Goal: Transaction & Acquisition: Purchase product/service

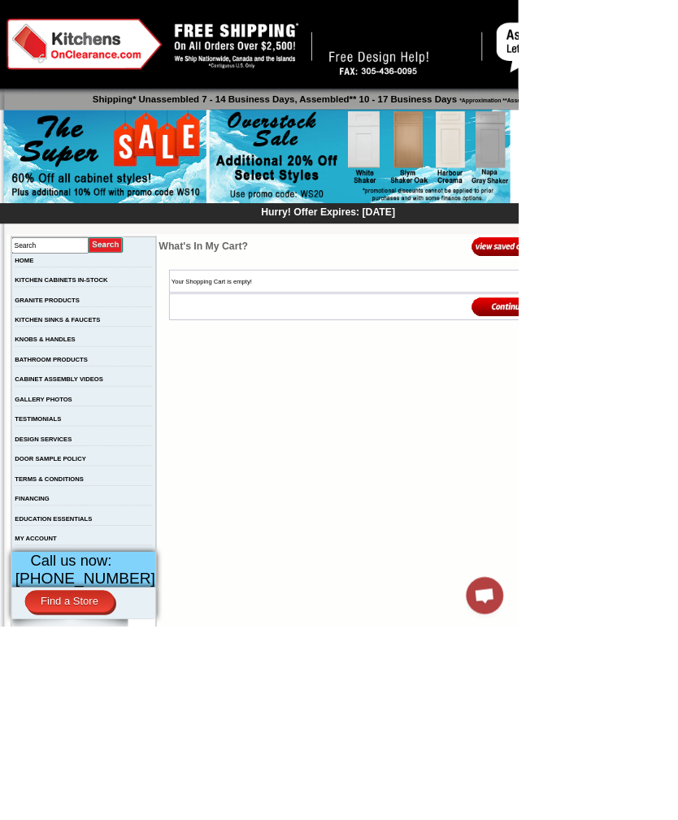
scroll to position [13, 0]
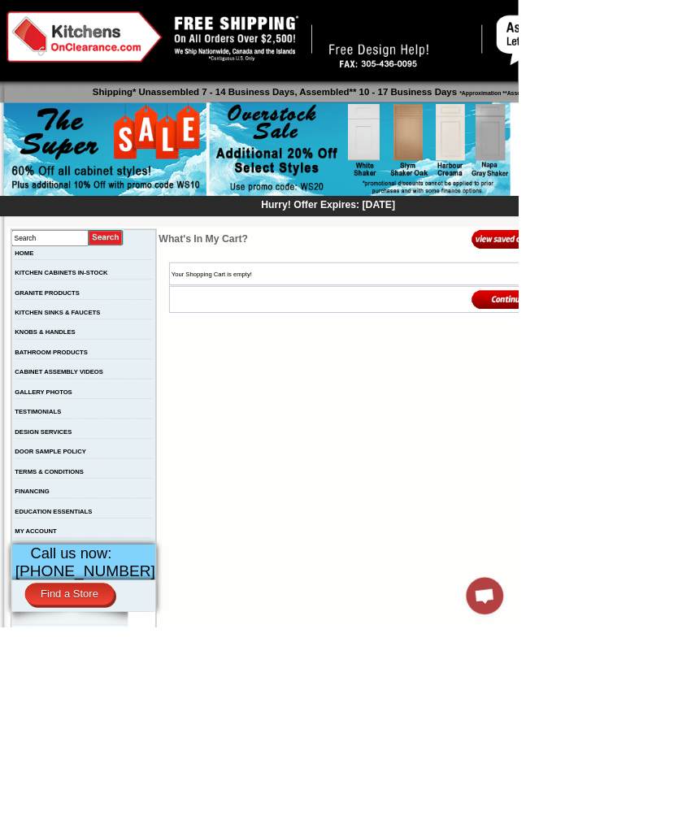
click at [543, 188] on img at bounding box center [471, 195] width 394 height 124
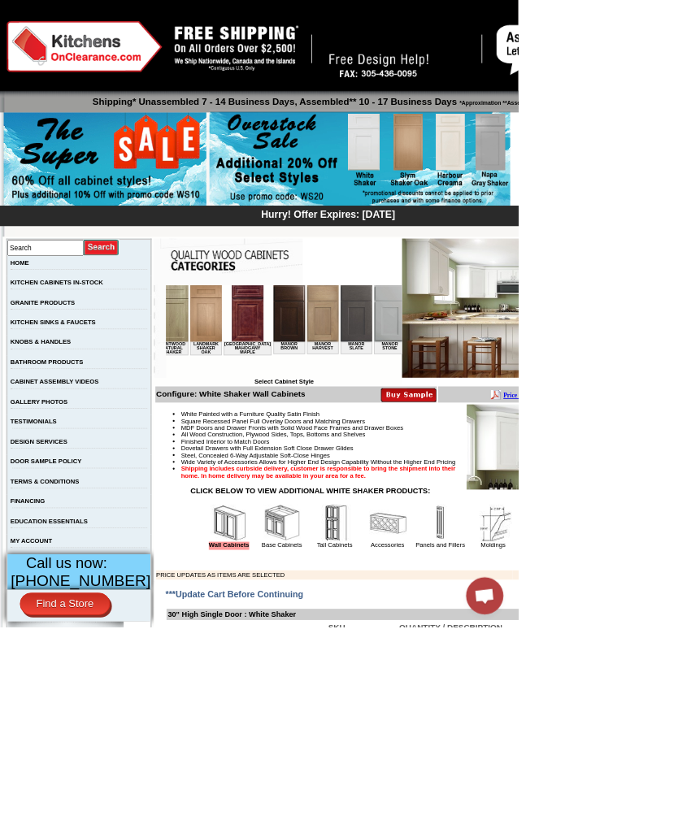
scroll to position [0, 1463]
click at [350, 332] on img at bounding box center [370, 322] width 41 height 74
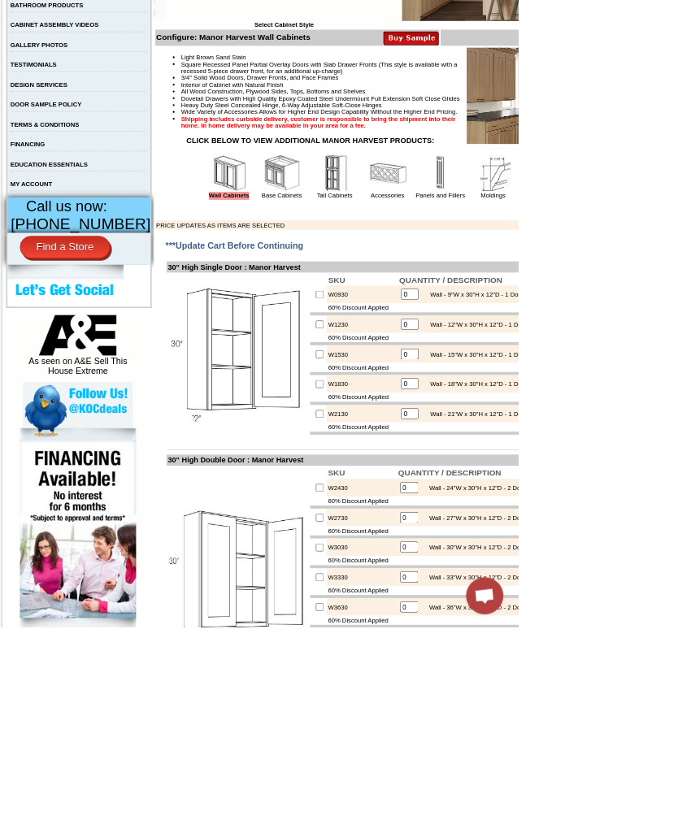
scroll to position [468, 0]
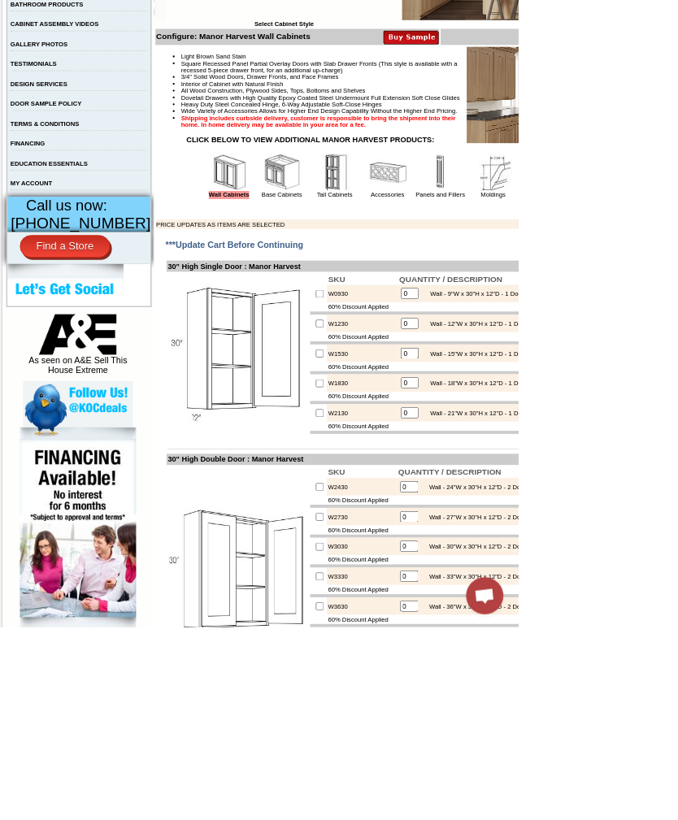
click at [351, 250] on img at bounding box center [369, 225] width 49 height 49
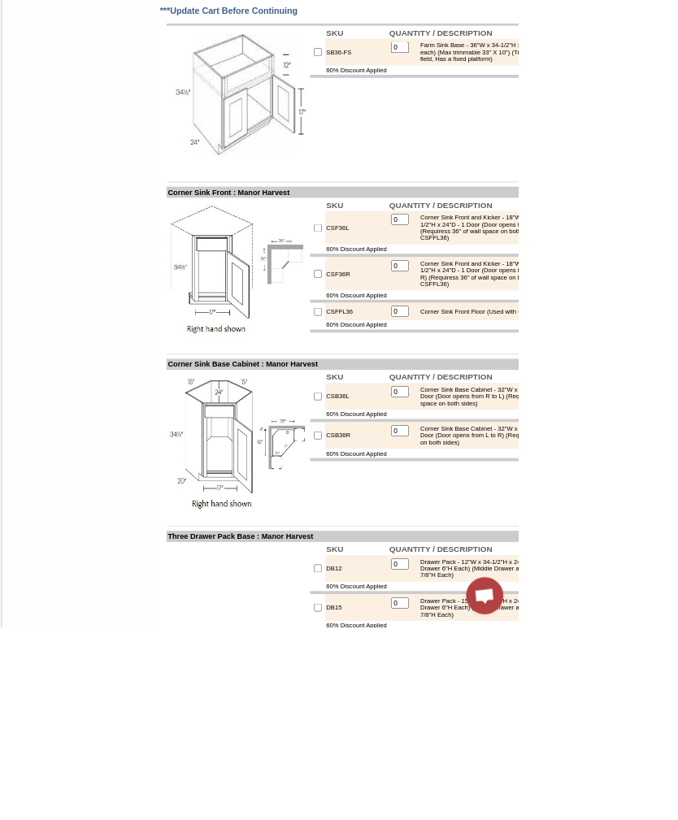
scroll to position [6357, 0]
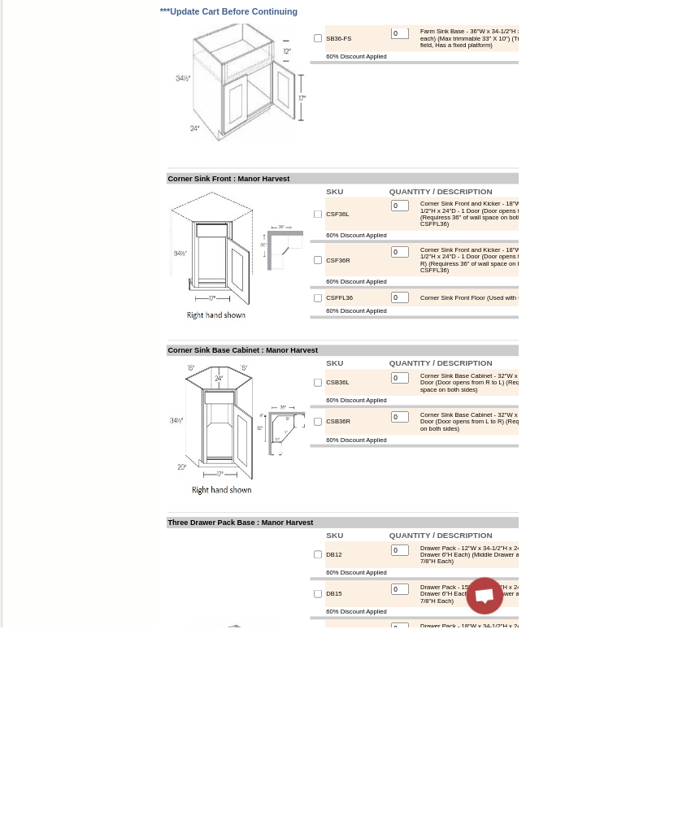
click at [411, 55] on input "checkbox" at bounding box center [416, 50] width 11 height 11
checkbox input "true"
type input "1"
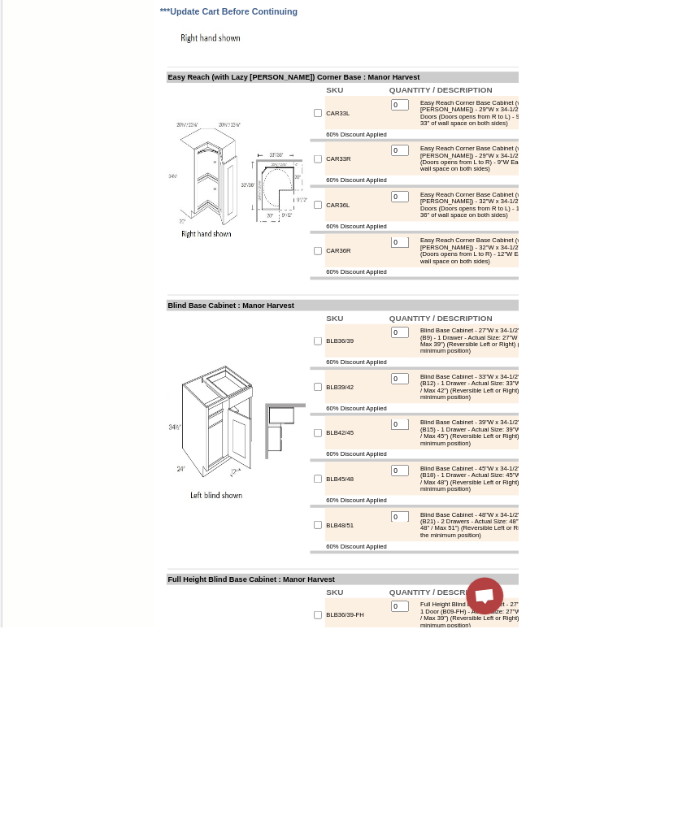
scroll to position [7856, 0]
checkbox input "true"
type input "1"
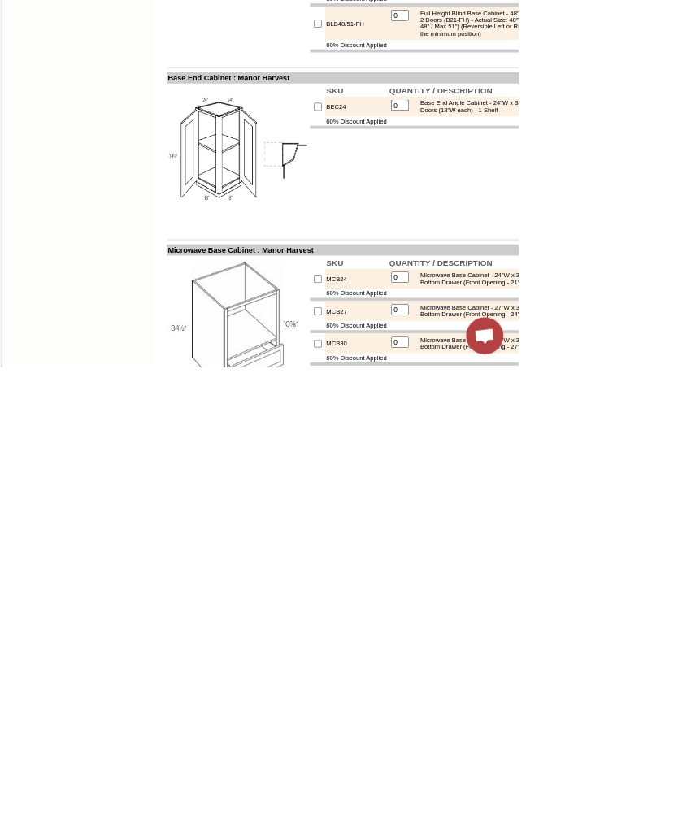
scroll to position [8552, 0]
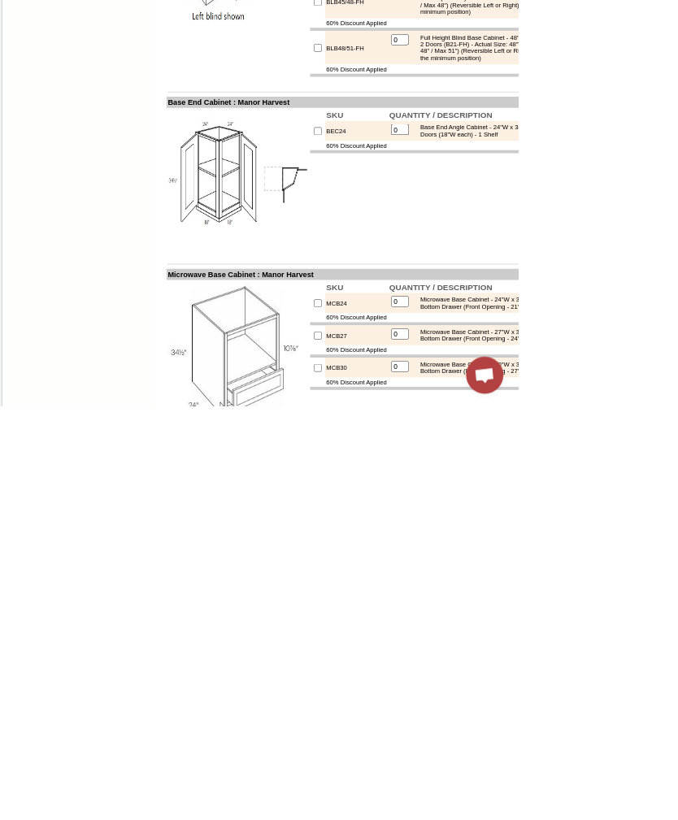
type input "2"
checkbox input "true"
type input "1"
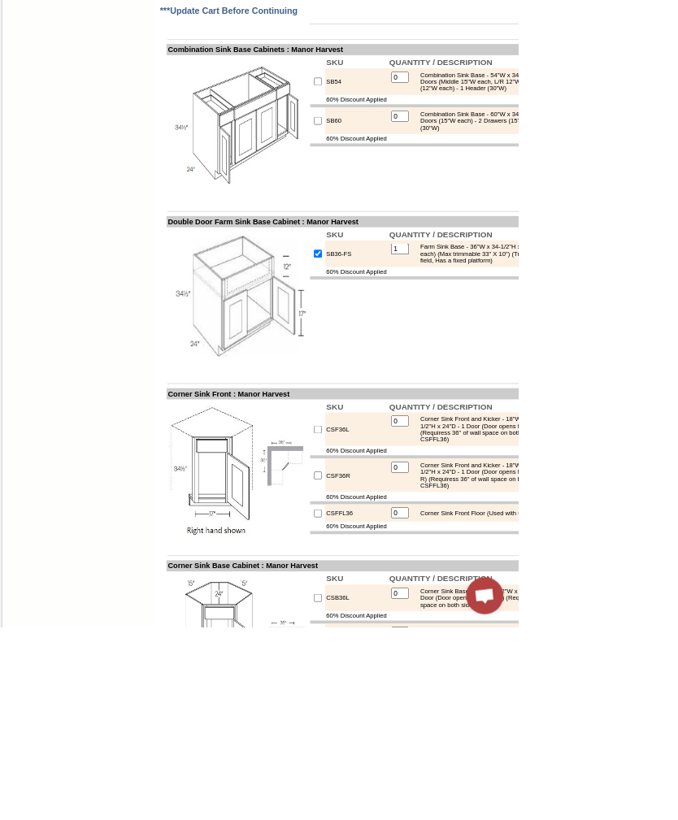
scroll to position [6069, 0]
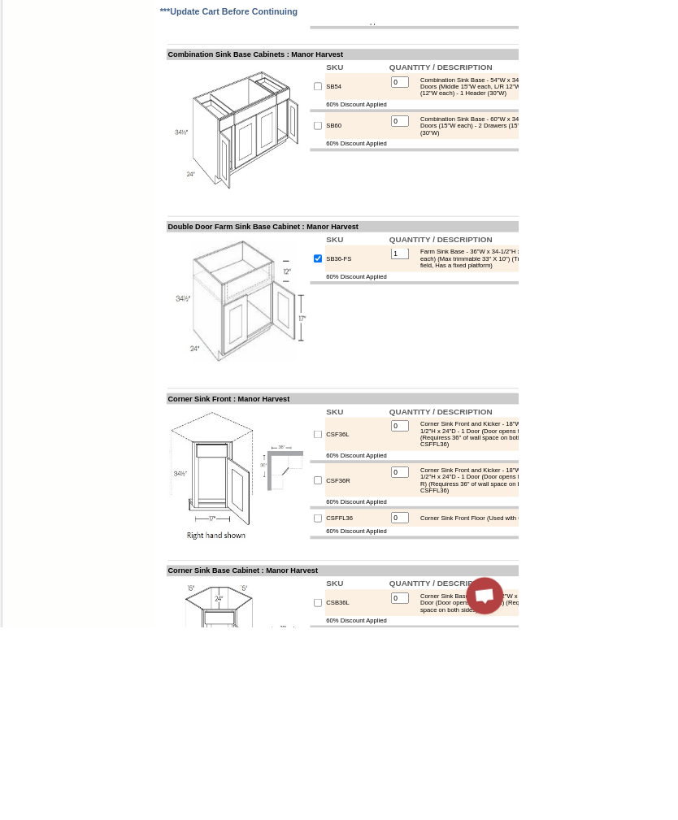
checkbox input "true"
type input "1"
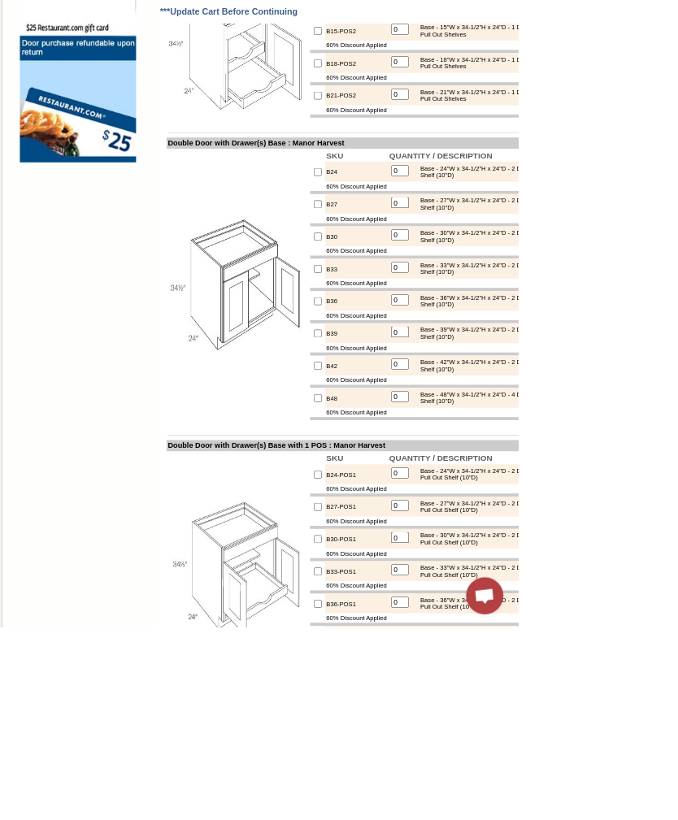
scroll to position [1355, 0]
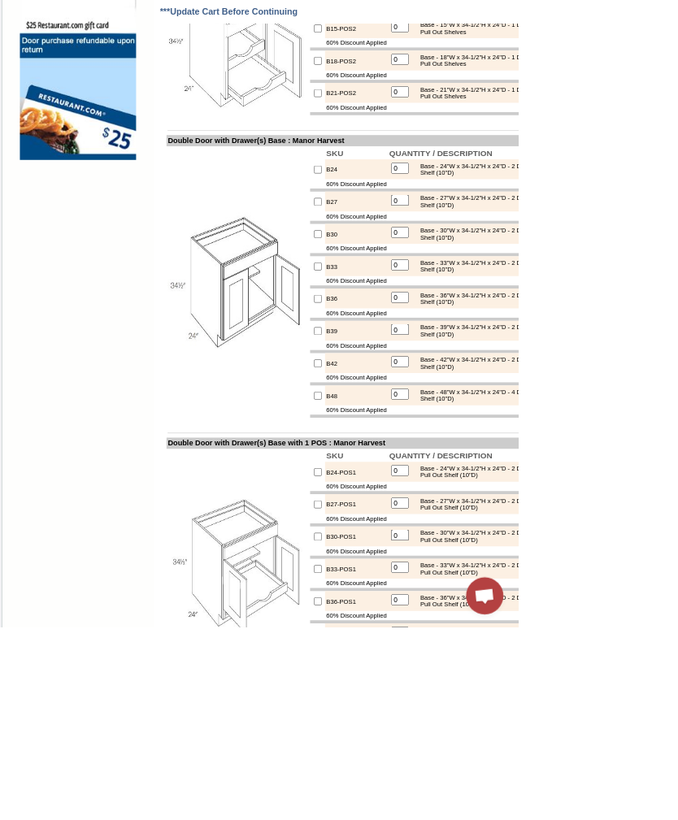
click at [411, 312] on input "checkbox" at bounding box center [416, 307] width 11 height 11
checkbox input "true"
type input "1"
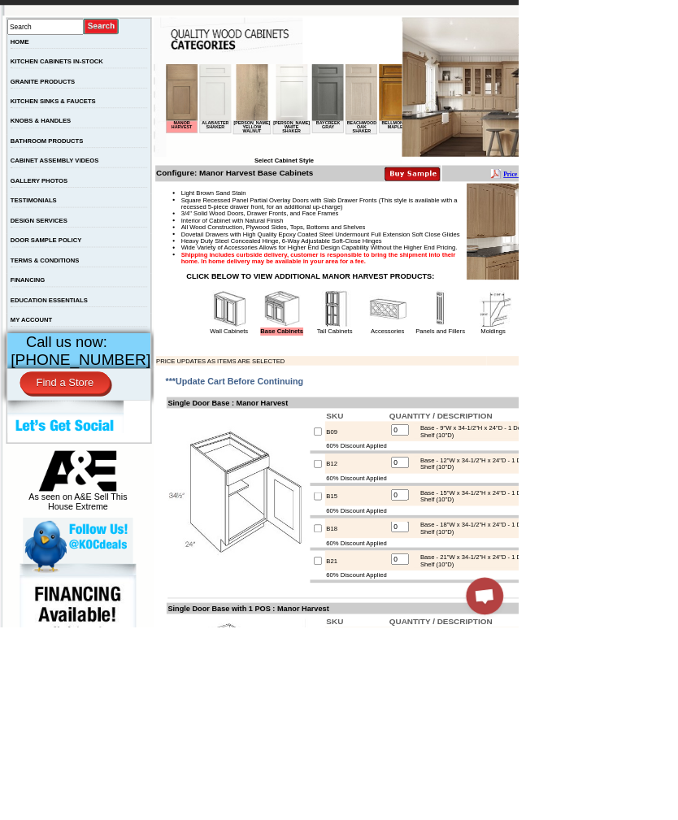
scroll to position [289, 0]
click at [506, 438] on link "Accessories" at bounding box center [507, 433] width 44 height 9
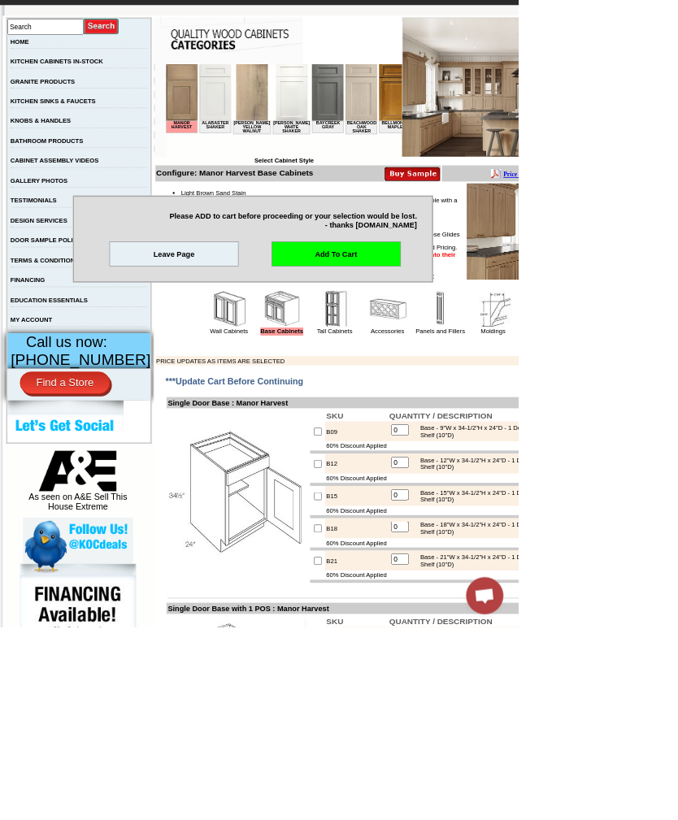
scroll to position [289, 0]
click at [524, 349] on link "Add To Cart" at bounding box center [439, 332] width 169 height 33
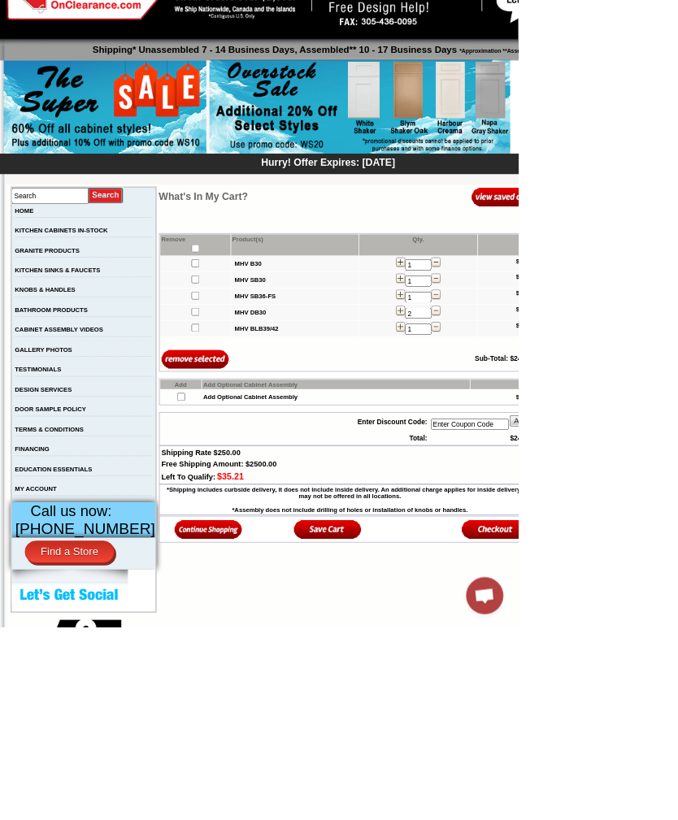
scroll to position [70, 0]
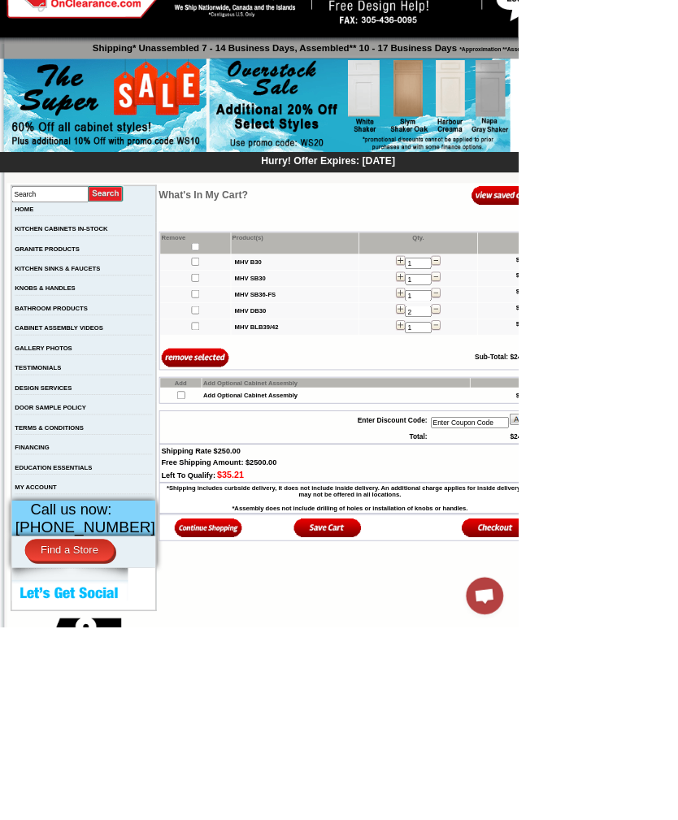
click at [274, 704] on img at bounding box center [272, 690] width 89 height 27
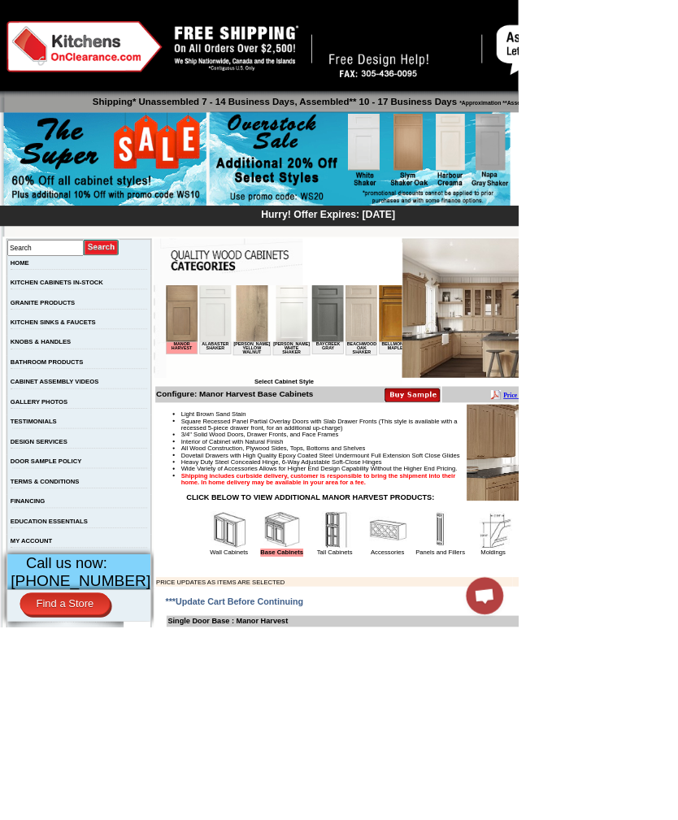
click at [500, 718] on img at bounding box center [507, 693] width 49 height 49
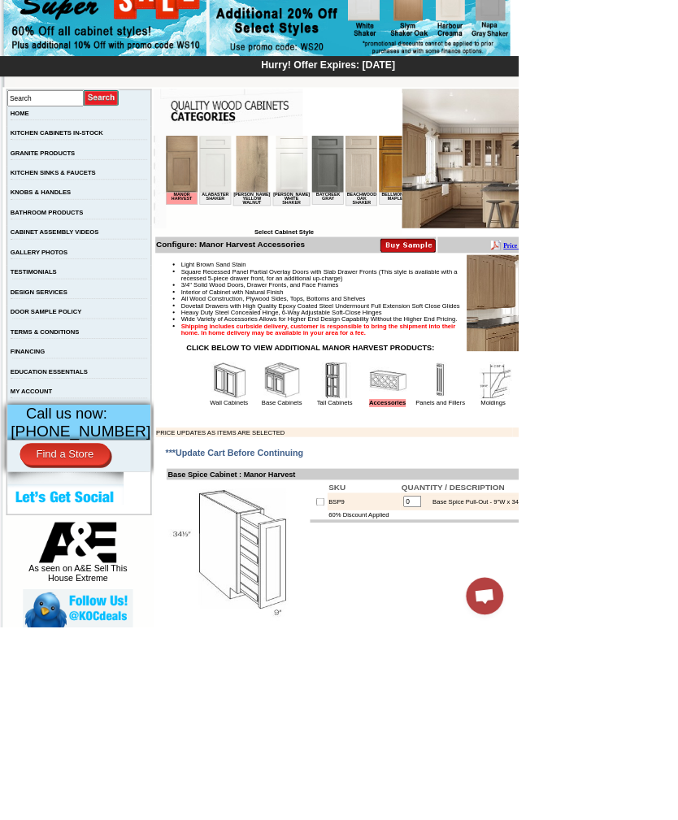
scroll to position [198, 0]
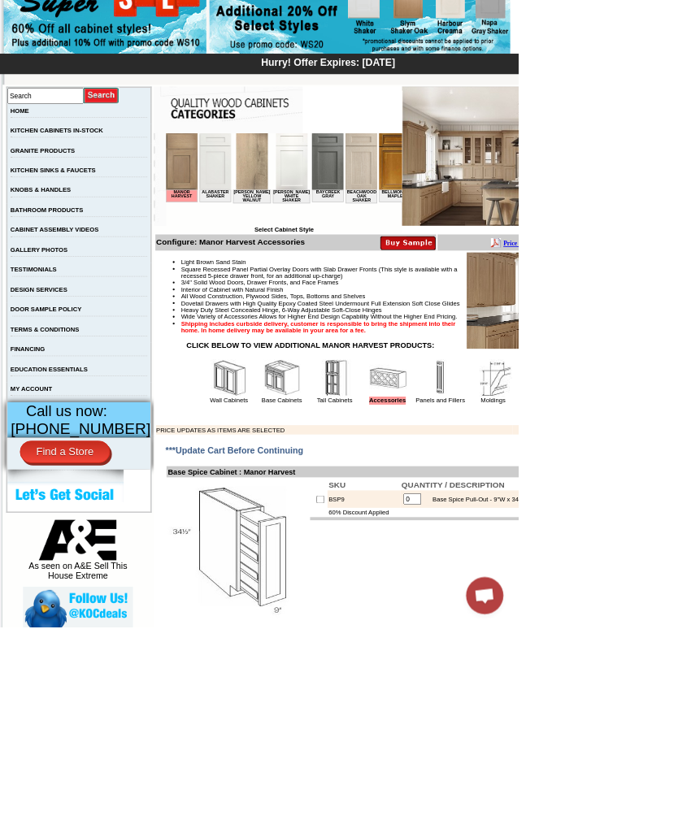
click at [414, 659] on input "checkbox" at bounding box center [419, 654] width 11 height 11
checkbox input "true"
type input "1"
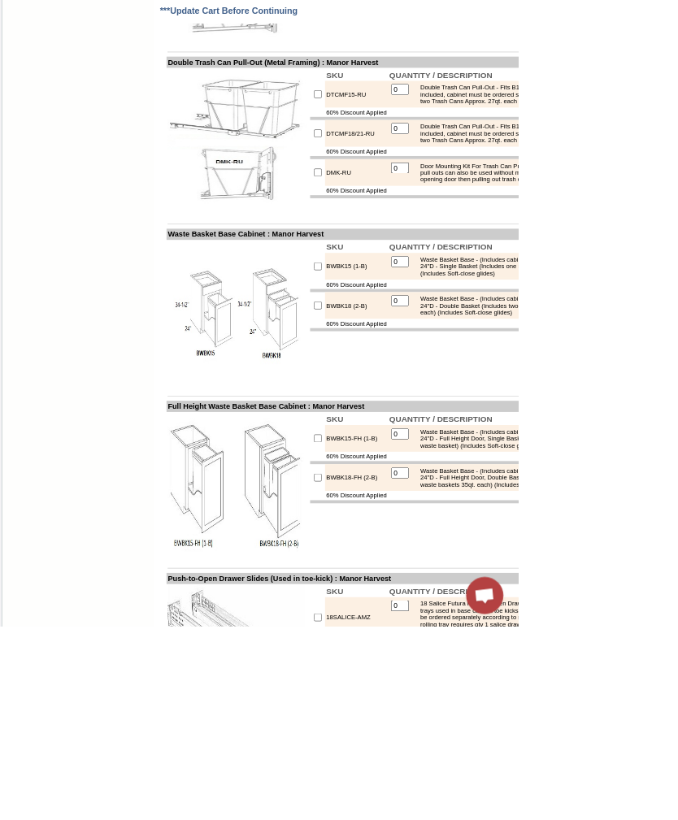
scroll to position [2698, 0]
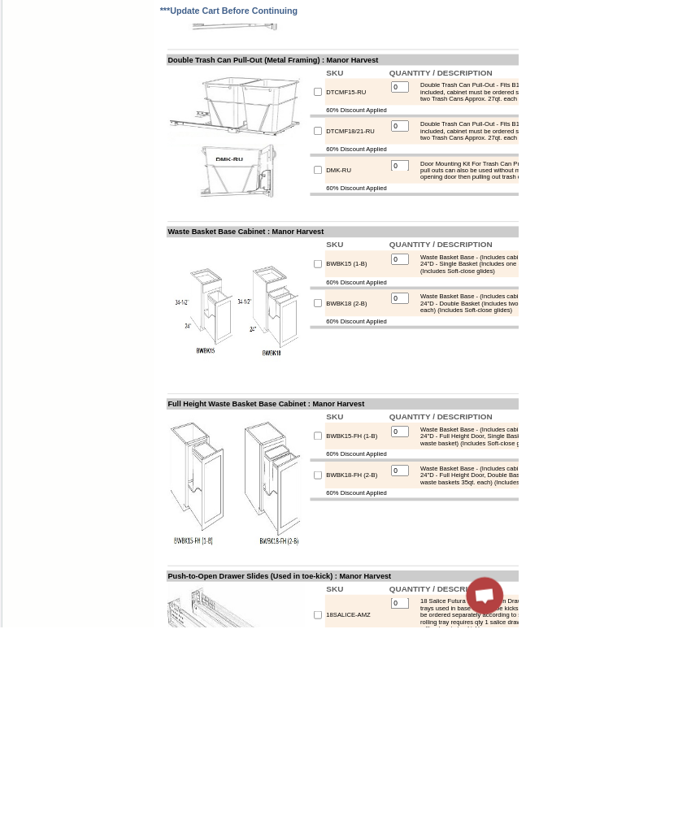
click at [411, 351] on input "checkbox" at bounding box center [416, 346] width 11 height 11
checkbox input "true"
type input "1"
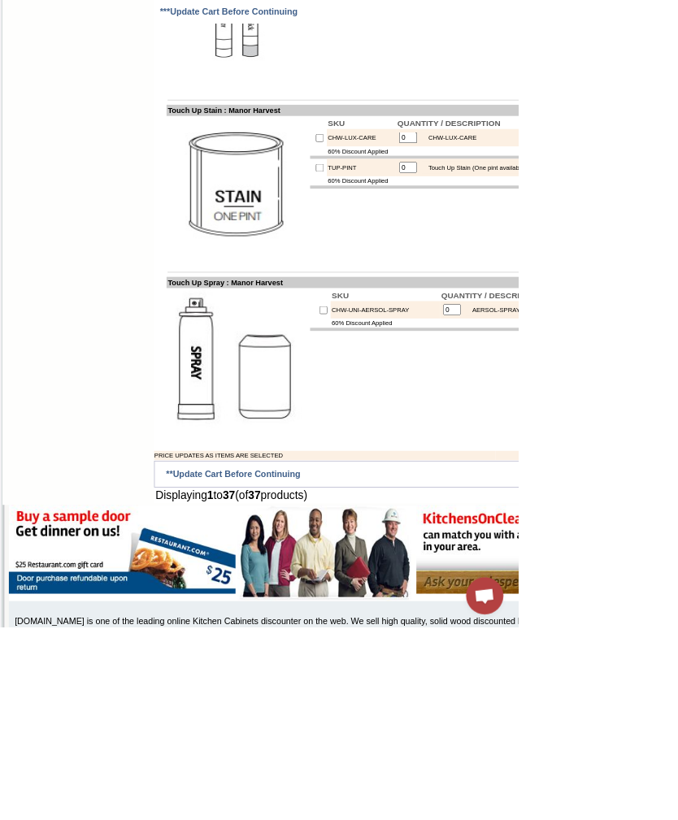
scroll to position [4214, 0]
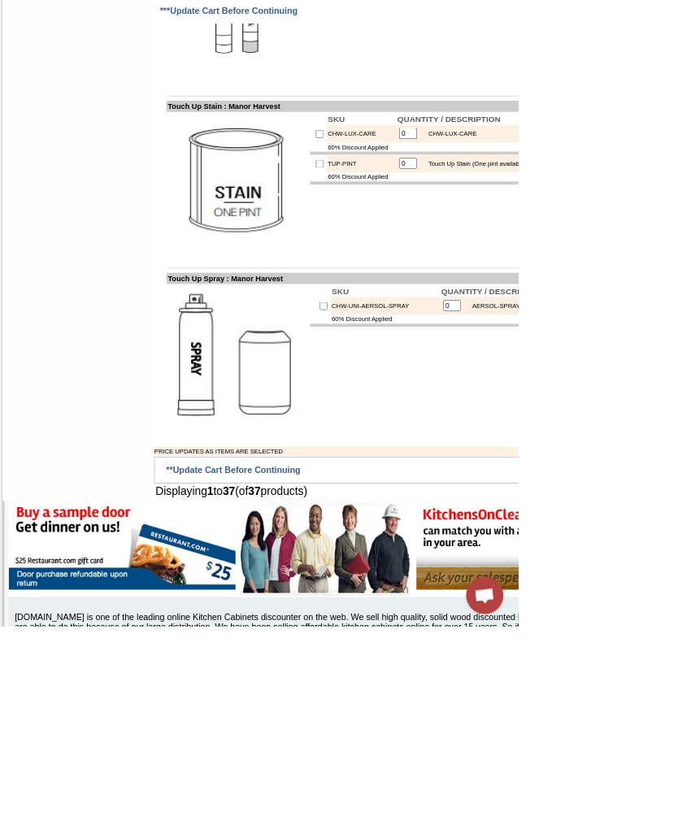
click at [413, 220] on input "checkbox" at bounding box center [418, 214] width 11 height 11
checkbox input "true"
type input "1"
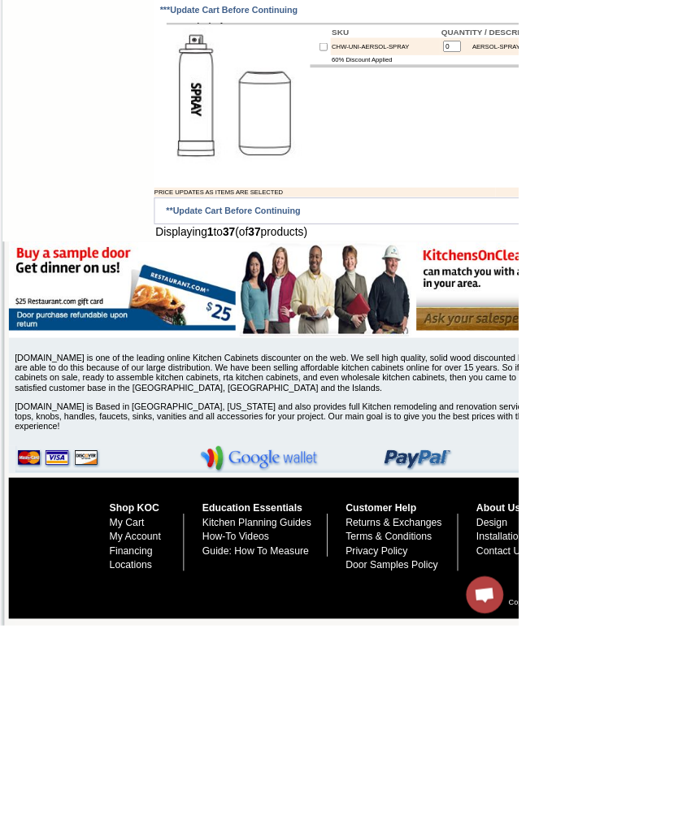
scroll to position [4568, 0]
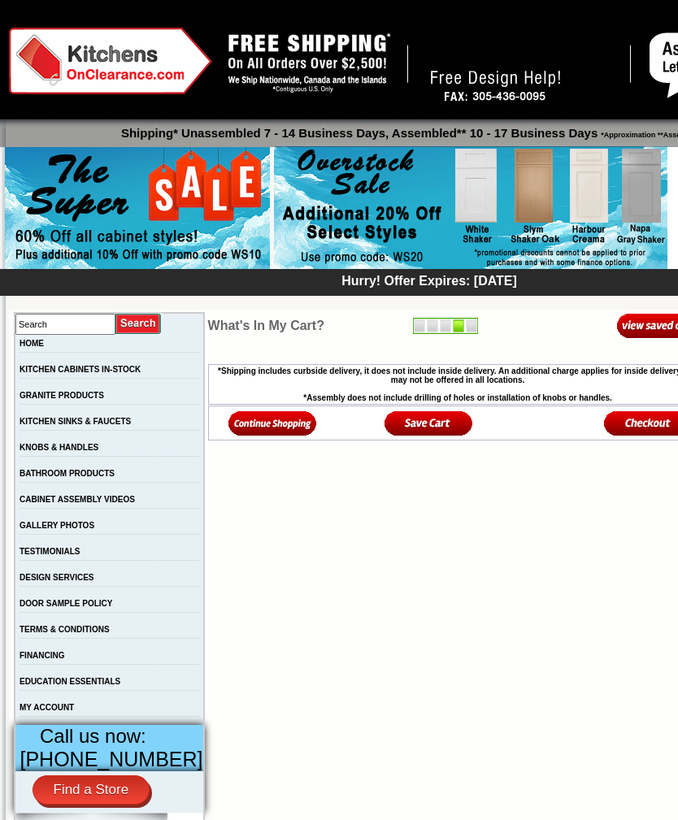
scroll to position [26, 0]
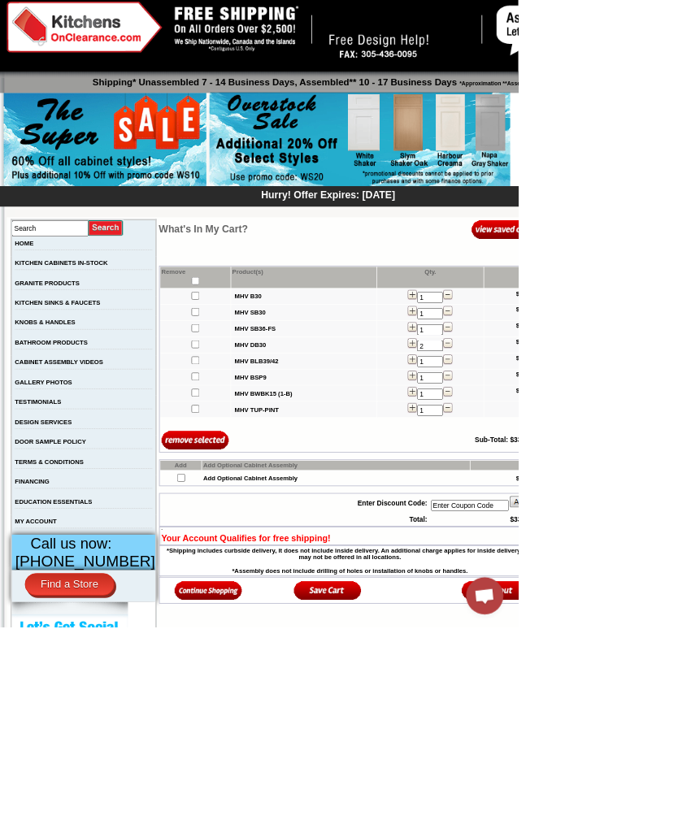
click at [608, 668] on input "Enter Coupon Code" at bounding box center [614, 661] width 102 height 15
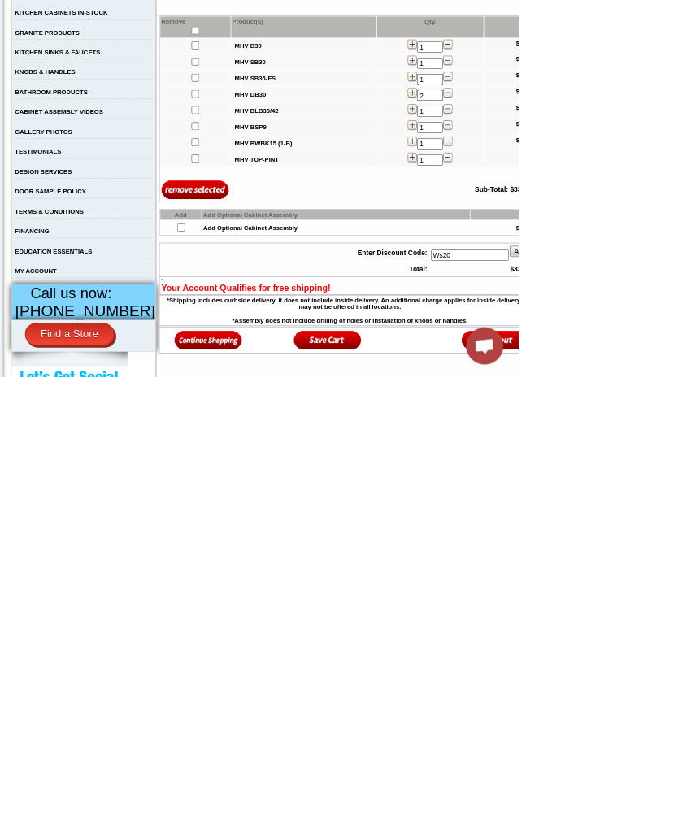
type input "Ws20"
click at [677, 648] on img at bounding box center [685, 656] width 39 height 16
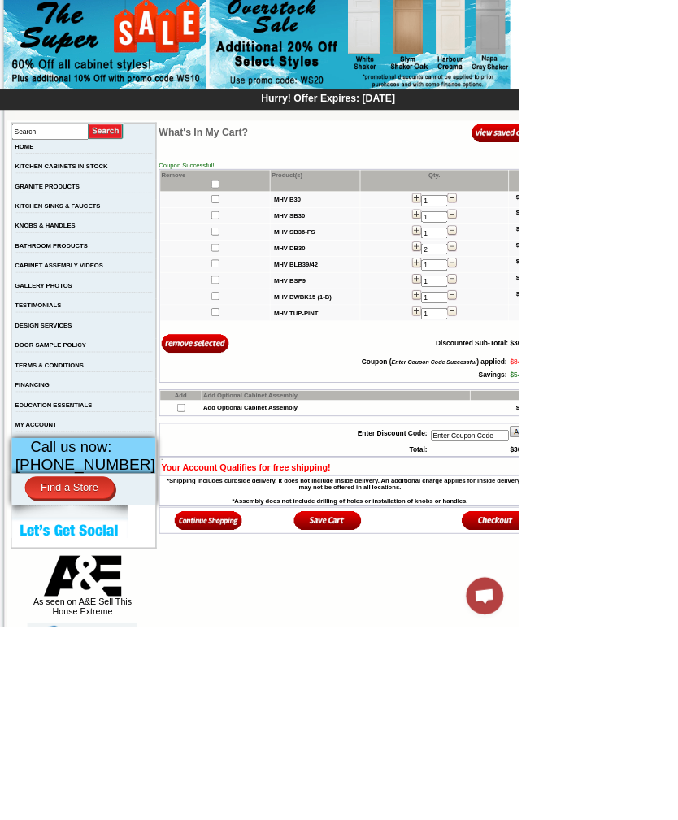
scroll to position [156, 0]
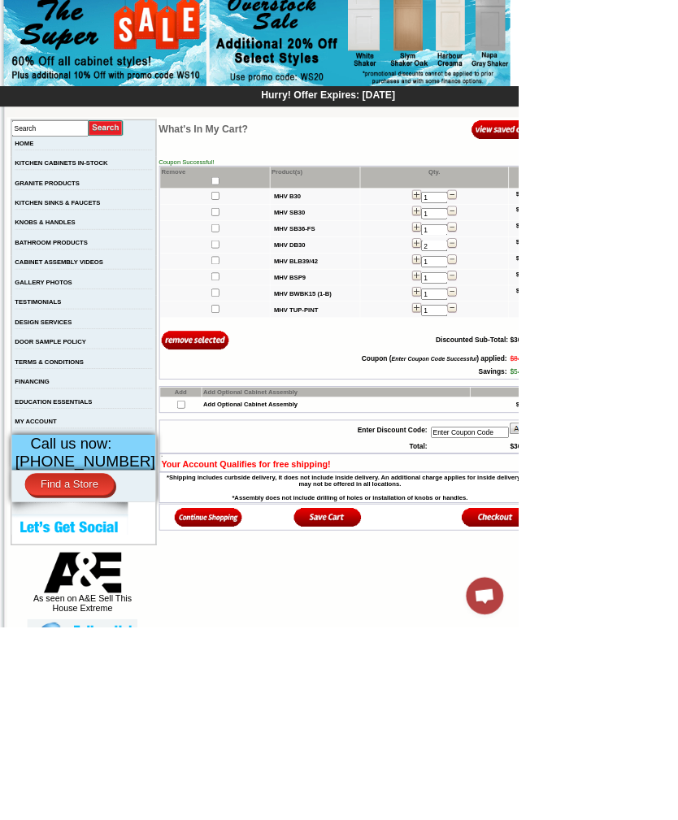
click at [359, 262] on b "MHV B30" at bounding box center [376, 257] width 35 height 9
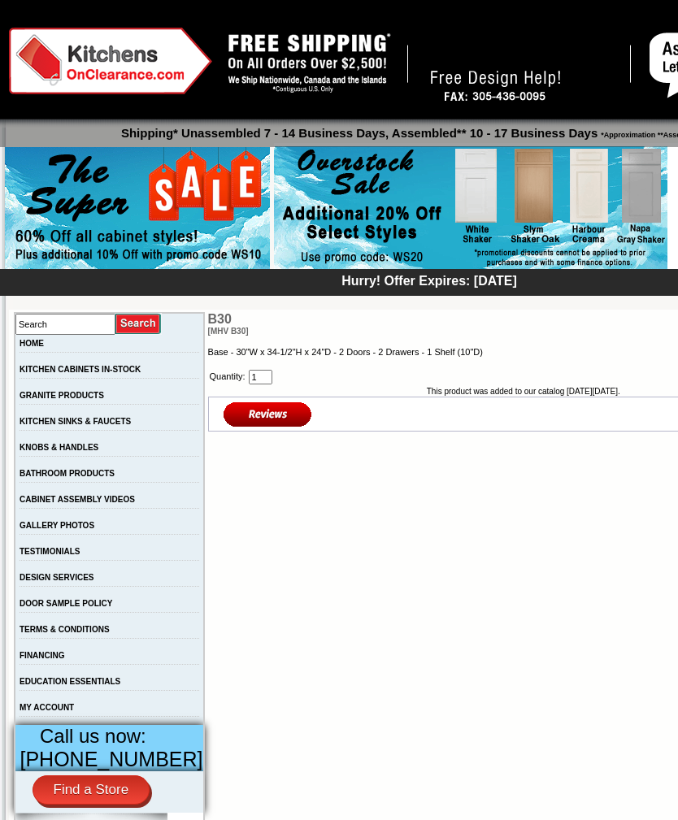
scroll to position [26, 0]
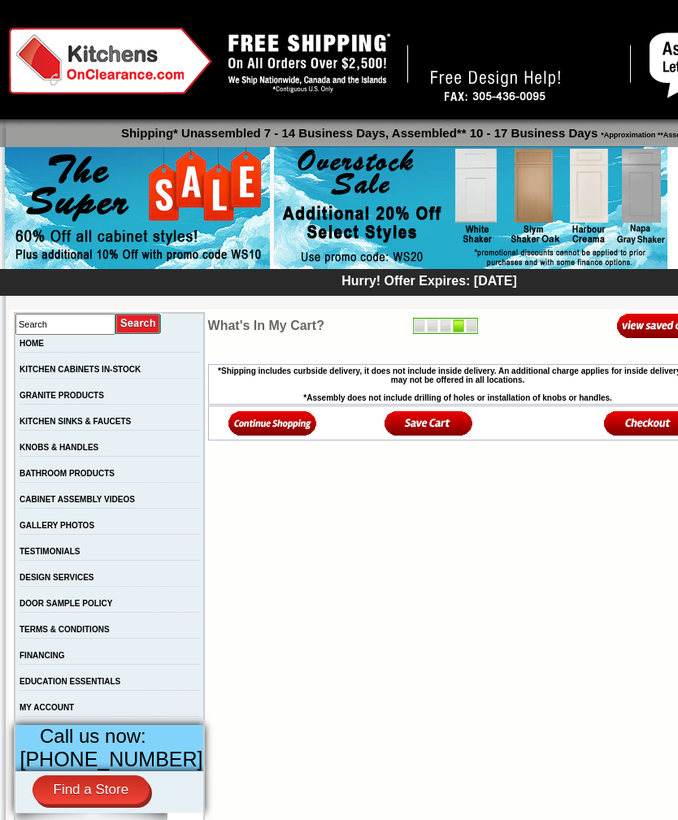
scroll to position [156, 0]
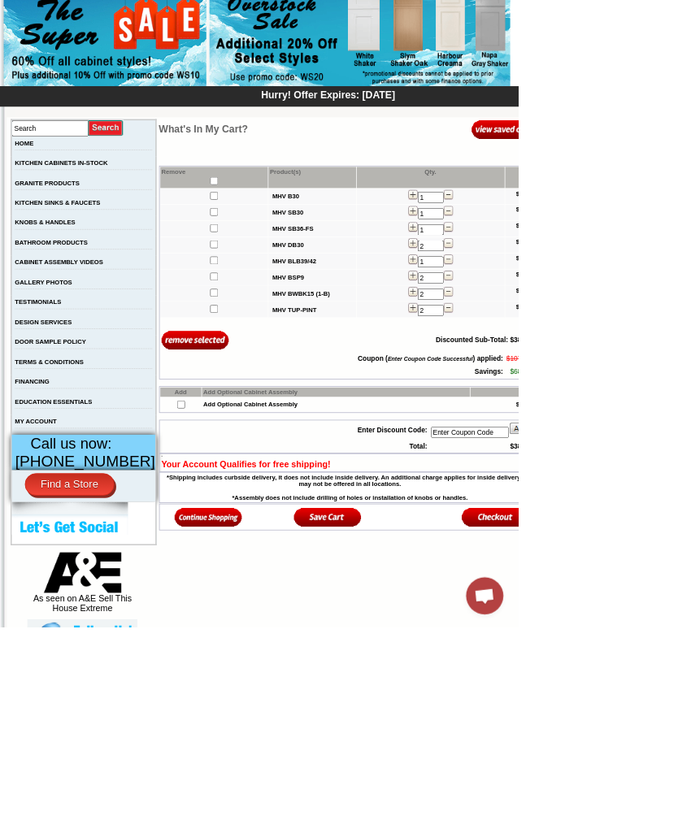
click at [581, 262] on img at bounding box center [587, 255] width 12 height 13
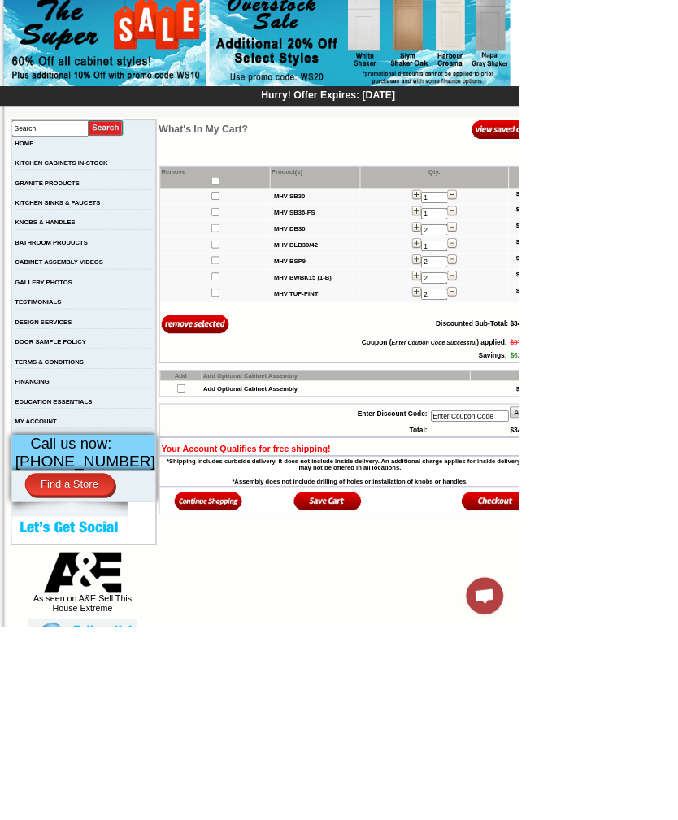
click at [359, 261] on b "MHV SB30" at bounding box center [379, 257] width 41 height 9
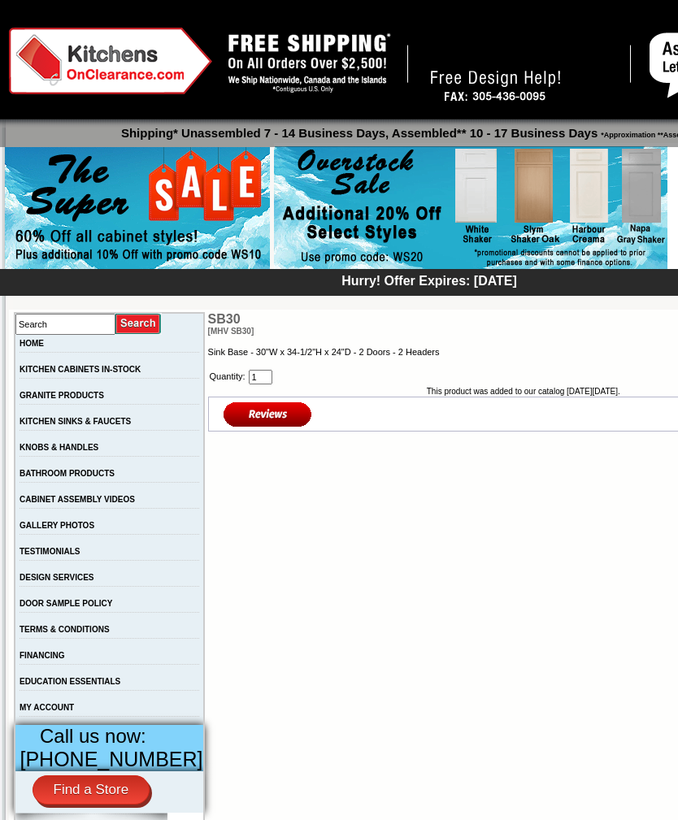
scroll to position [26, 0]
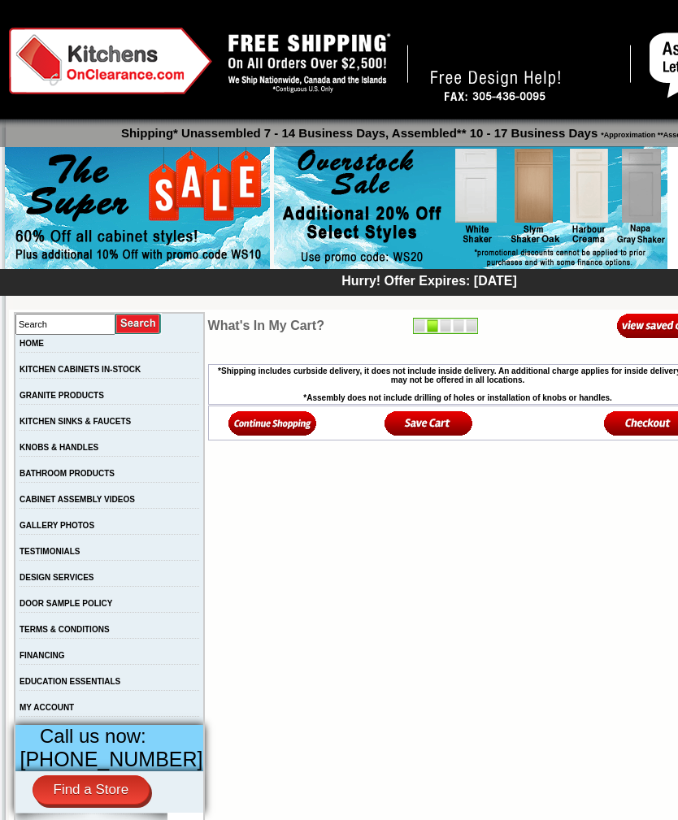
scroll to position [156, 0]
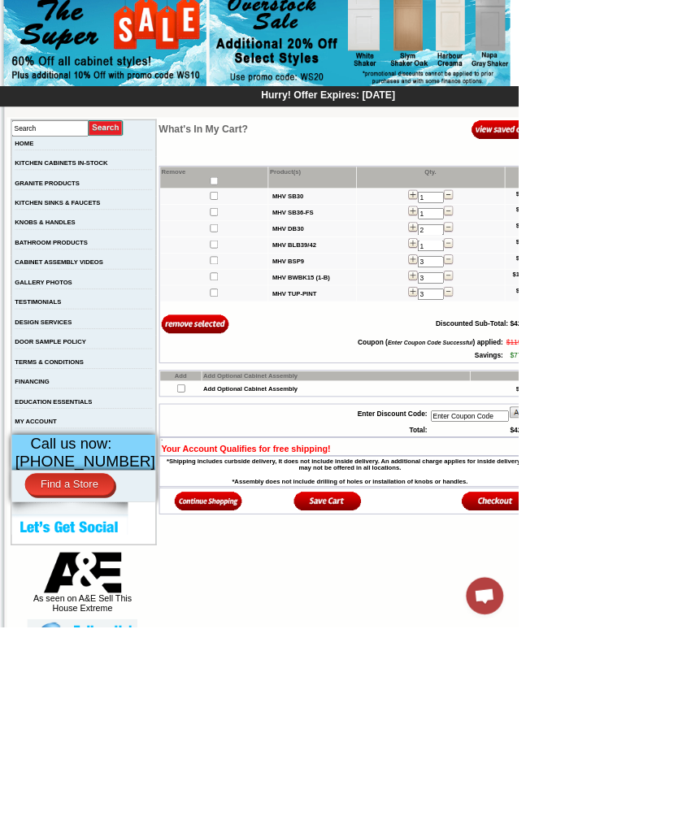
click at [362, 304] on b "MHV DB30" at bounding box center [376, 299] width 41 height 9
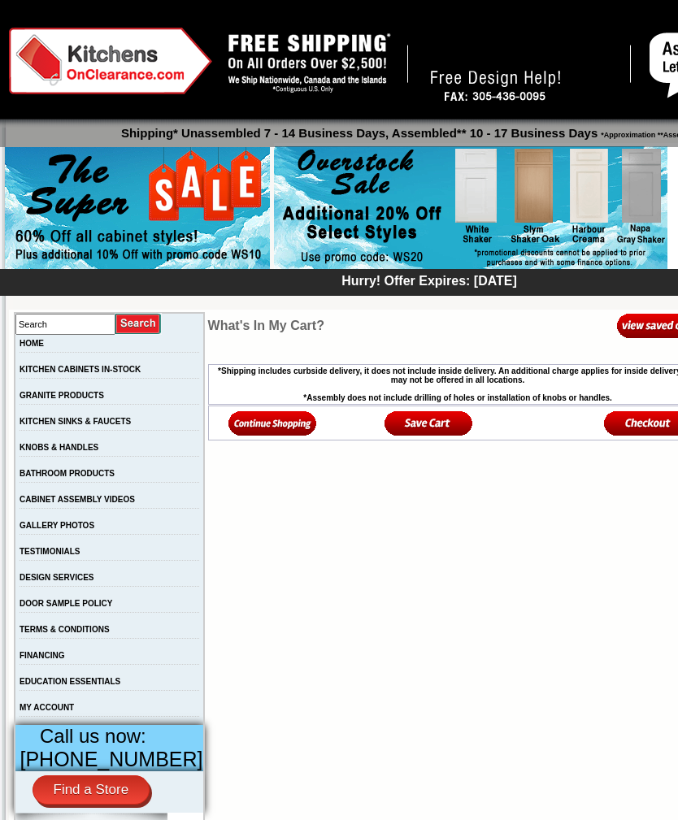
scroll to position [156, 0]
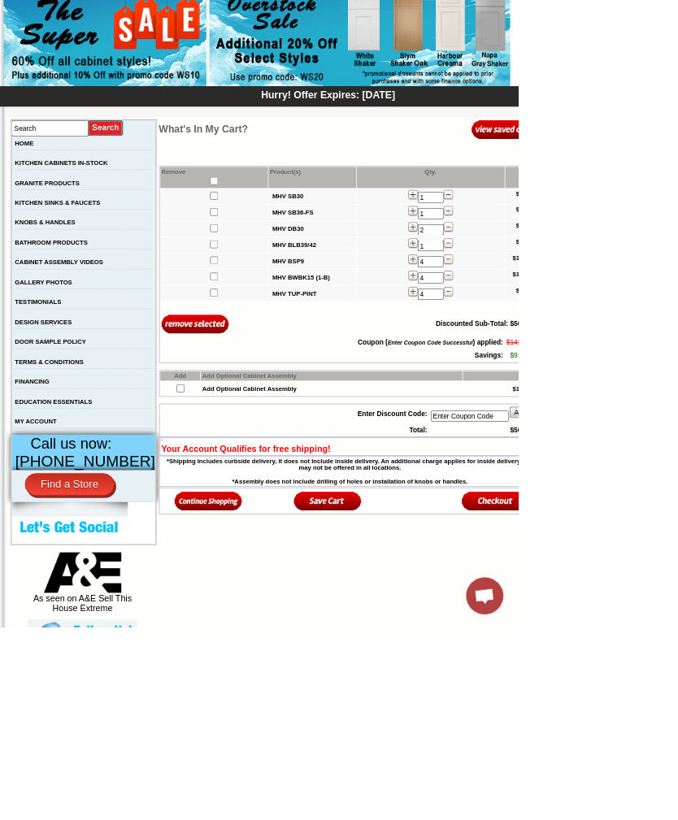
click at [370, 325] on b "MHV BLB39/42" at bounding box center [385, 320] width 58 height 9
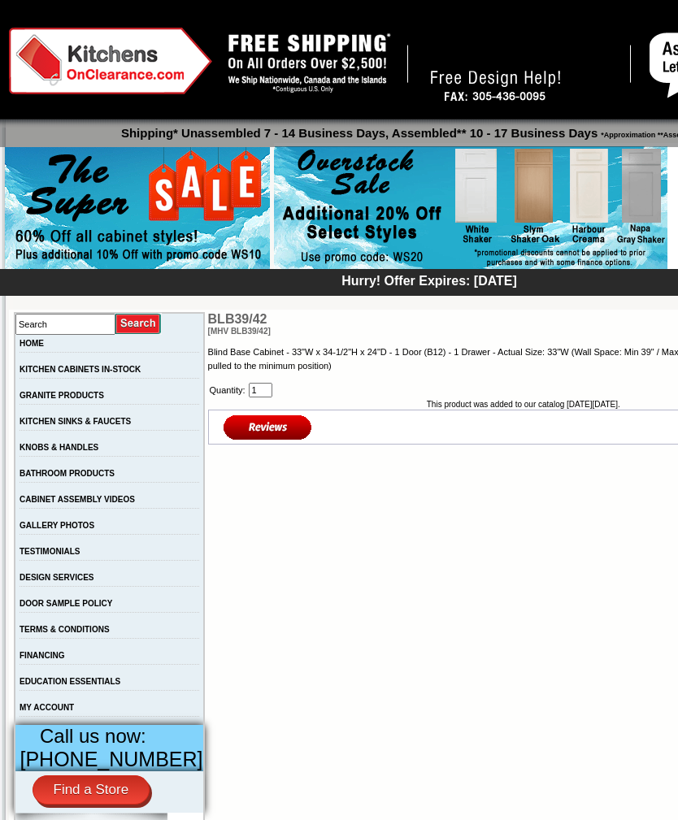
scroll to position [26, 0]
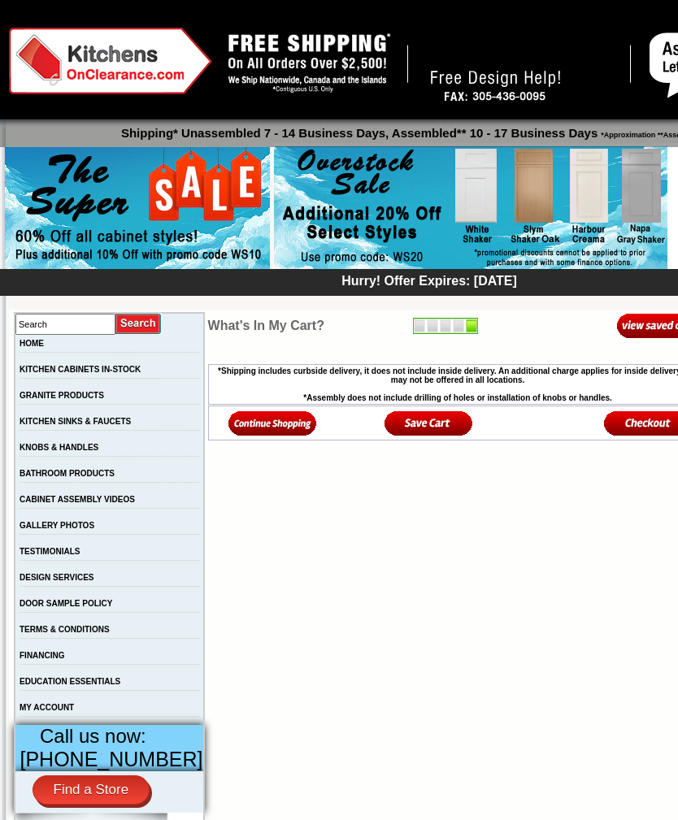
scroll to position [156, 0]
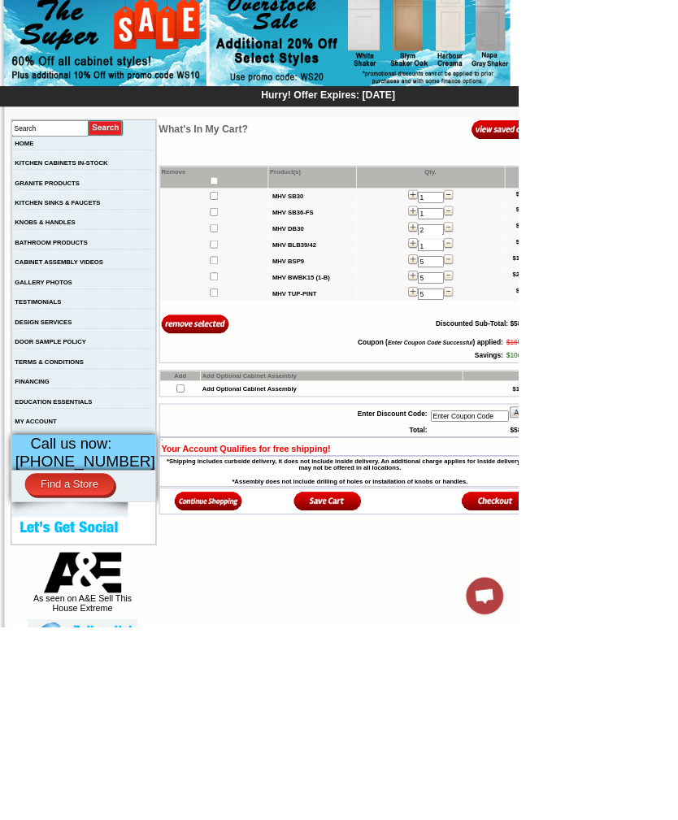
click at [534, 389] on img at bounding box center [540, 382] width 12 height 13
click at [546, 393] on input "6" at bounding box center [563, 385] width 34 height 15
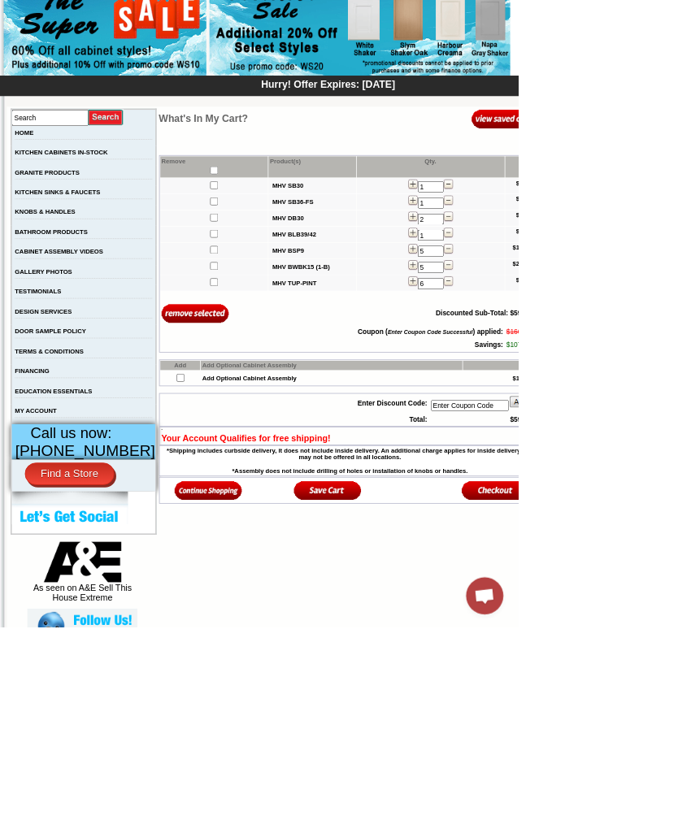
scroll to position [169, 0]
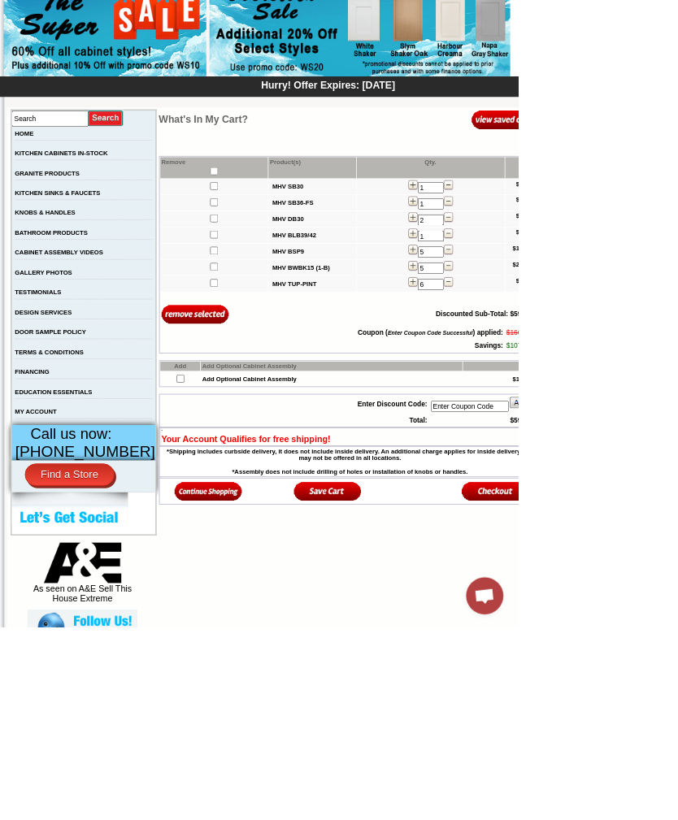
click at [260, 424] on input "image" at bounding box center [255, 411] width 89 height 27
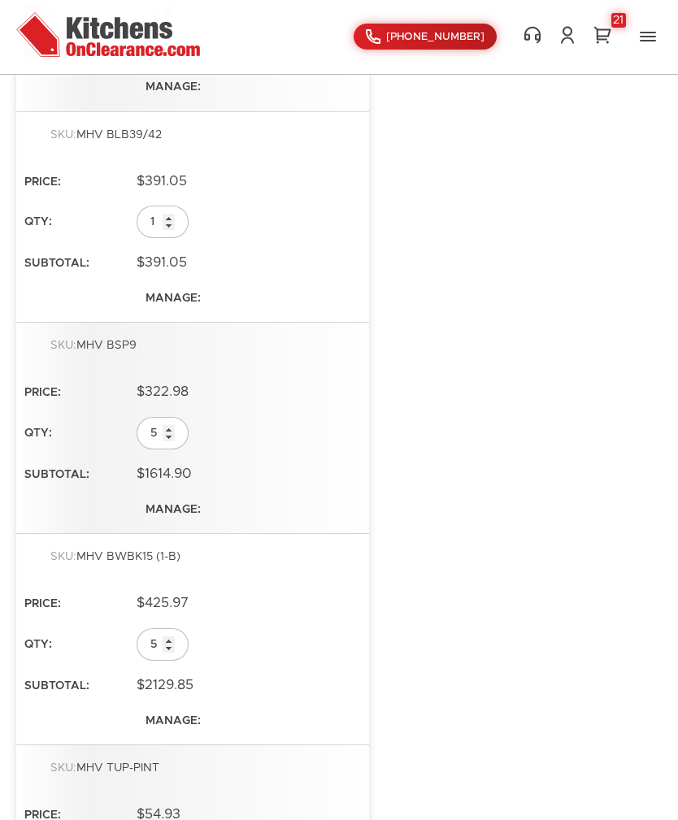
scroll to position [851, 0]
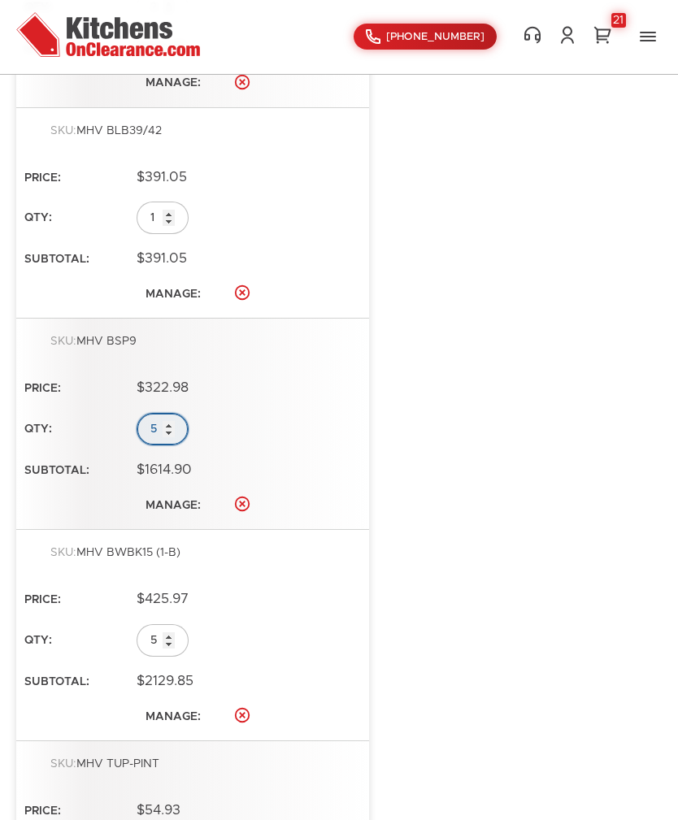
click at [174, 417] on input "5" at bounding box center [163, 429] width 52 height 33
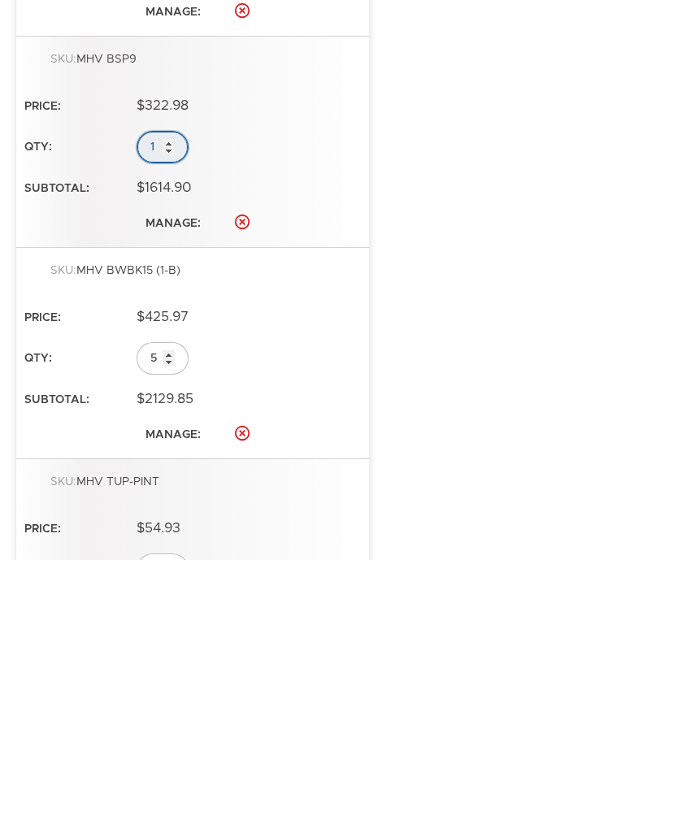
scroll to position [880, 0]
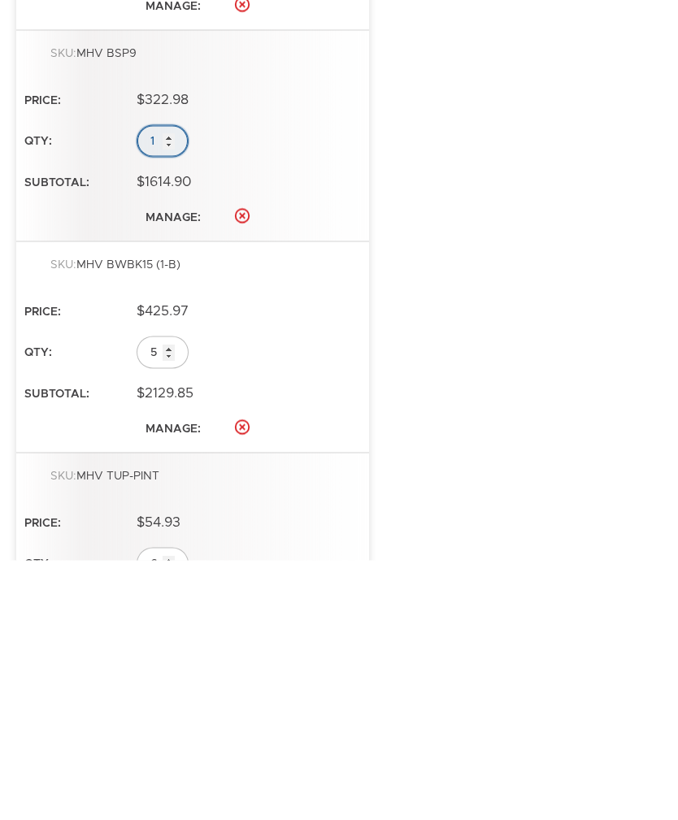
type input "1"
click at [176, 596] on input "5" at bounding box center [163, 612] width 52 height 33
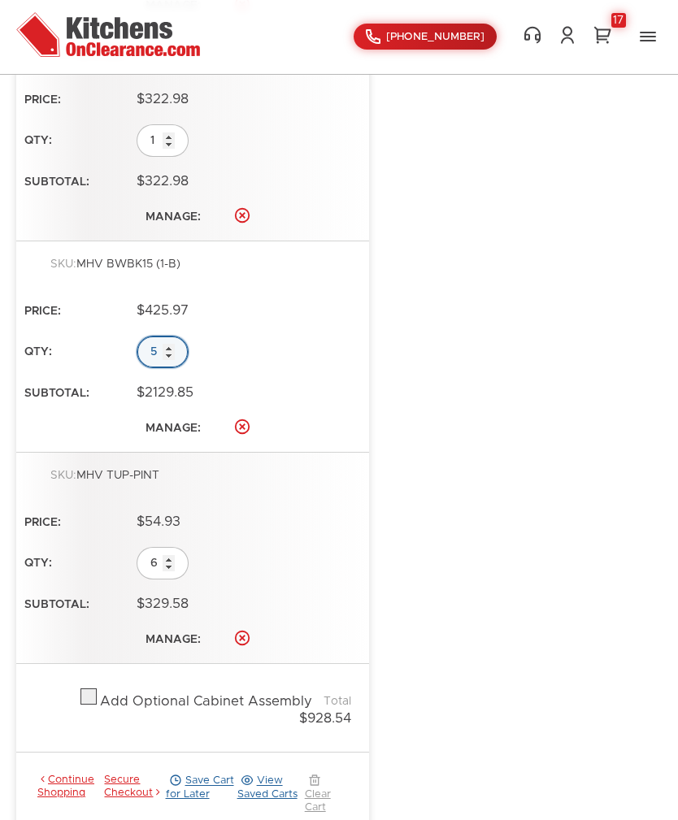
click at [173, 340] on input "5" at bounding box center [163, 352] width 52 height 33
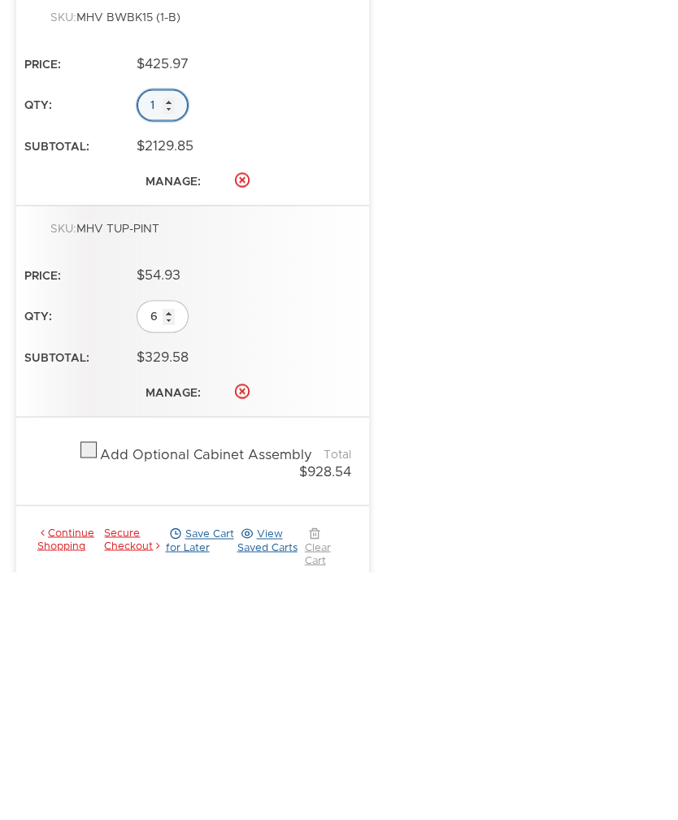
type input "1"
click at [181, 548] on input "6" at bounding box center [163, 564] width 52 height 33
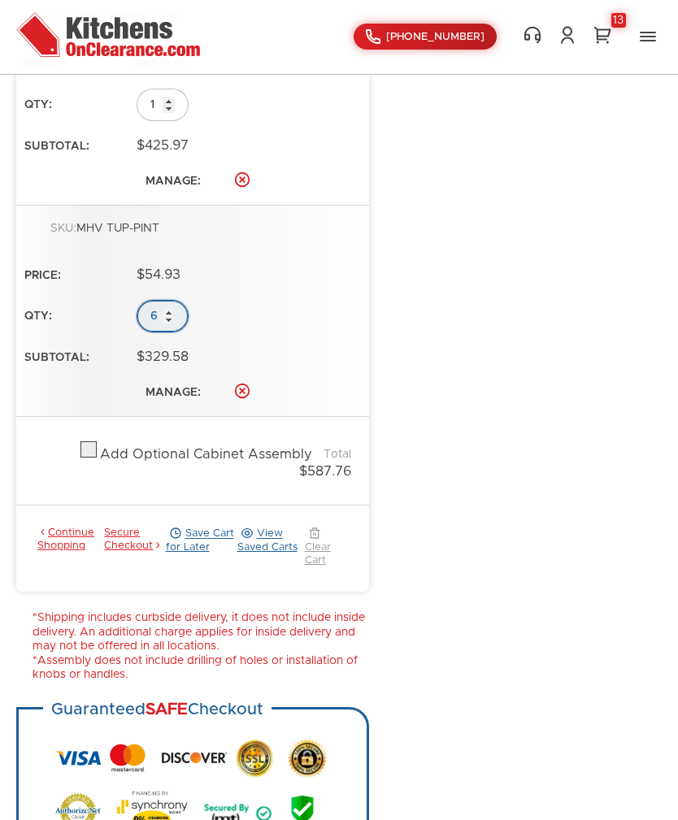
click at [186, 303] on input "6" at bounding box center [163, 316] width 52 height 33
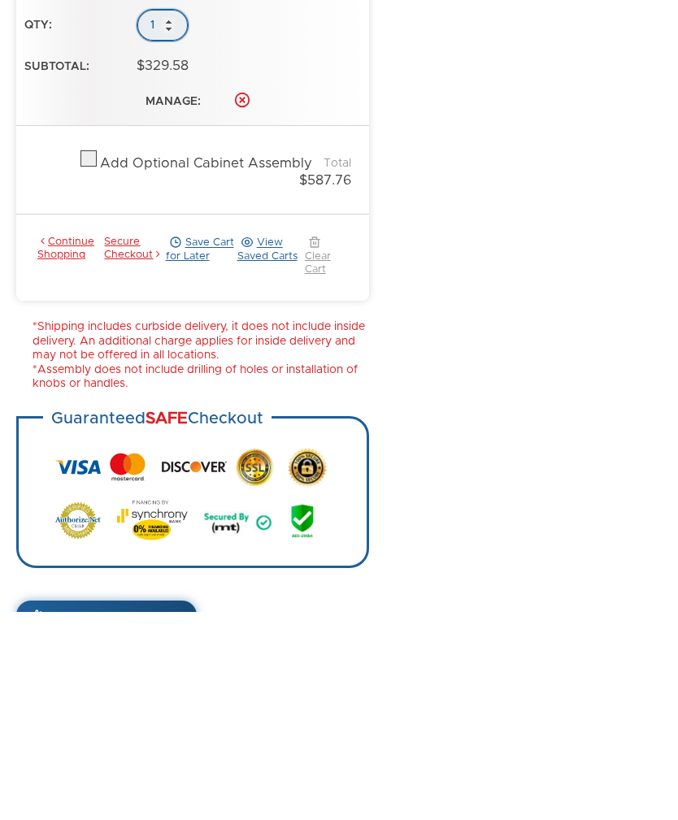
scroll to position [1470, 0]
type input "1"
click at [210, 444] on link "Save Cart for Later" at bounding box center [202, 464] width 72 height 41
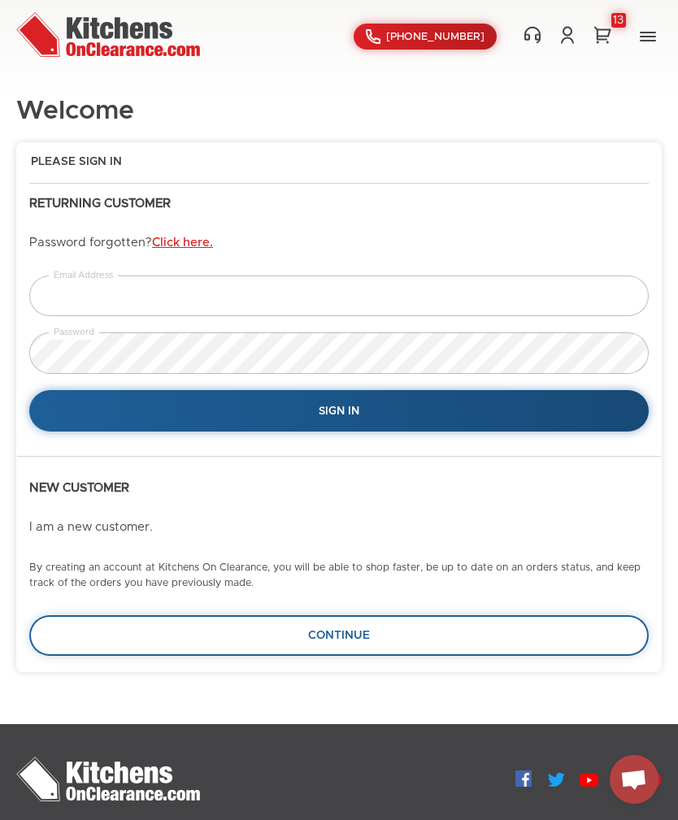
click at [613, 27] on div "13" at bounding box center [618, 20] width 15 height 15
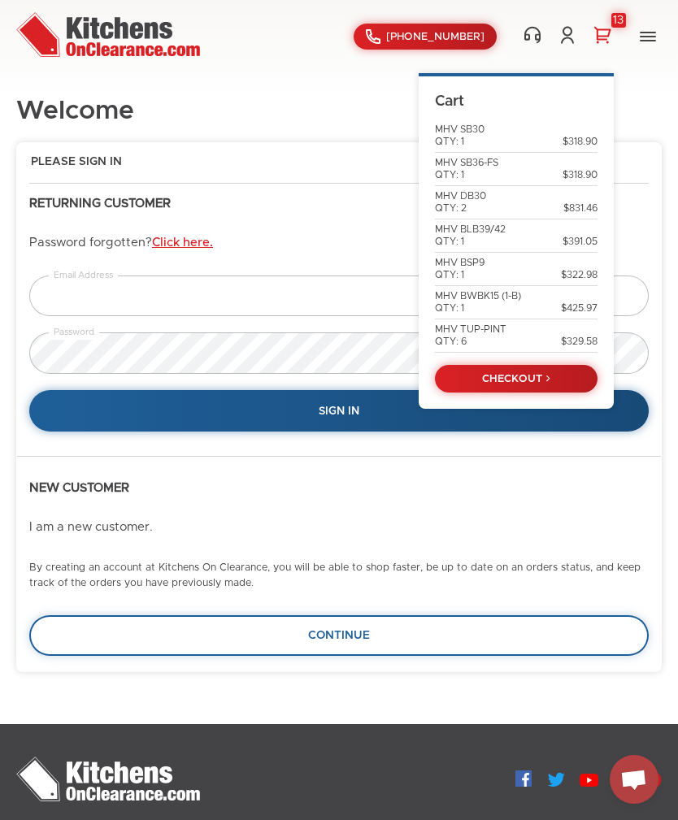
click at [551, 371] on link "CHECKOUT" at bounding box center [516, 379] width 163 height 28
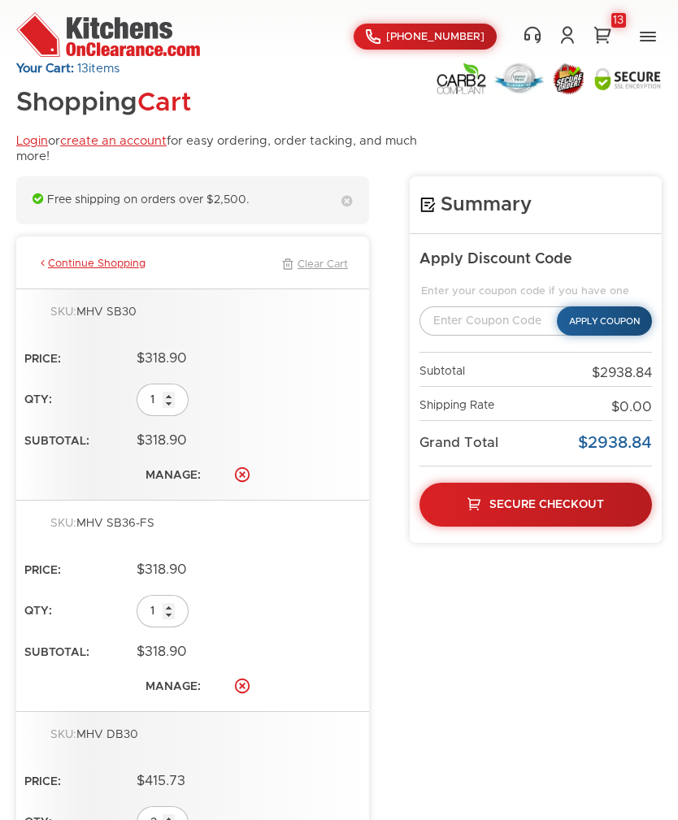
scroll to position [39, 0]
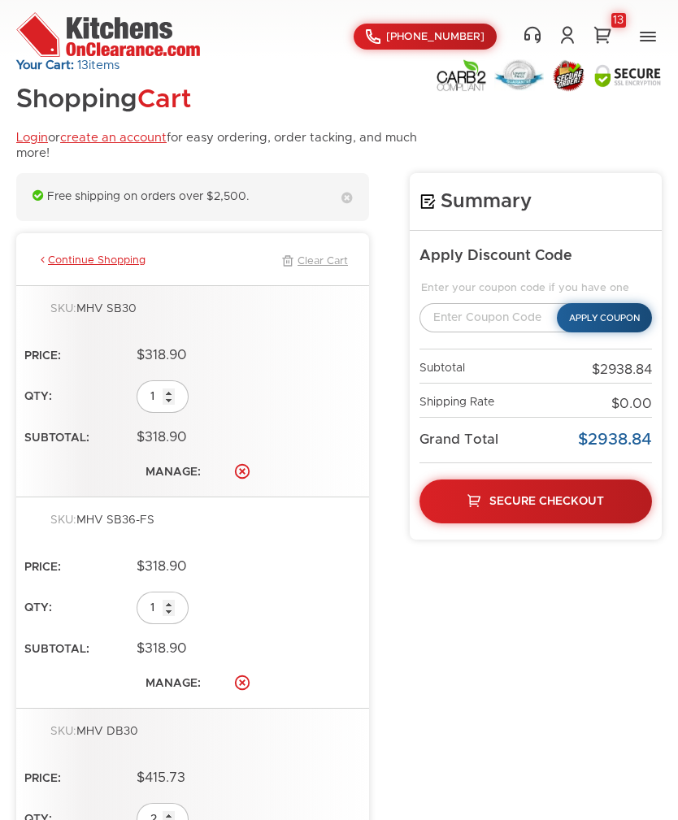
click at [334, 263] on link "Clear Cart" at bounding box center [313, 261] width 70 height 15
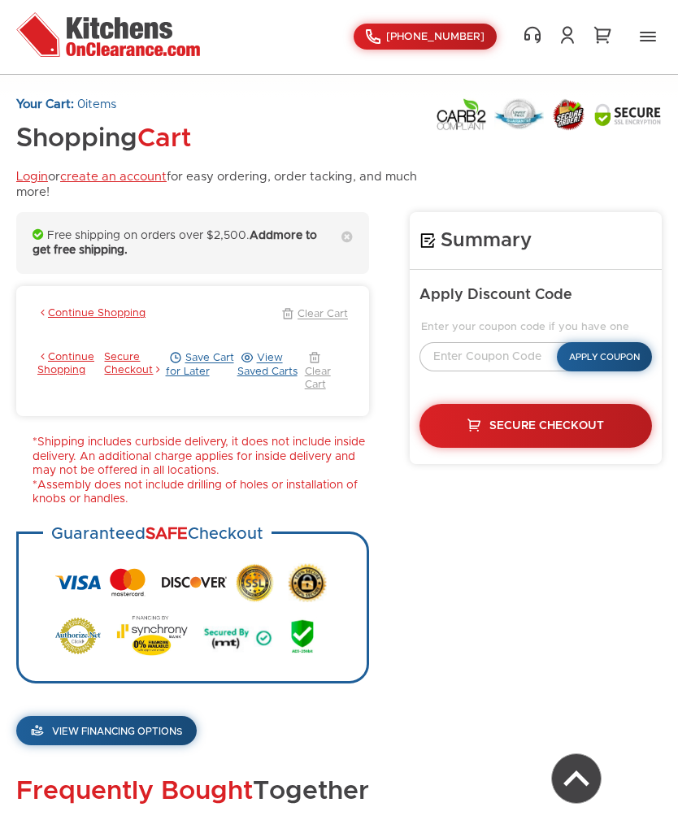
scroll to position [1223, 0]
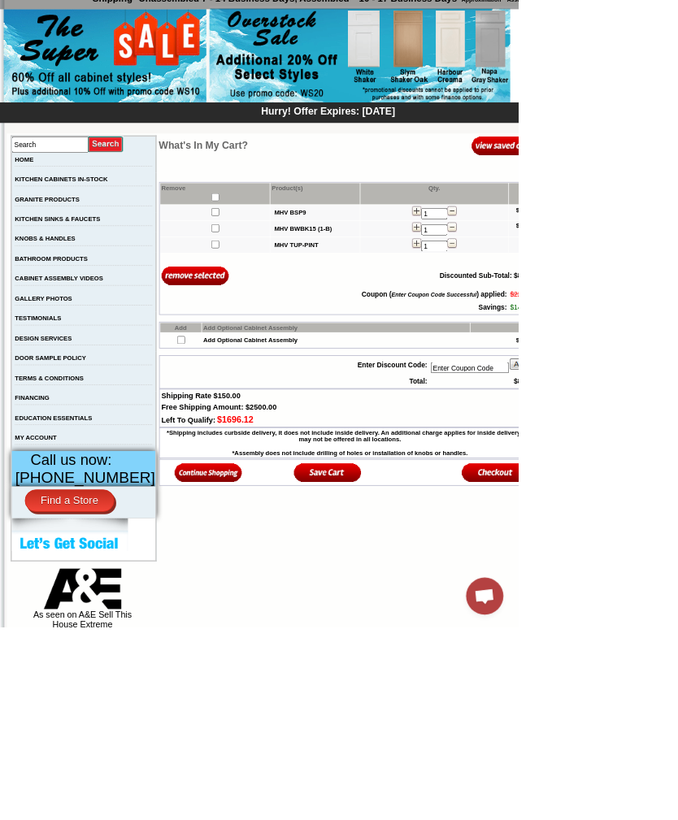
scroll to position [135, 0]
click at [276, 325] on input"] "checkbox" at bounding box center [281, 320] width 11 height 11
checkbox input"] "true"
click at [276, 304] on input"] "checkbox" at bounding box center [281, 299] width 11 height 11
checkbox input"] "true"
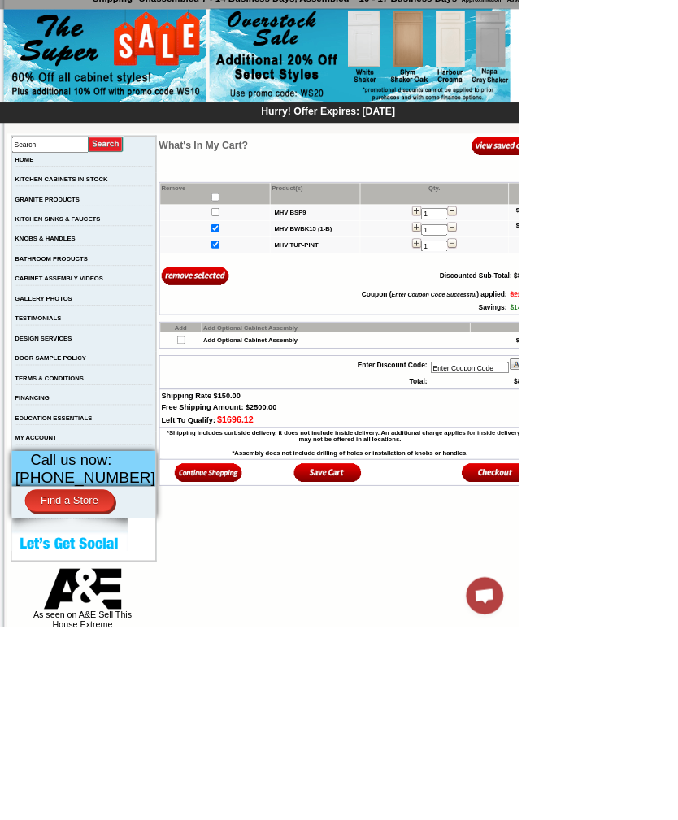
click at [276, 283] on input"] "checkbox" at bounding box center [281, 277] width 11 height 11
checkbox input"] "true"
click at [254, 374] on input "image" at bounding box center [255, 360] width 89 height 27
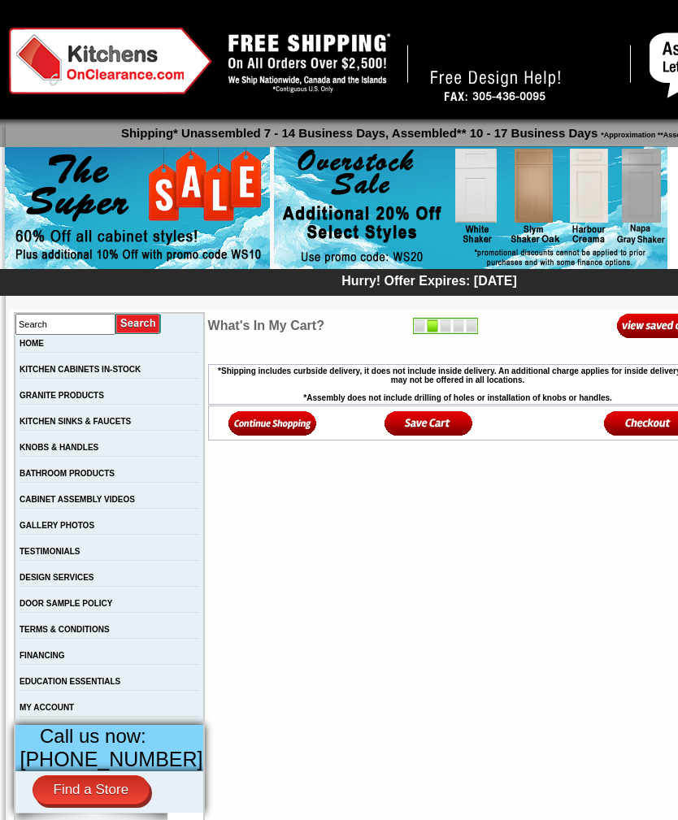
scroll to position [136, 0]
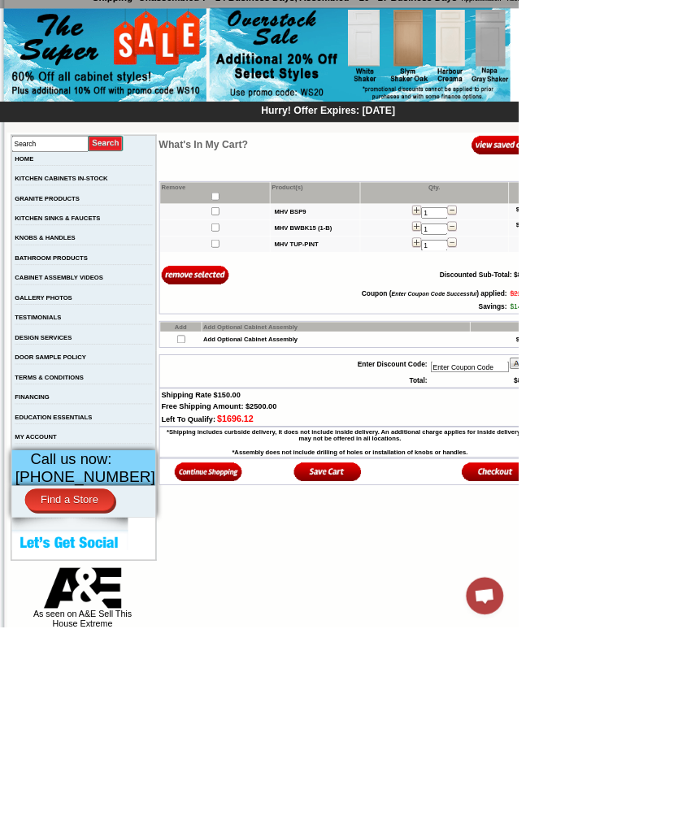
click at [211, 373] on input "image" at bounding box center [255, 359] width 89 height 27
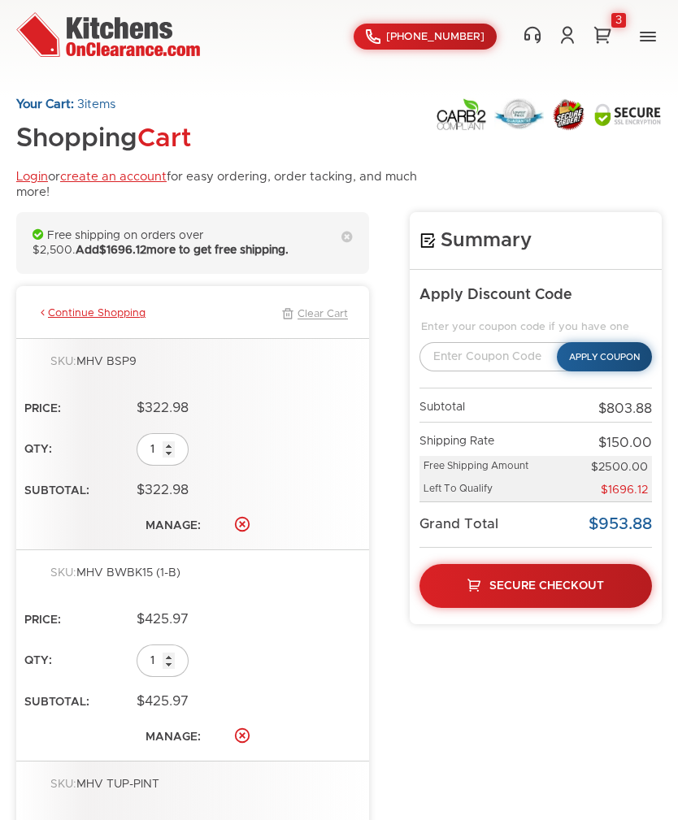
click at [250, 515] on link "Delete" at bounding box center [242, 524] width 18 height 18
click at [247, 521] on link "Delete" at bounding box center [242, 524] width 18 height 18
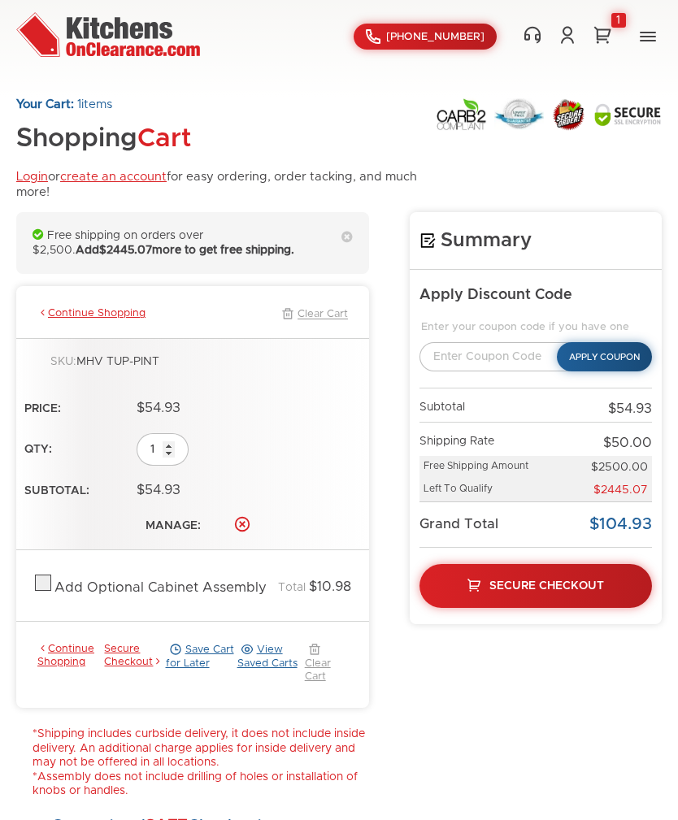
click at [247, 516] on link "Delete" at bounding box center [242, 524] width 18 height 18
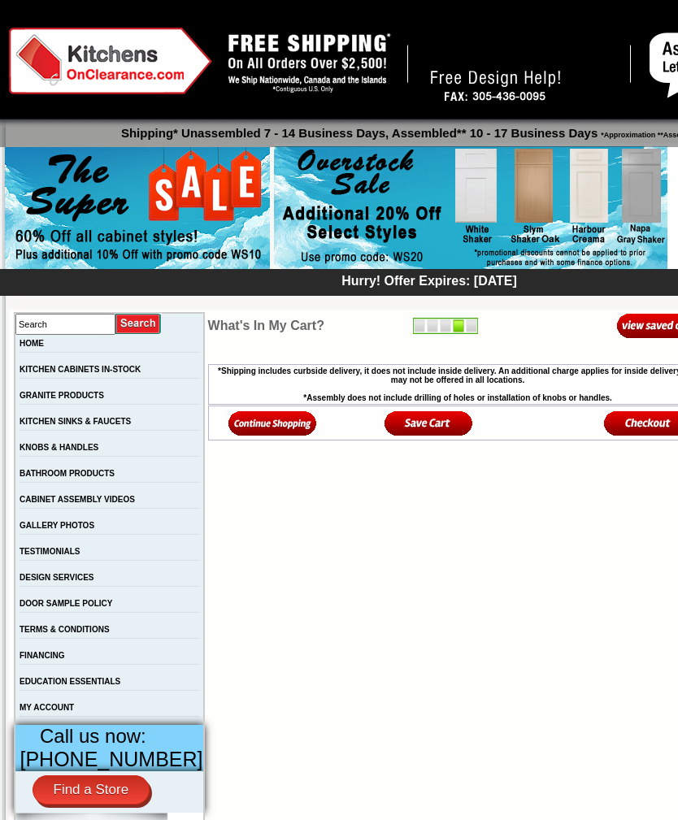
scroll to position [136, 0]
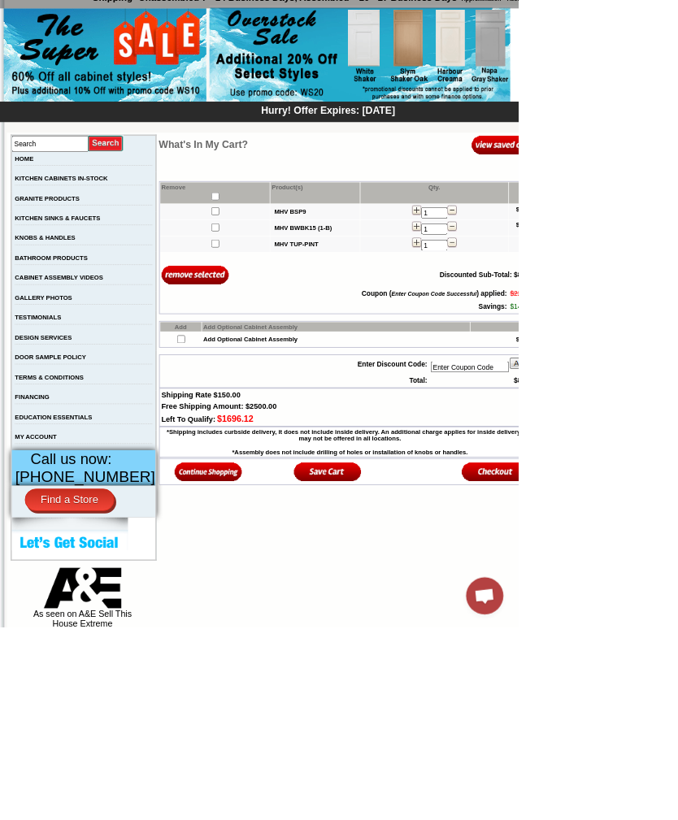
click at [276, 261] on input "checkbox" at bounding box center [281, 257] width 11 height 11
checkbox input "true"
checkbox input"] "true"
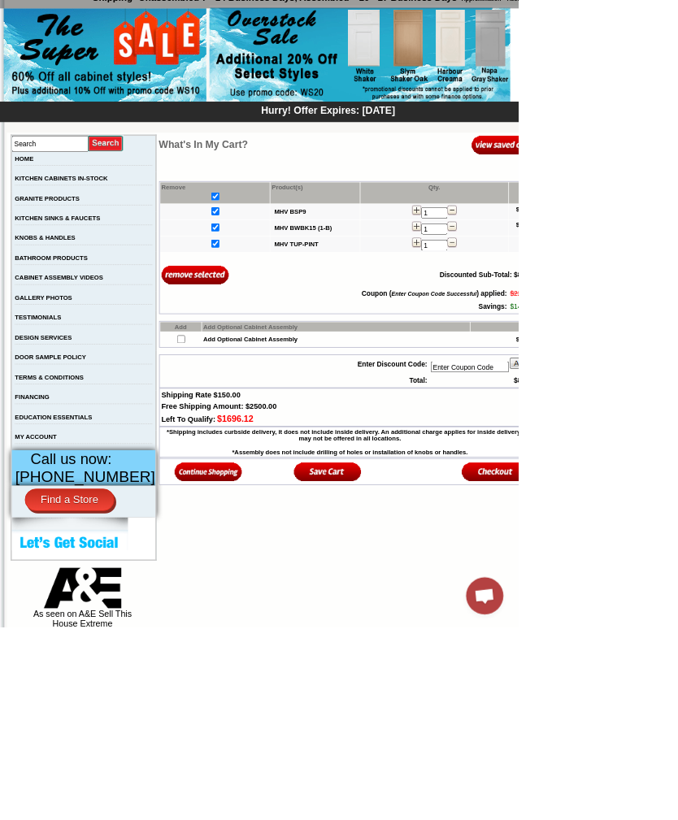
click at [258, 373] on input "image" at bounding box center [255, 359] width 89 height 27
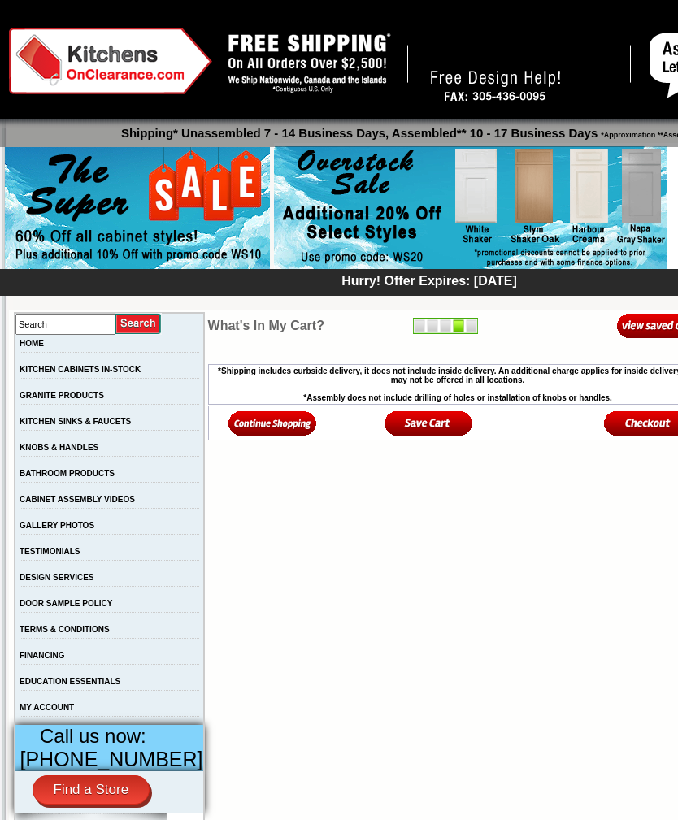
scroll to position [136, 0]
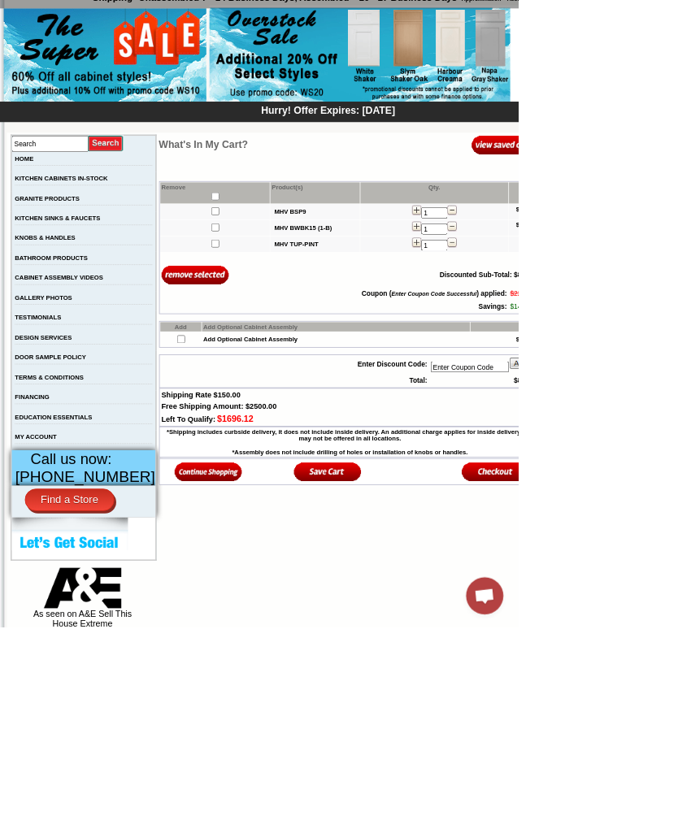
click at [585, 282] on img at bounding box center [591, 275] width 12 height 13
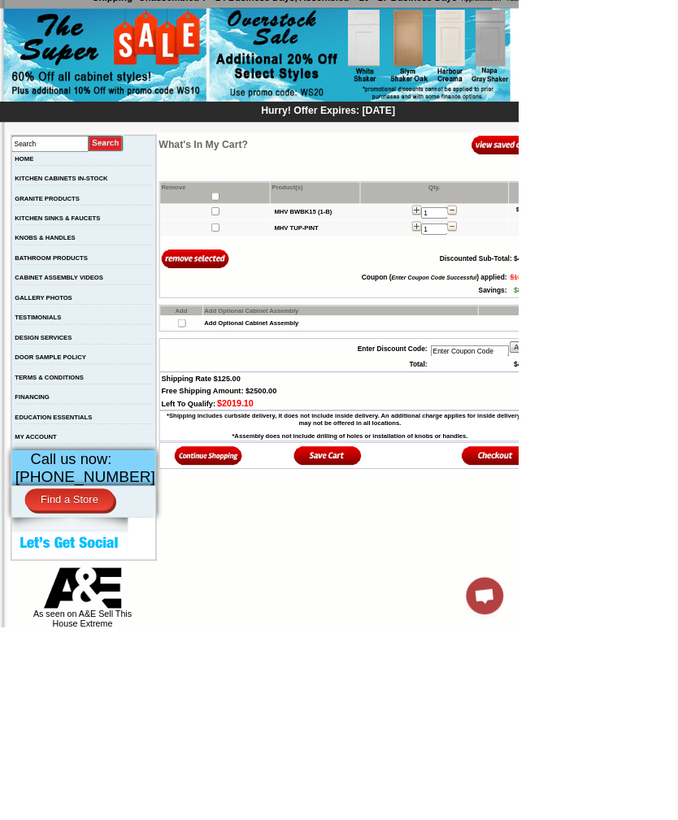
click at [585, 303] on img at bounding box center [591, 296] width 12 height 13
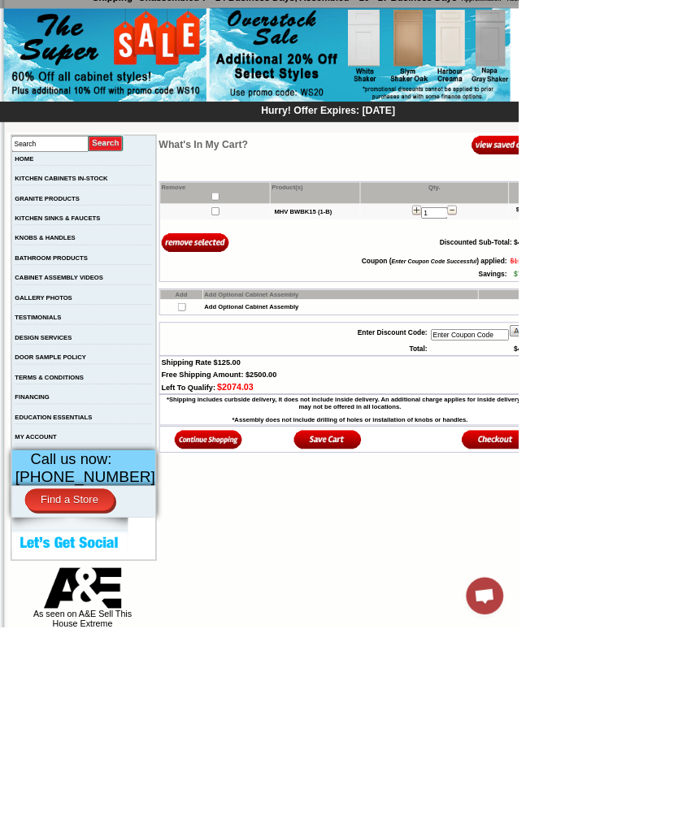
click at [585, 282] on img at bounding box center [591, 275] width 12 height 13
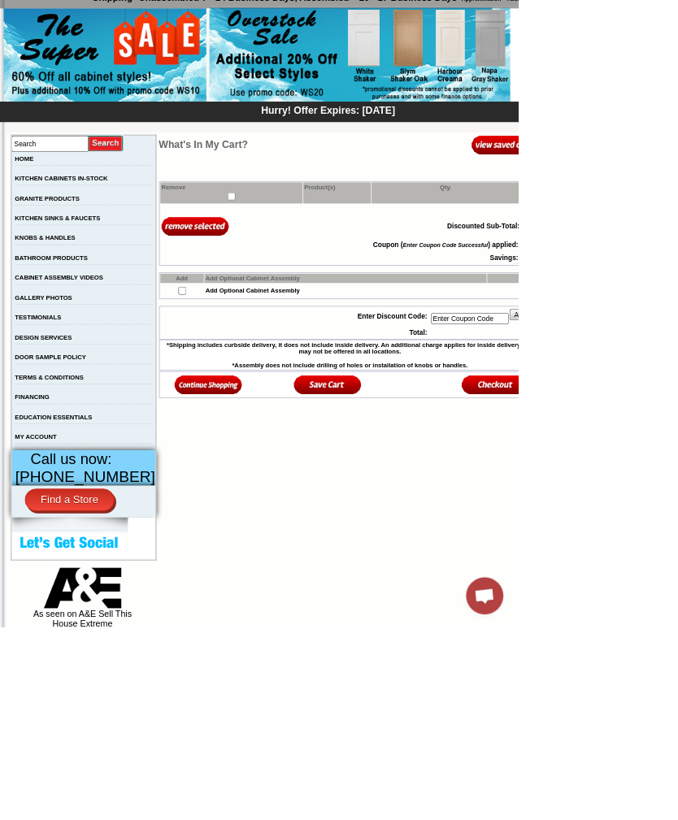
click at [576, 88] on img at bounding box center [471, 73] width 394 height 124
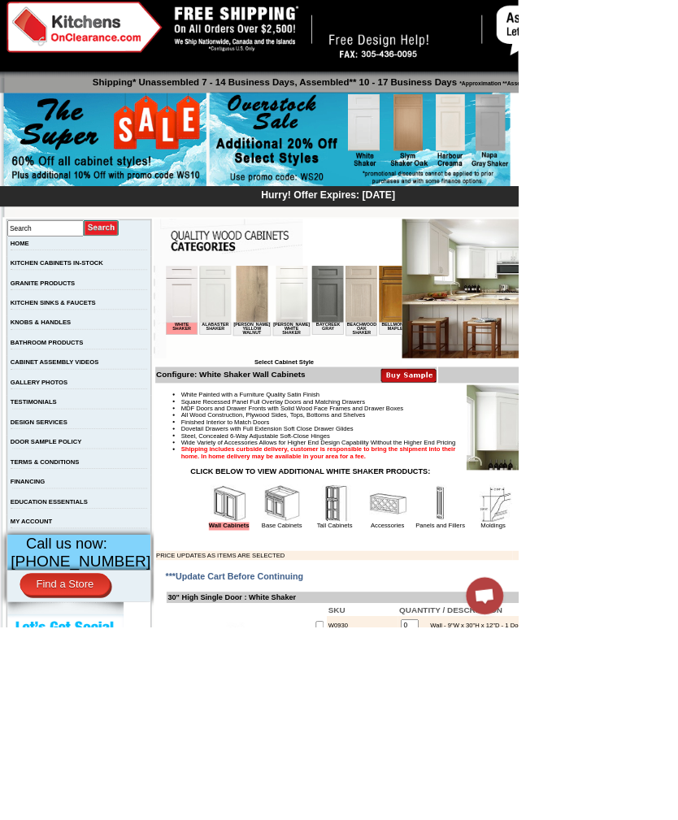
click at [498, 683] on img at bounding box center [507, 658] width 49 height 49
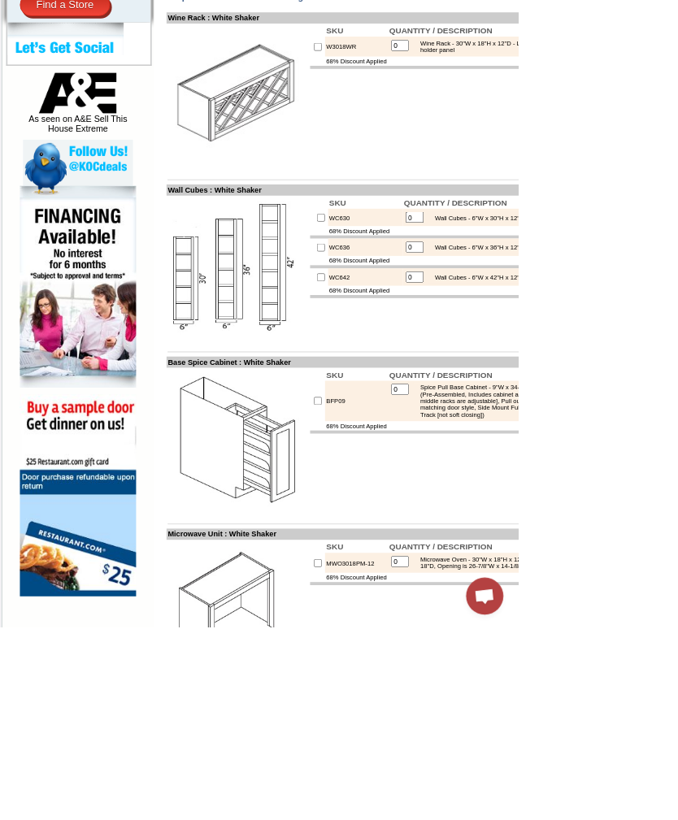
scroll to position [783, 0]
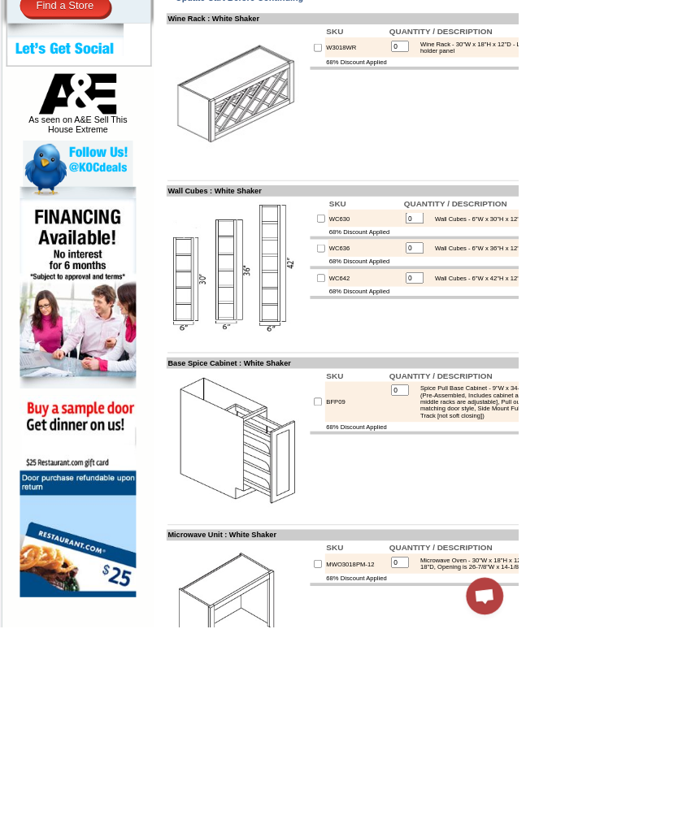
click at [411, 531] on input "checkbox" at bounding box center [416, 525] width 11 height 11
checkbox input "true"
type input "1"
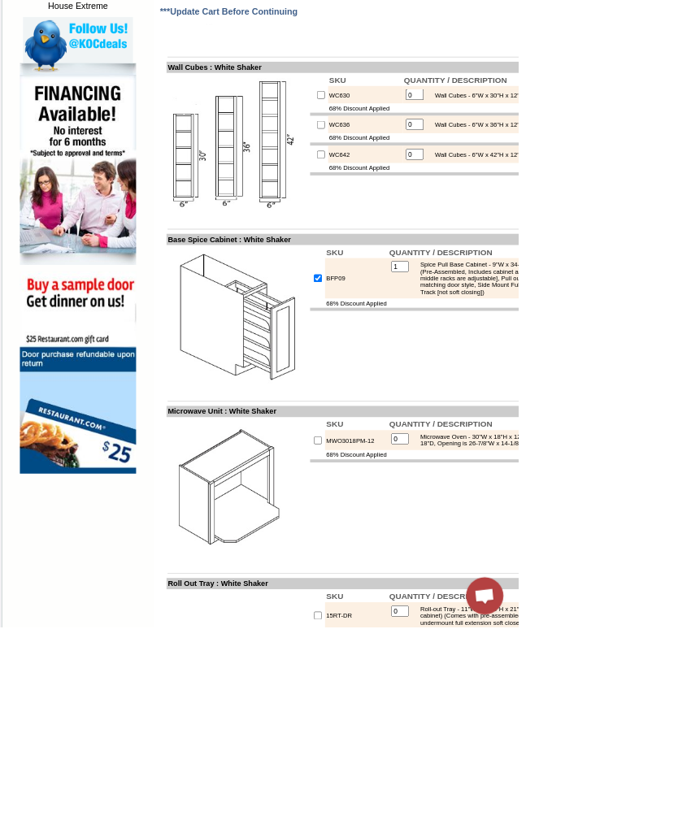
scroll to position [944, 0]
click at [425, 589] on td "MWO3018PM-12" at bounding box center [466, 576] width 82 height 26
click at [411, 582] on input "checkbox" at bounding box center [416, 577] width 11 height 11
checkbox input "true"
type input "1"
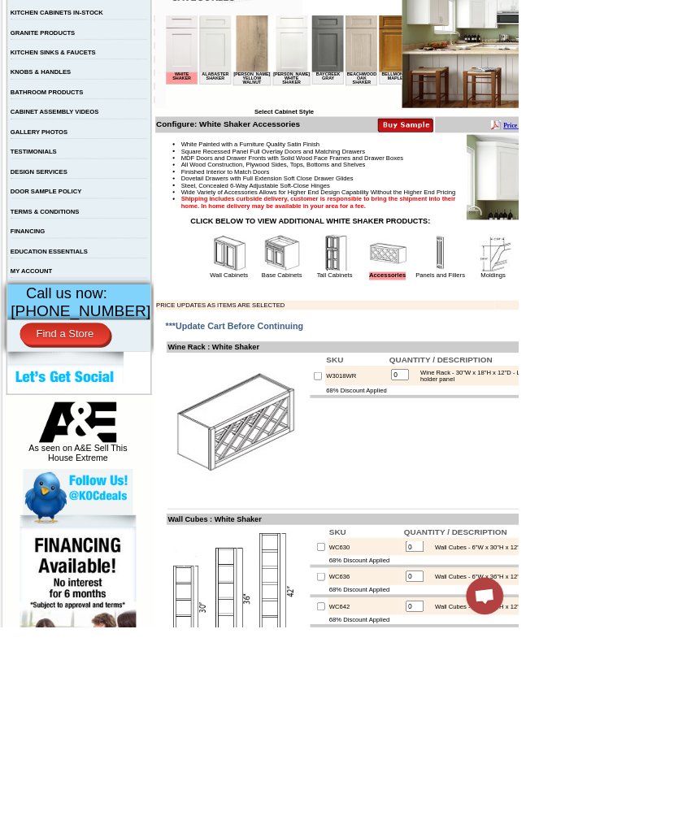
scroll to position [348, 0]
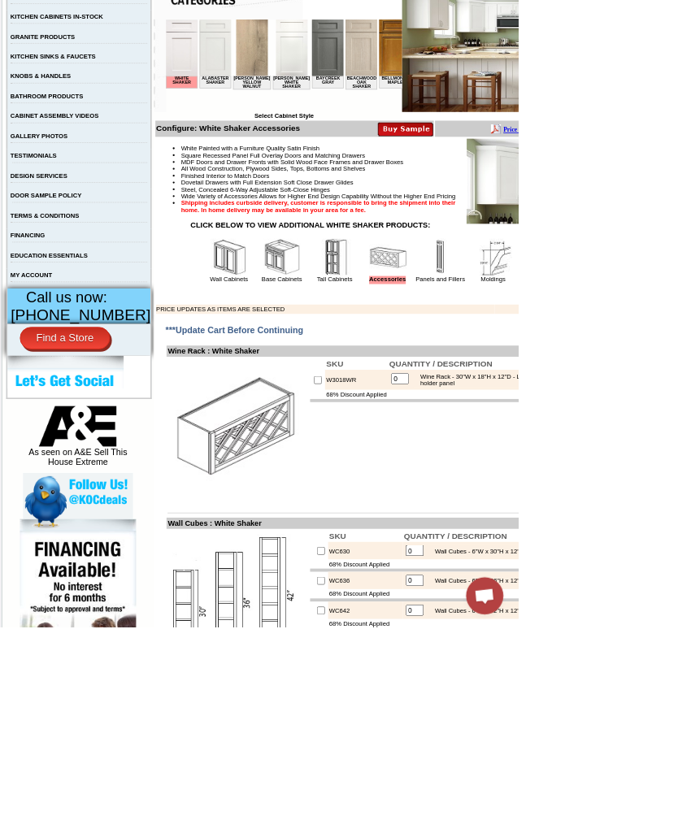
click at [356, 361] on img at bounding box center [369, 336] width 49 height 49
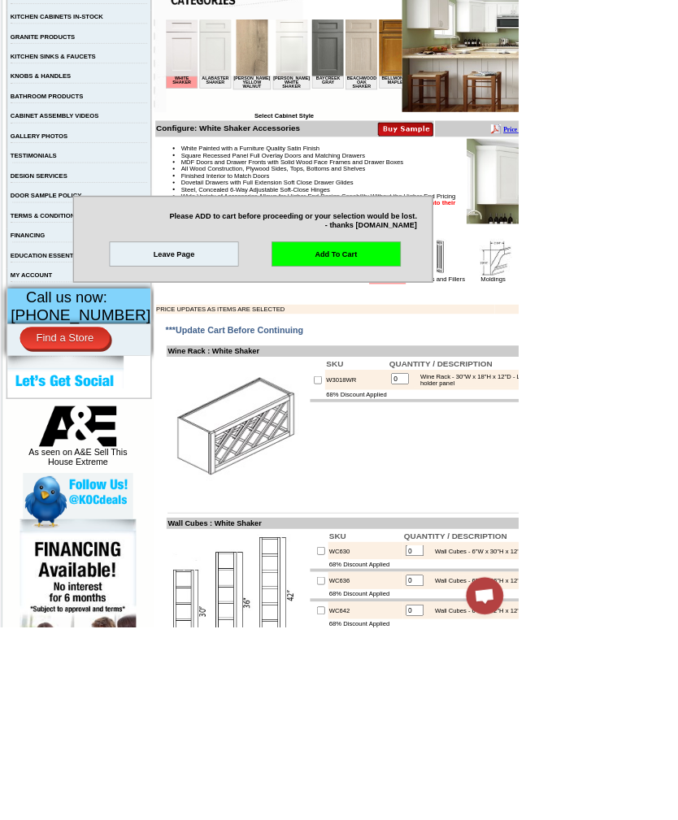
click at [524, 349] on link "Add To Cart" at bounding box center [439, 332] width 169 height 33
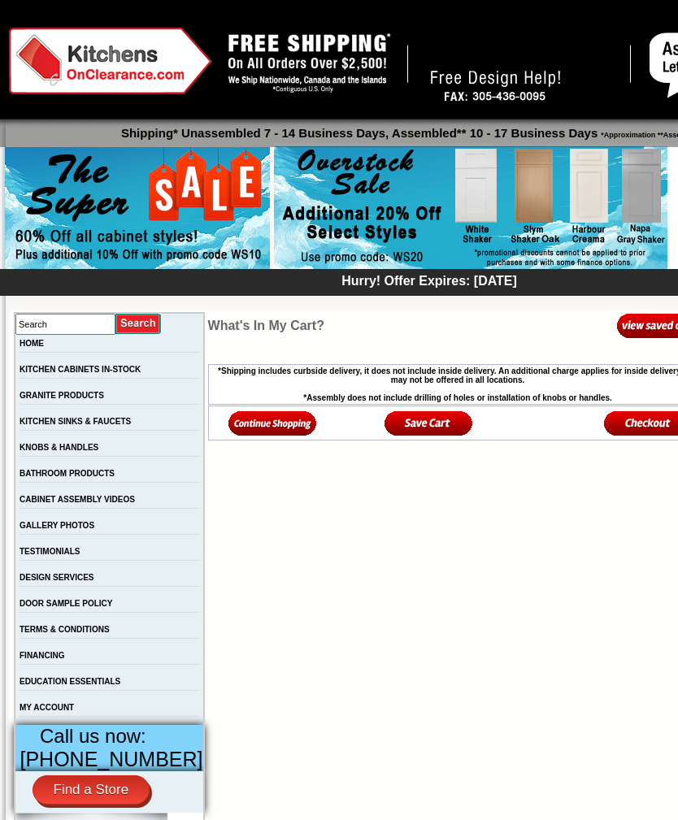
scroll to position [26, 0]
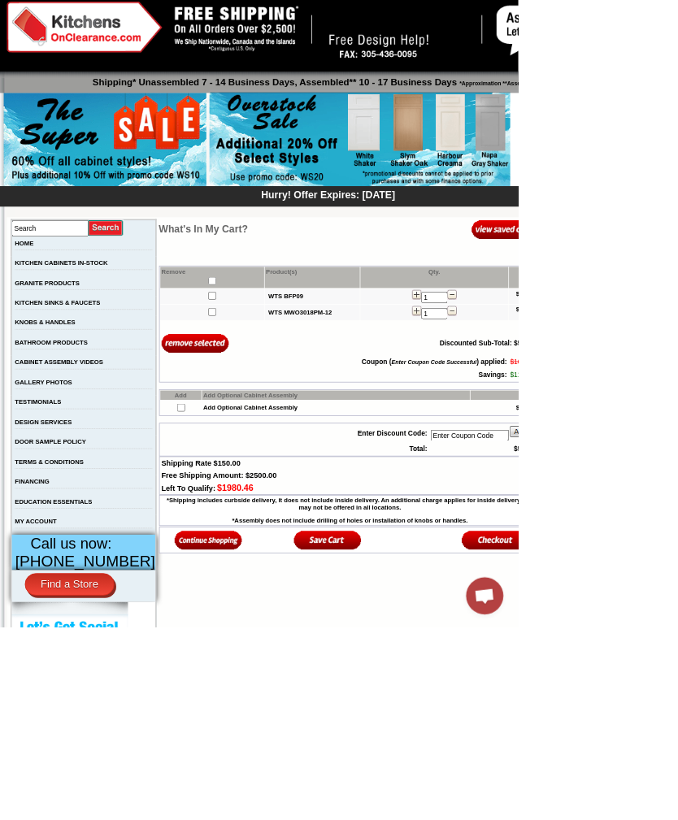
click at [234, 720] on img at bounding box center [272, 706] width 89 height 27
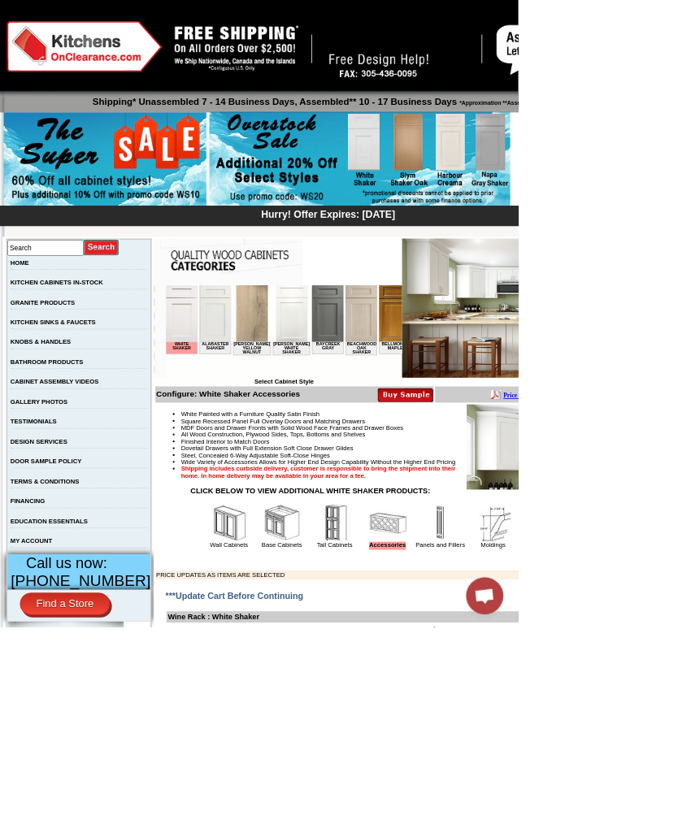
click at [364, 709] on img at bounding box center [369, 684] width 49 height 49
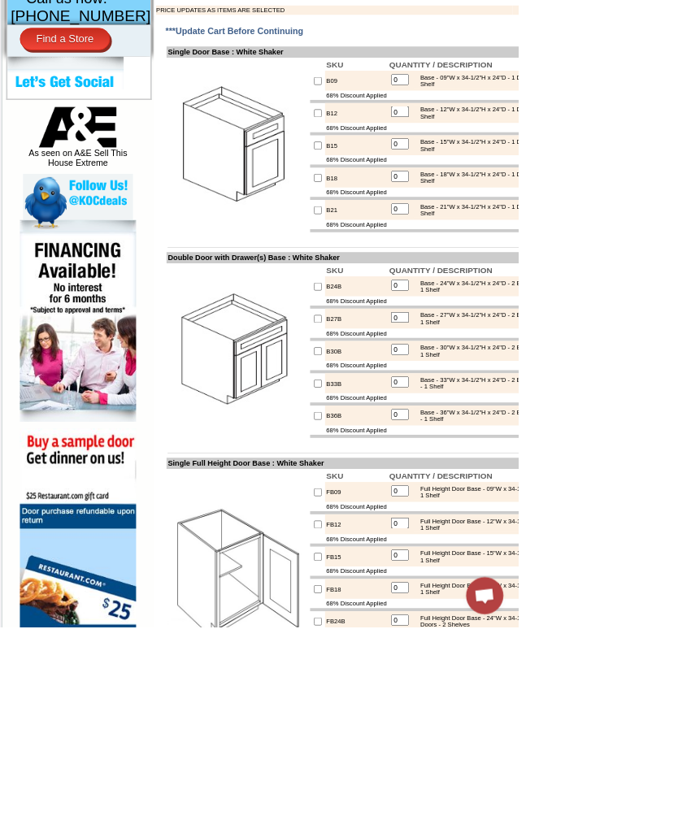
scroll to position [741, 0]
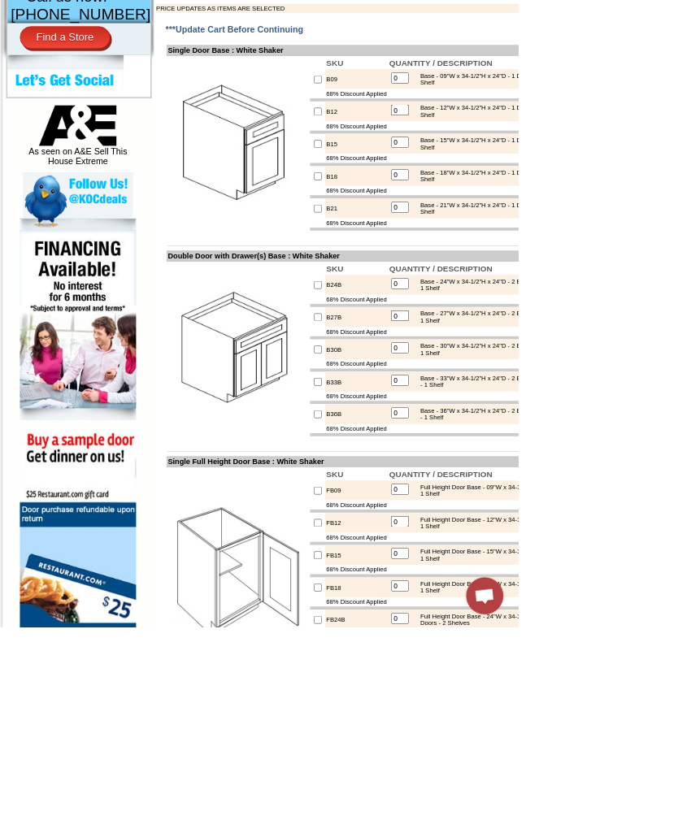
click at [411, 463] on input "checkbox" at bounding box center [416, 457] width 11 height 11
checkbox input "true"
type input "1"
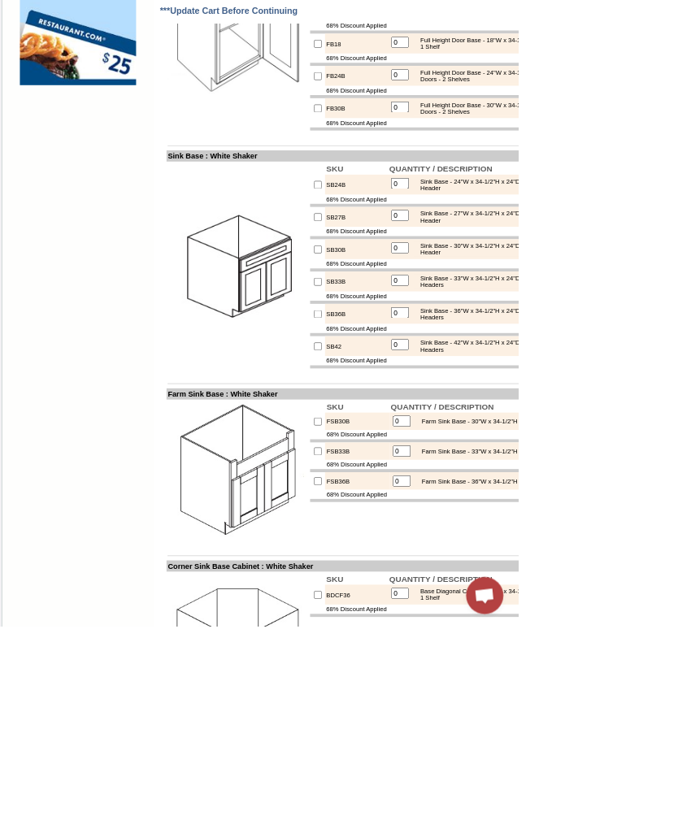
scroll to position [1455, 0]
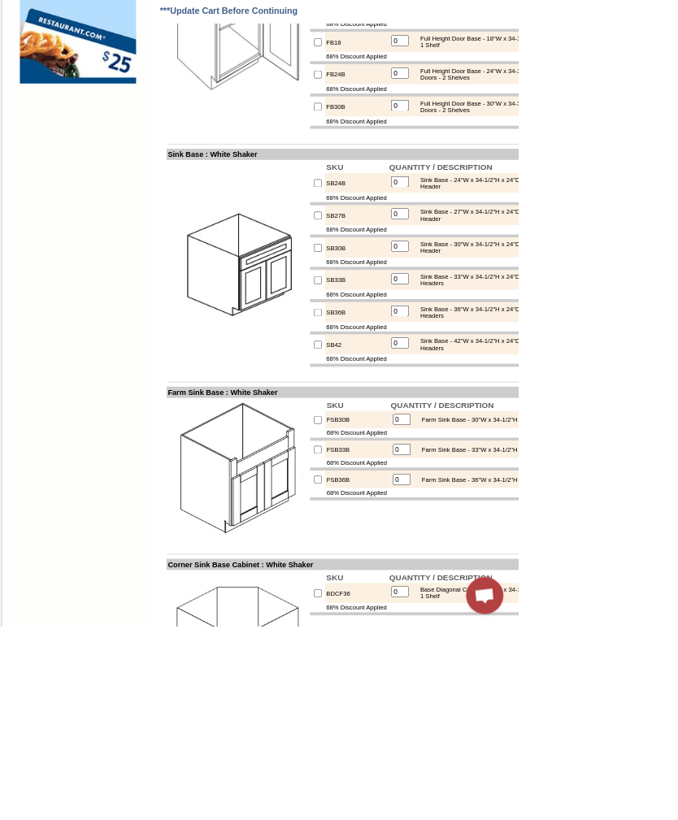
click at [411, 415] on input "checkbox" at bounding box center [416, 409] width 11 height 11
checkbox input "true"
type input "1"
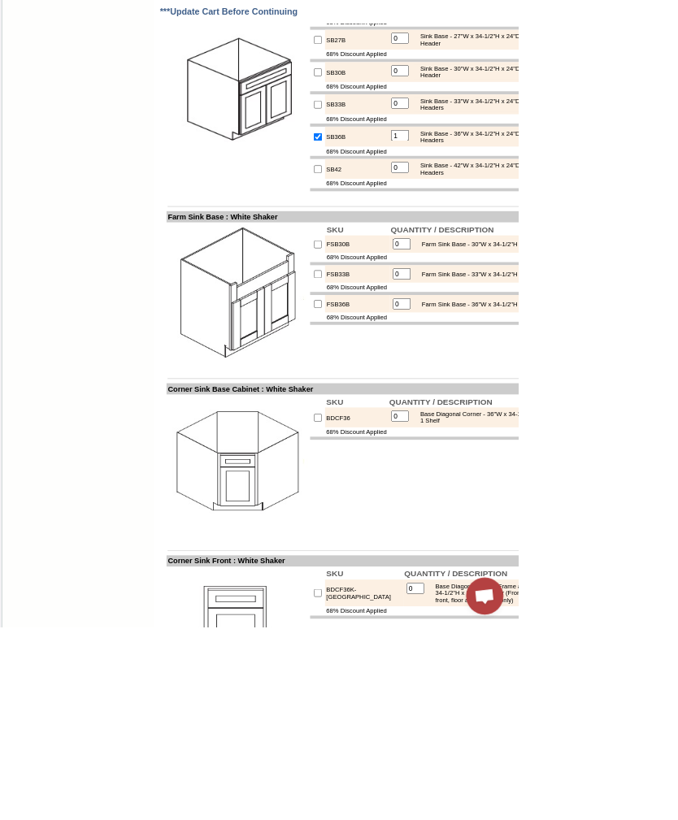
scroll to position [1685, 0]
click at [411, 185] on input "checkbox" at bounding box center [416, 179] width 11 height 11
checkbox input "false"
type input "0"
click at [411, 403] on input "checkbox" at bounding box center [416, 398] width 11 height 11
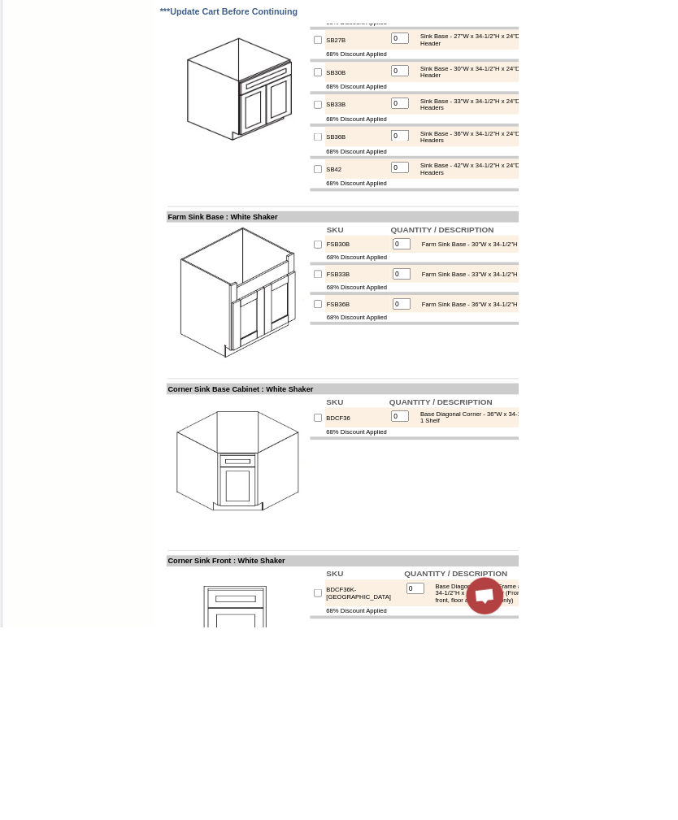
checkbox input "true"
type input "1"
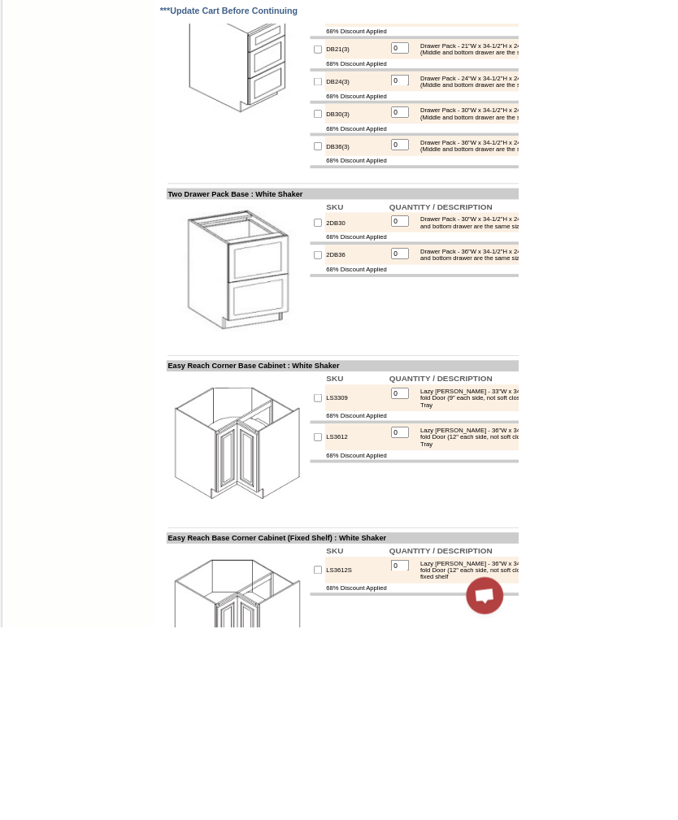
scroll to position [2746, 0]
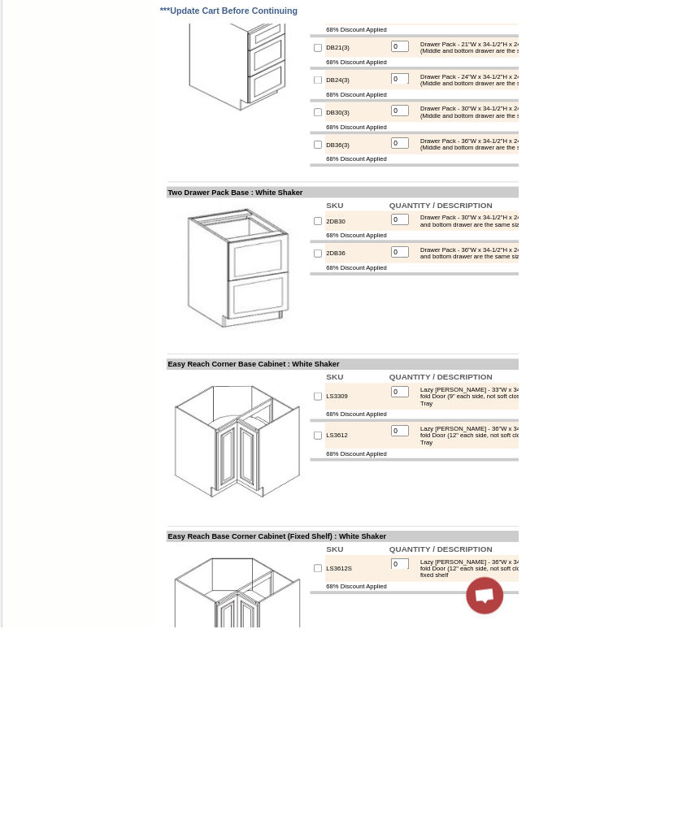
click at [411, 153] on input "checkbox" at bounding box center [416, 147] width 11 height 11
checkbox input "true"
type input "1"
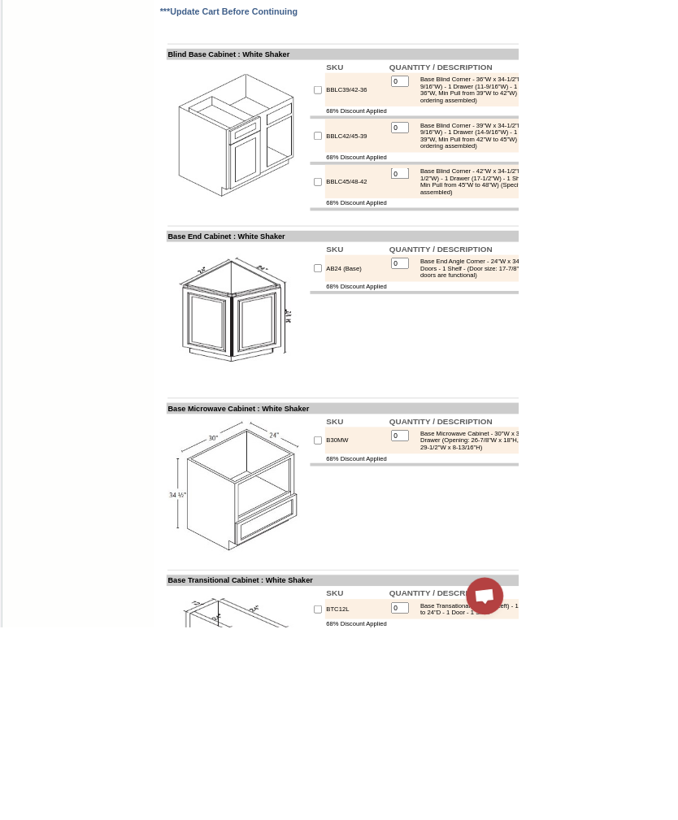
scroll to position [3607, 0]
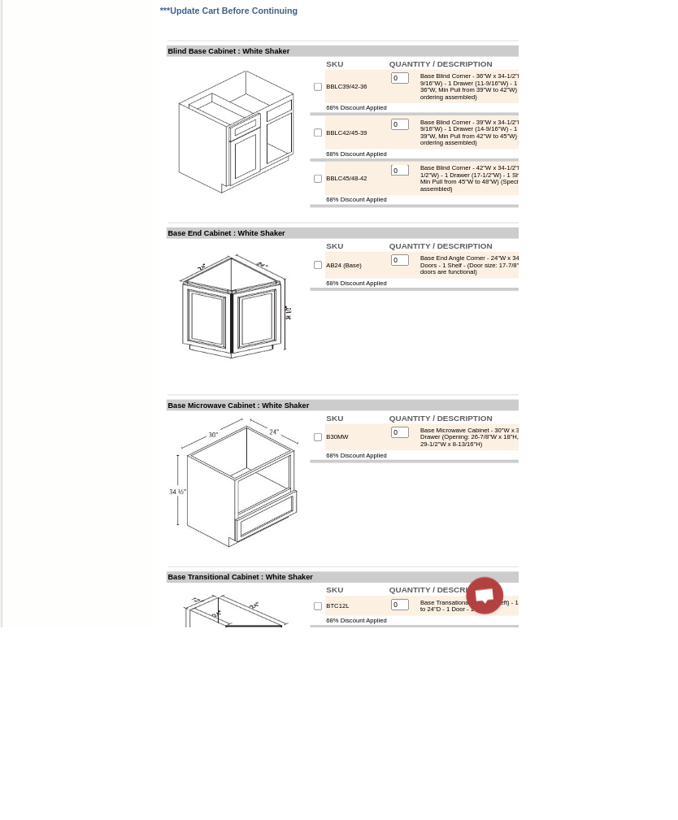
click at [425, 135] on td "BBLC39/42-36" at bounding box center [466, 113] width 82 height 44
click at [411, 119] on input "checkbox" at bounding box center [416, 113] width 11 height 11
checkbox input "true"
type input "1"
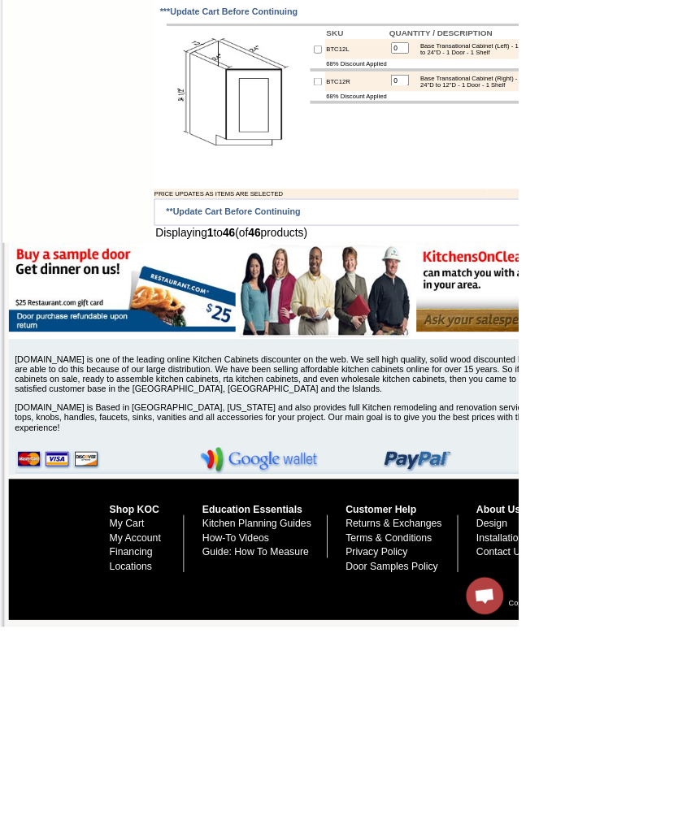
scroll to position [4448, 0]
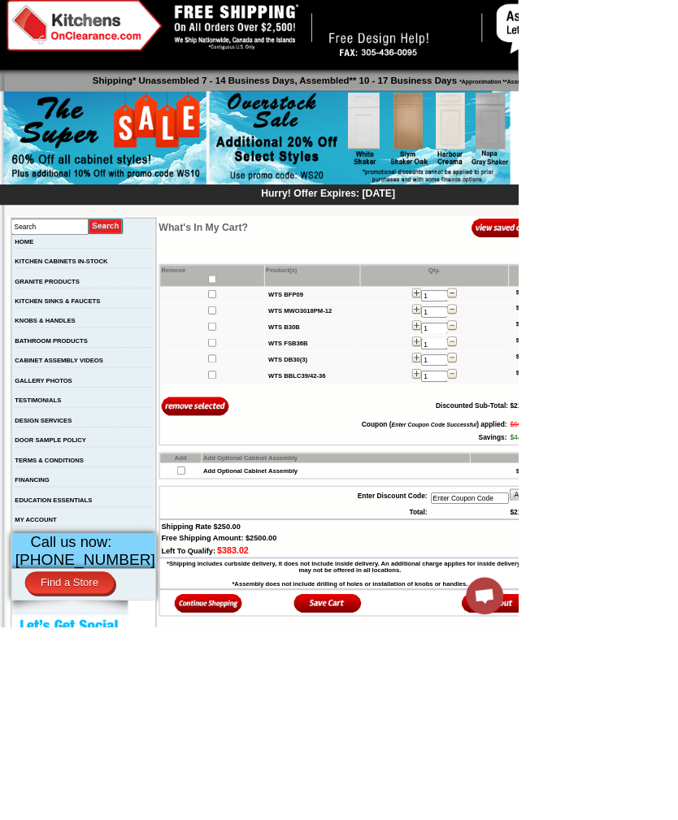
scroll to position [22, 0]
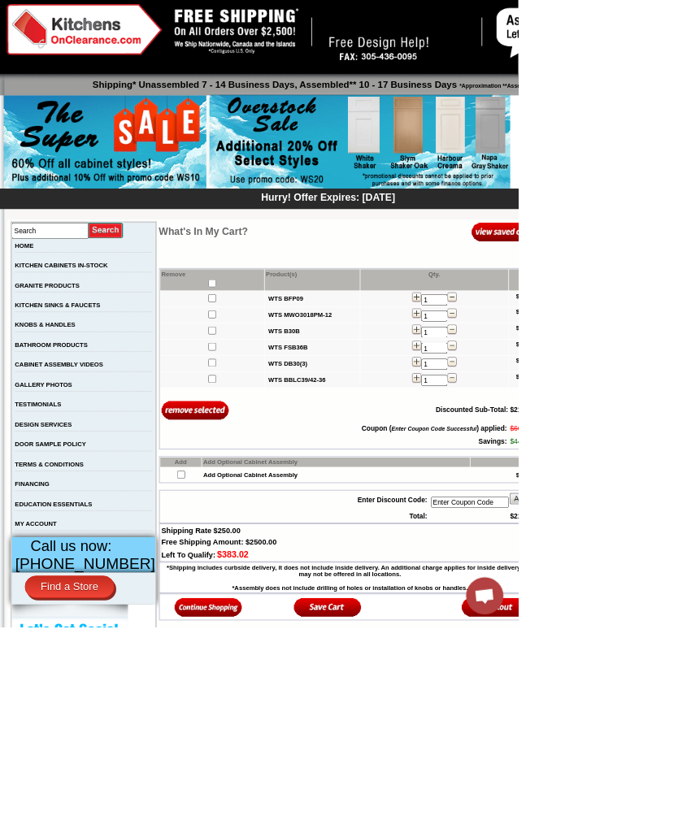
click at [623, 665] on input "Enter Coupon Code" at bounding box center [614, 657] width 102 height 15
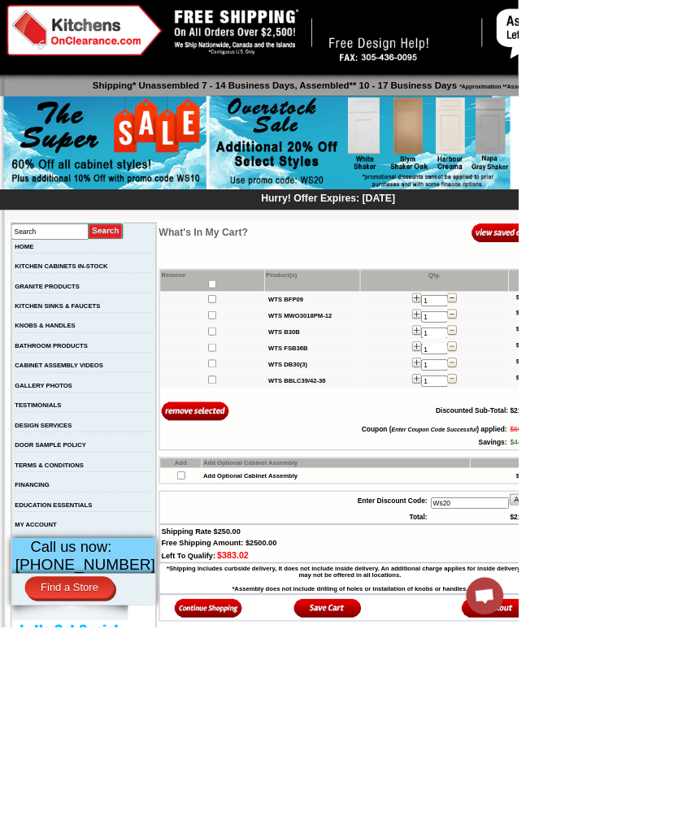
type input "Ws20"
click at [677, 662] on img at bounding box center [685, 654] width 39 height 16
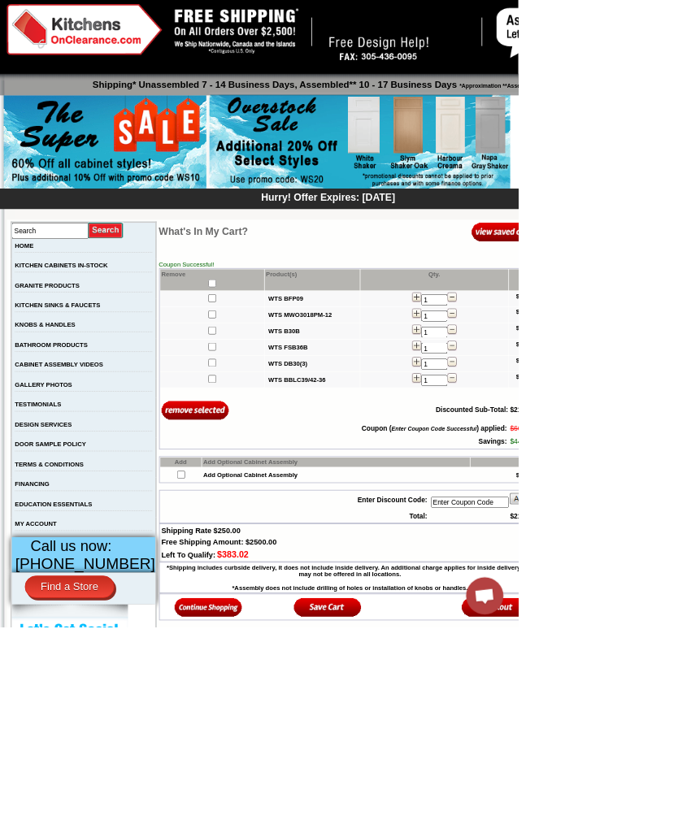
click at [585, 481] on img at bounding box center [591, 473] width 12 height 13
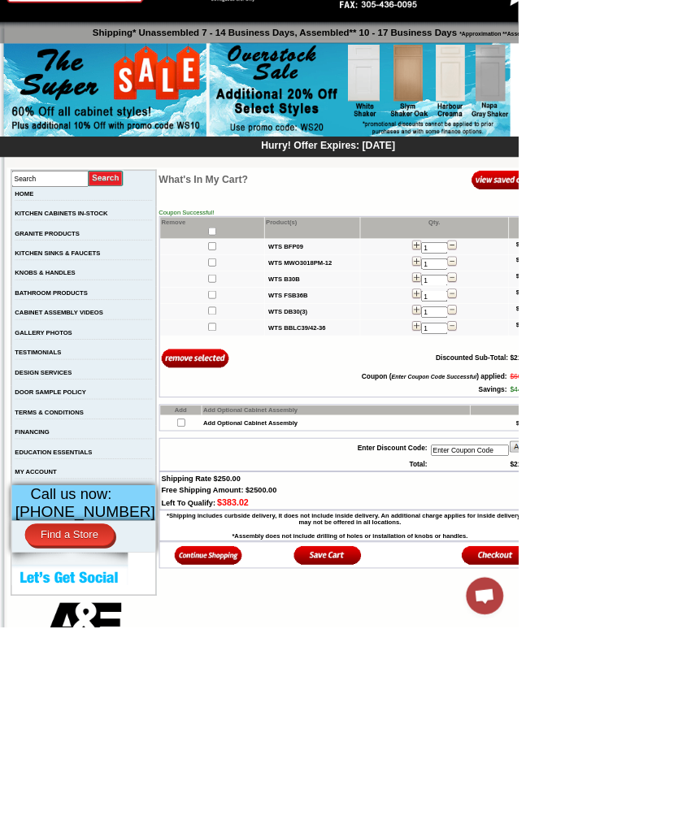
click at [539, 412] on img at bounding box center [545, 405] width 12 height 13
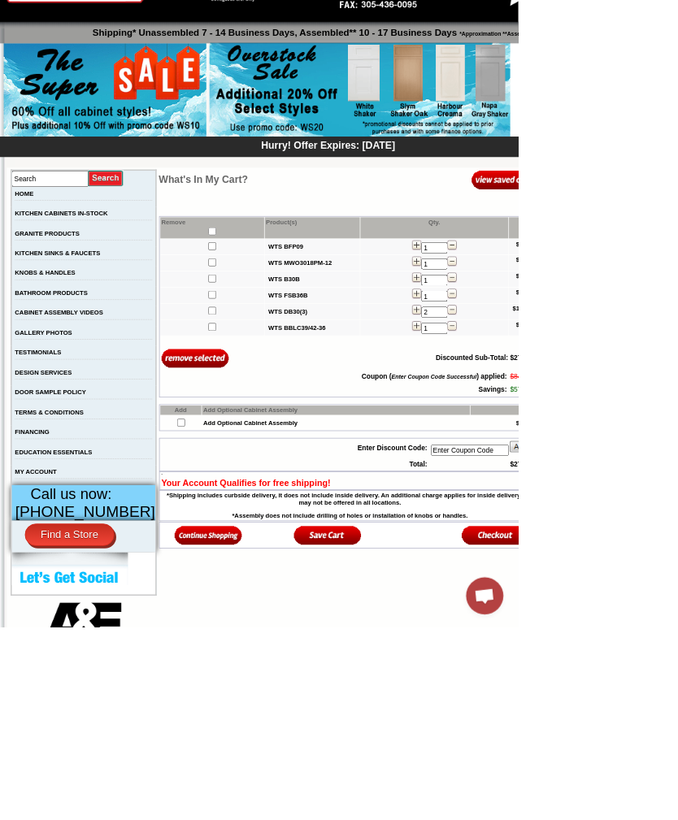
click at [241, 714] on img at bounding box center [272, 700] width 89 height 27
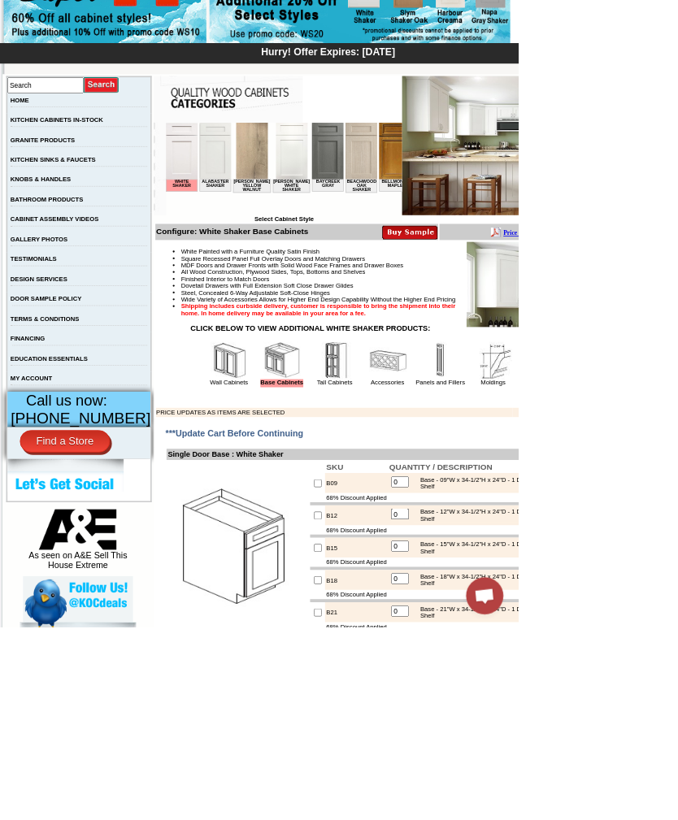
scroll to position [237, 0]
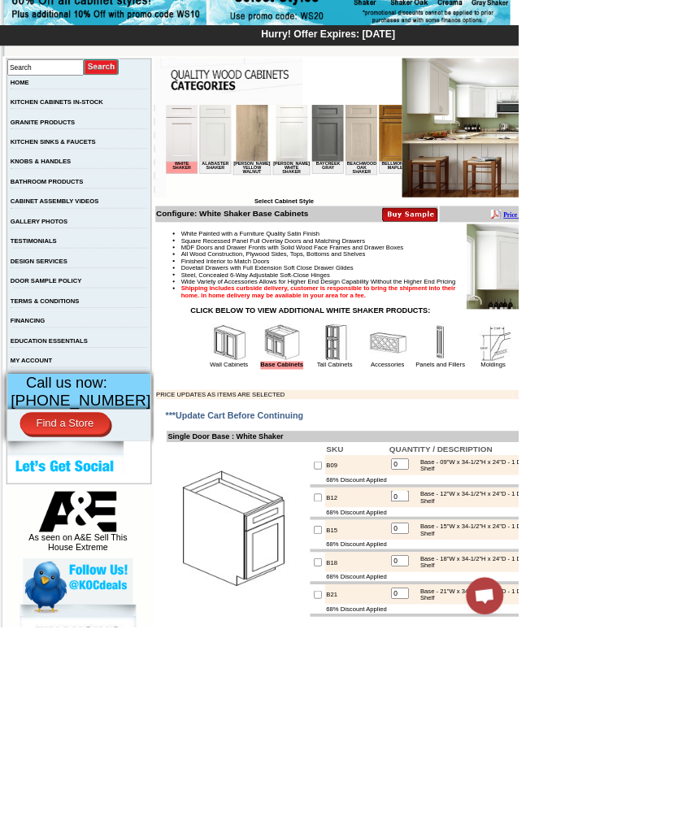
click at [489, 472] on img at bounding box center [507, 448] width 49 height 49
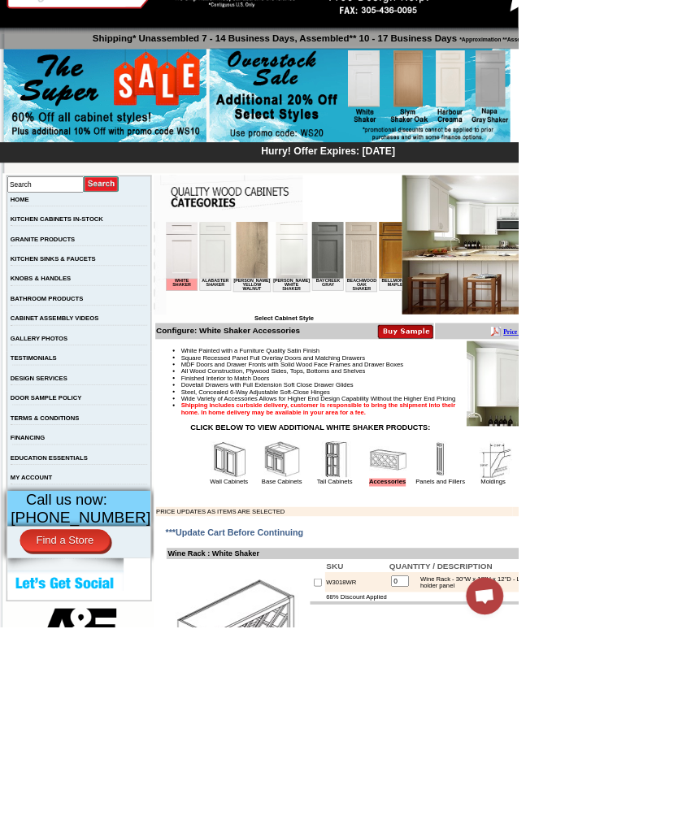
scroll to position [90, 0]
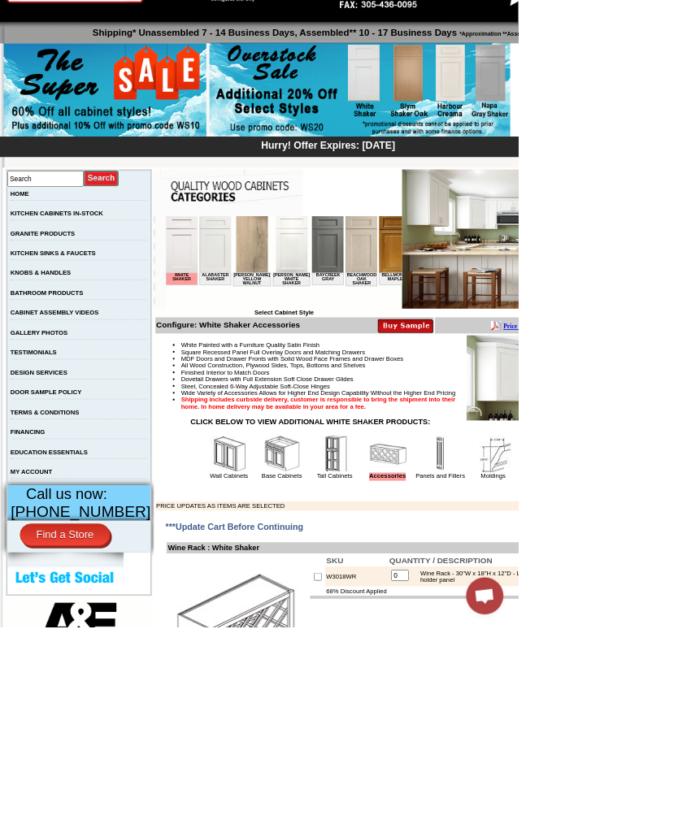
click at [431, 619] on img at bounding box center [438, 594] width 49 height 49
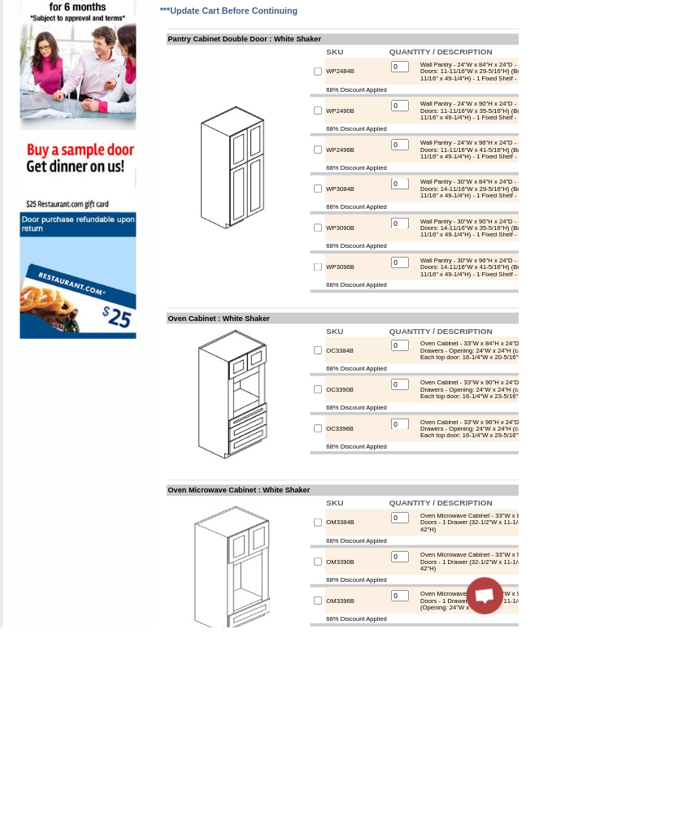
scroll to position [1123, 0]
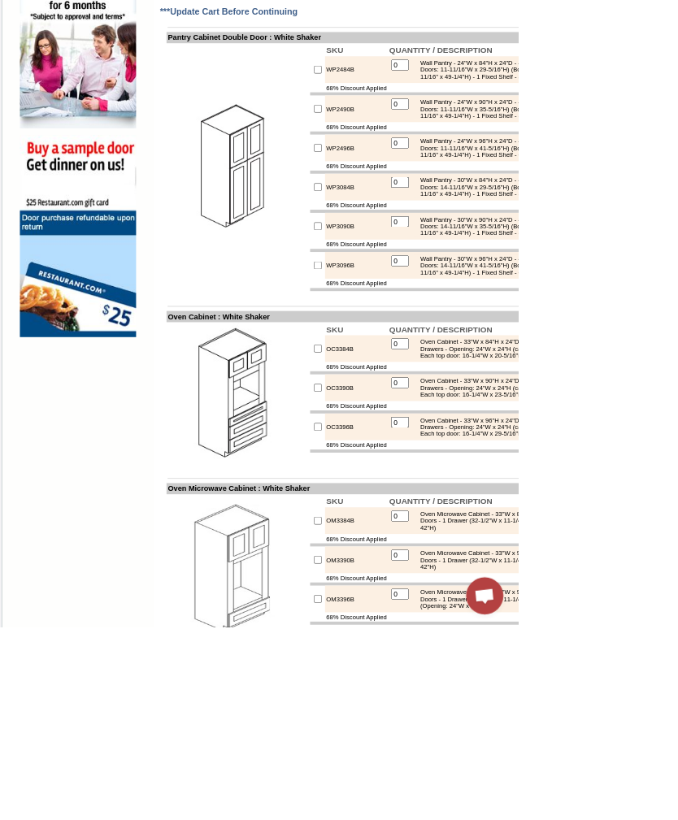
click at [411, 302] on input "checkbox" at bounding box center [416, 296] width 11 height 11
checkbox input "true"
type input "1"
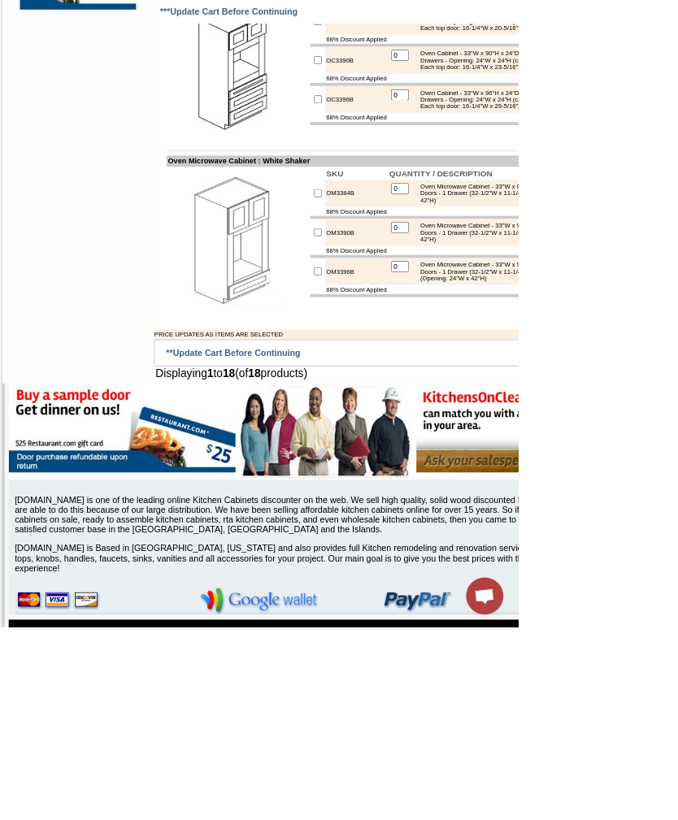
scroll to position [1564, 0]
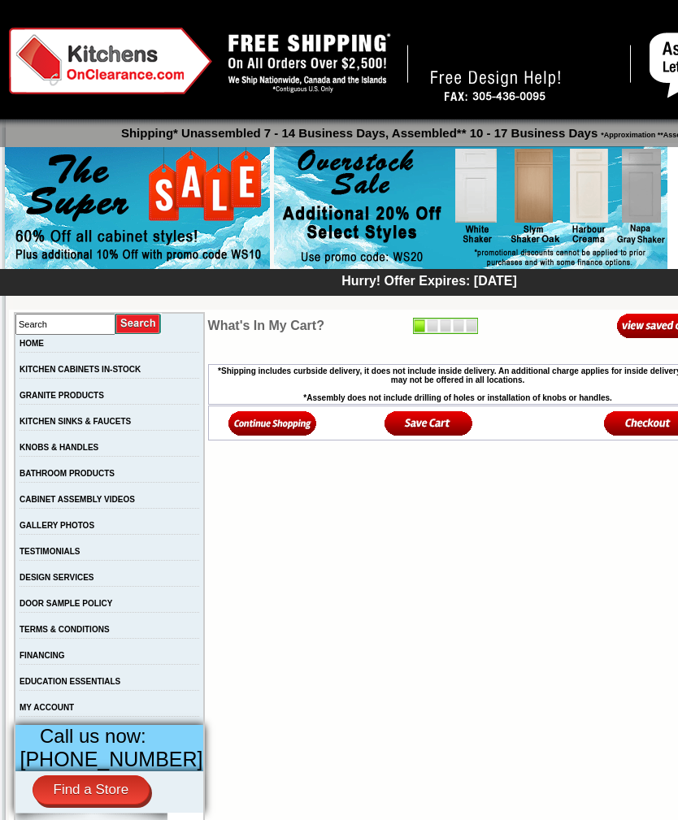
scroll to position [26, 0]
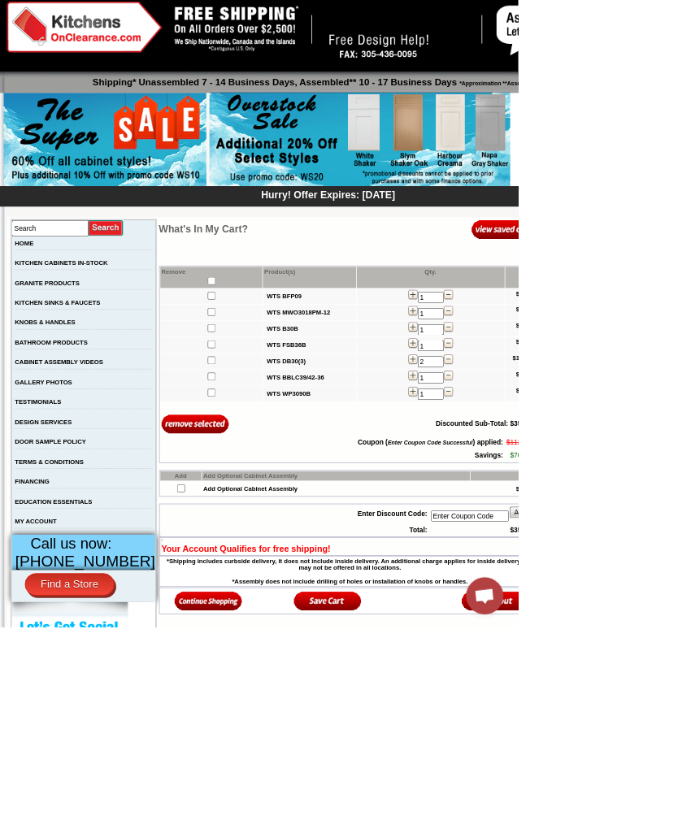
click at [236, 799] on img at bounding box center [272, 785] width 89 height 27
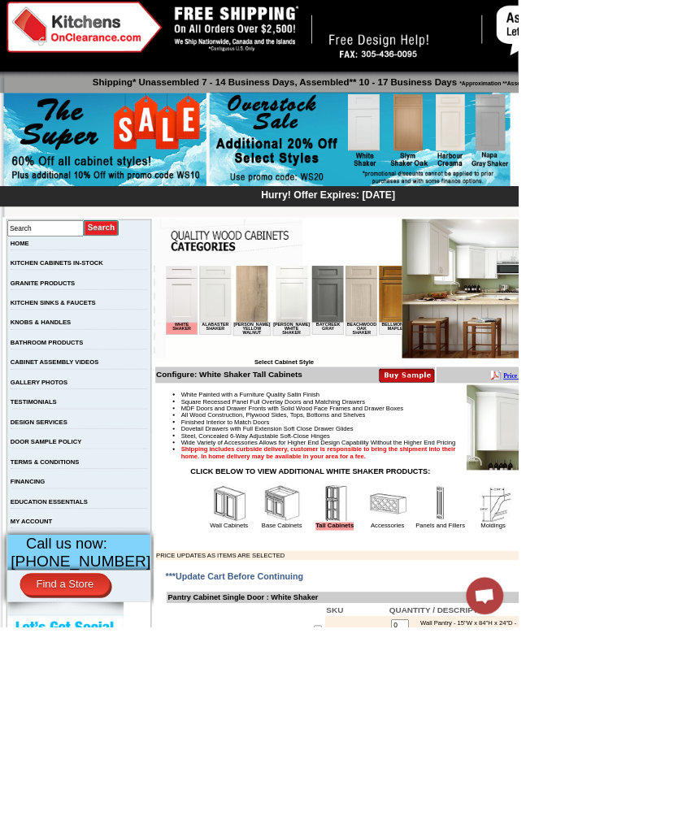
click at [345, 683] on img at bounding box center [369, 658] width 49 height 49
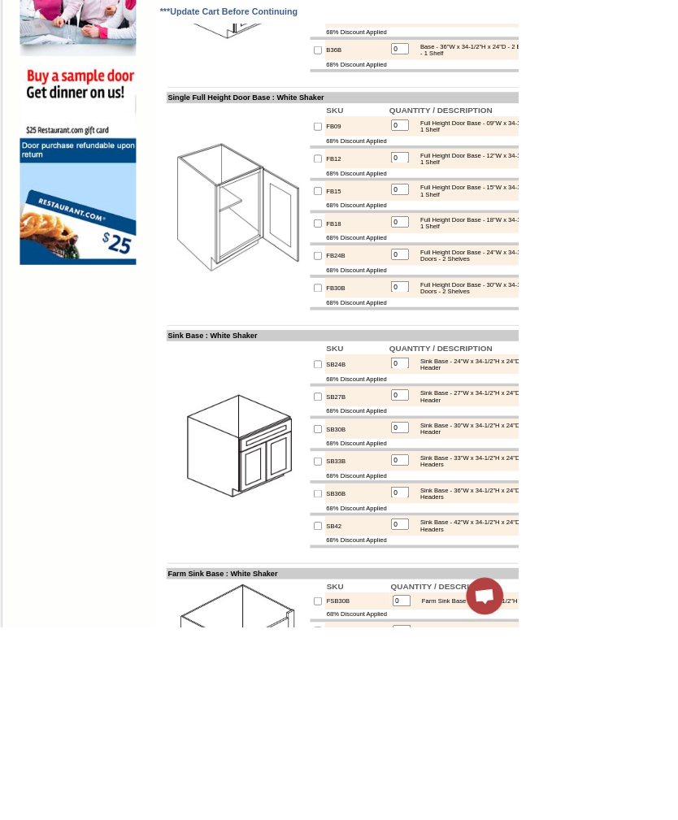
scroll to position [1215, 0]
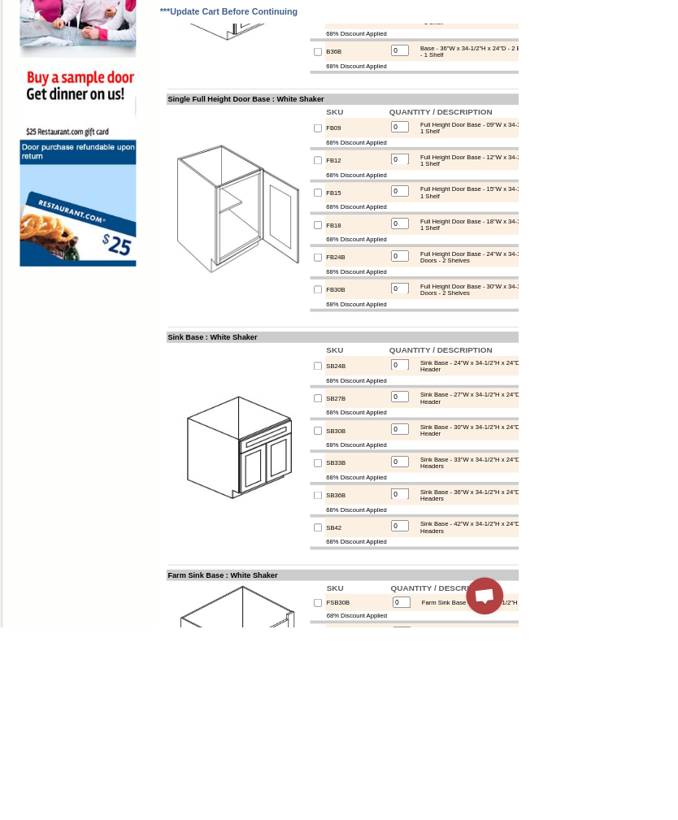
click at [411, 258] on input "checkbox" at bounding box center [416, 252] width 11 height 11
checkbox input "true"
type input "1"
click at [425, 307] on td "FB18" at bounding box center [466, 294] width 82 height 26
click at [411, 300] on input "checkbox" at bounding box center [416, 294] width 11 height 11
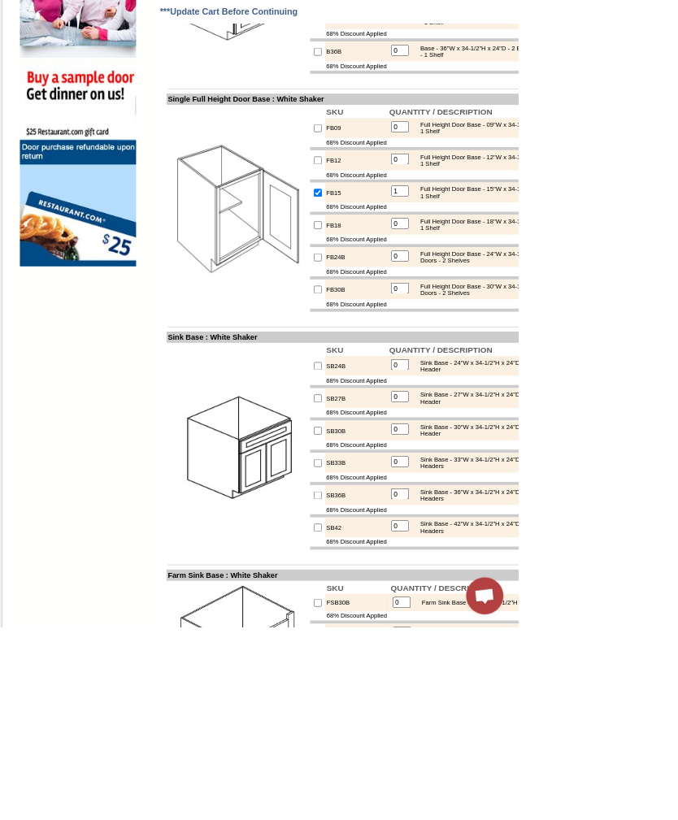
checkbox input "true"
type input "1"
click at [425, 265] on td "FB15" at bounding box center [466, 252] width 82 height 26
click at [411, 258] on input "checkbox" at bounding box center [416, 252] width 11 height 11
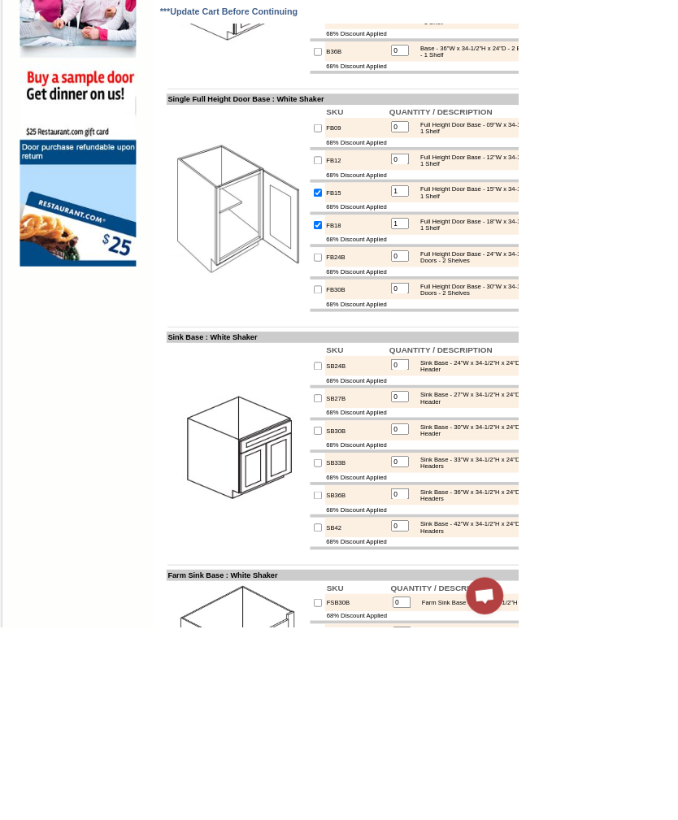
checkbox input "false"
type input "0"
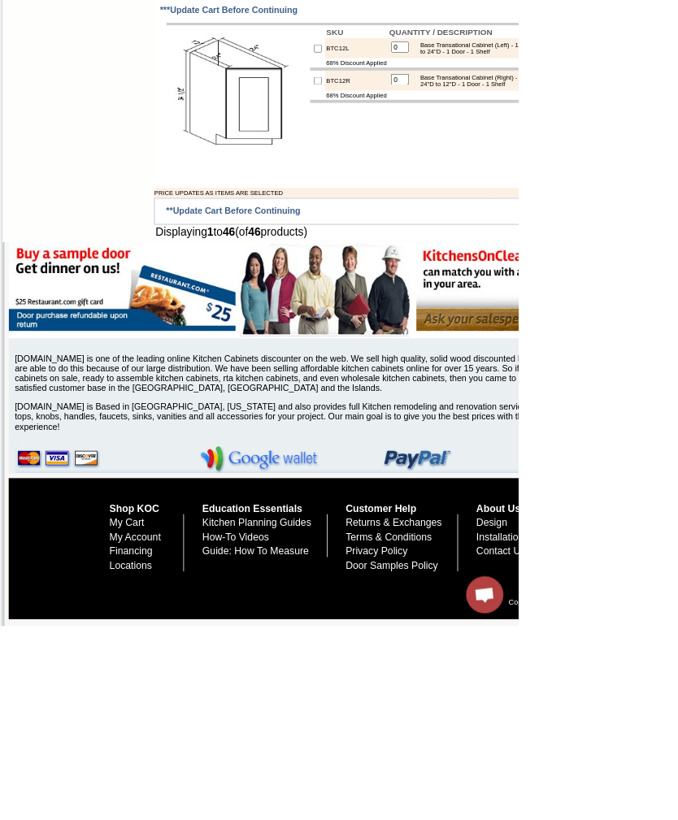
scroll to position [4448, 0]
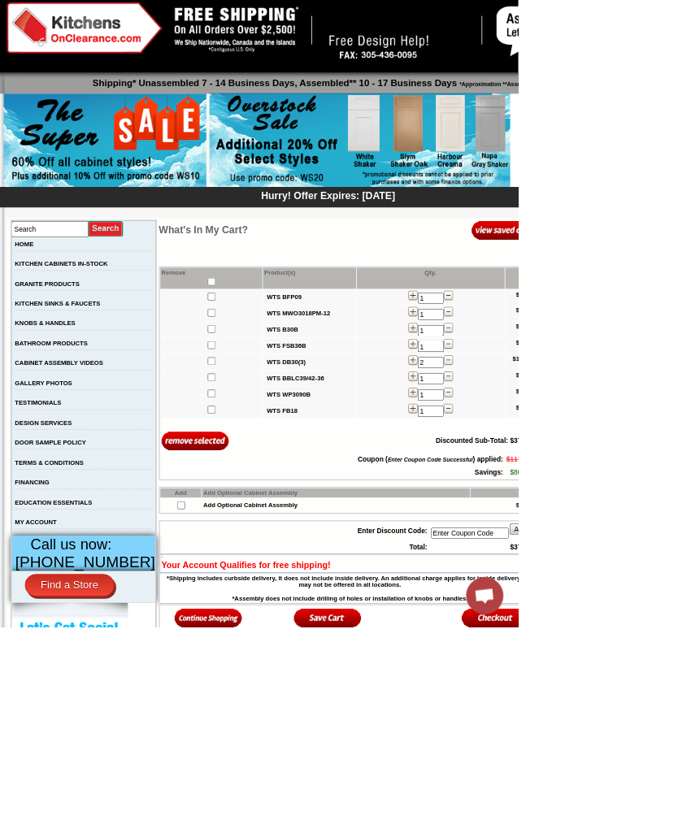
scroll to position [30, 0]
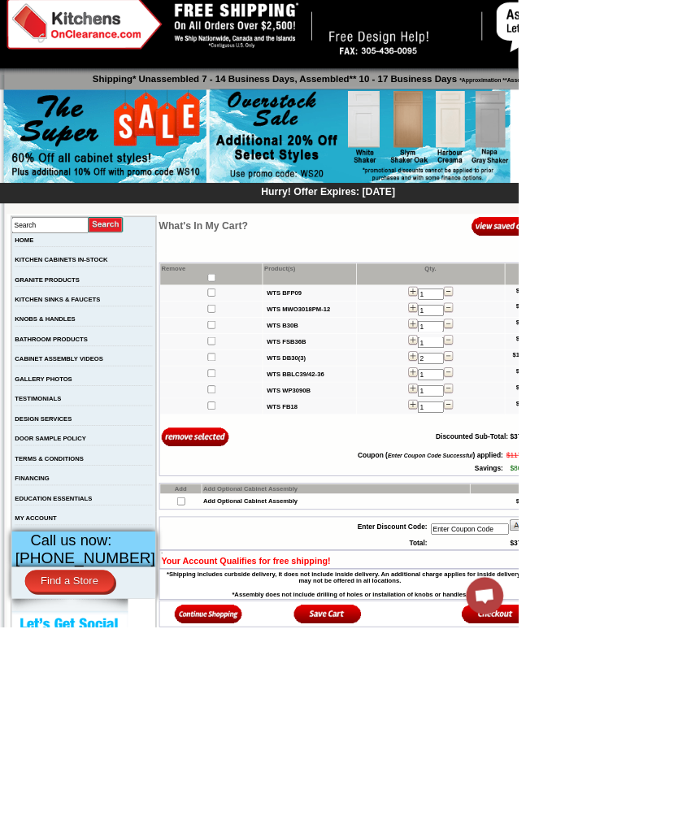
click at [648, 699] on input "Enter Coupon Code" at bounding box center [614, 692] width 102 height 15
type input "Ws20"
click at [677, 695] on img at bounding box center [685, 687] width 39 height 16
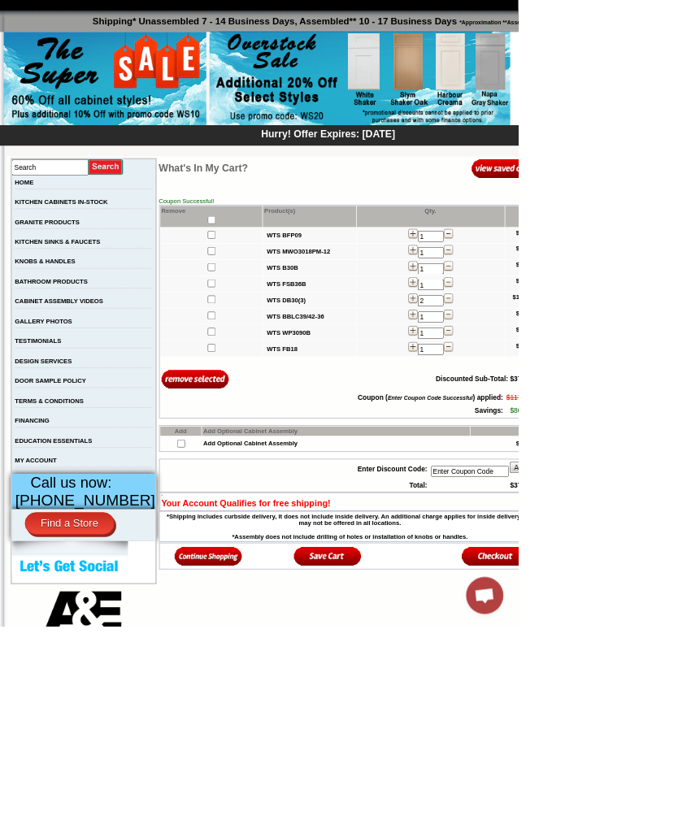
scroll to position [0, 0]
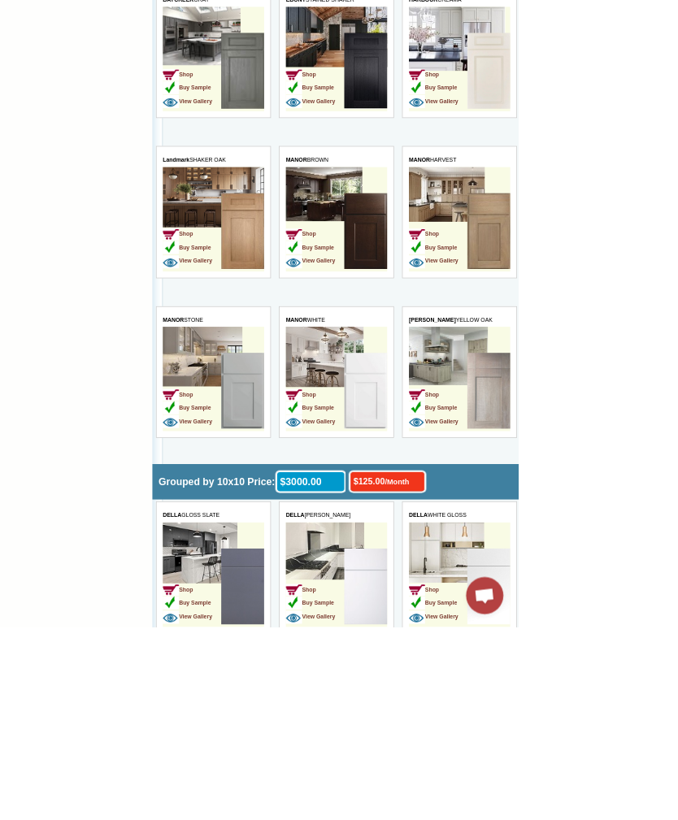
scroll to position [1634, 0]
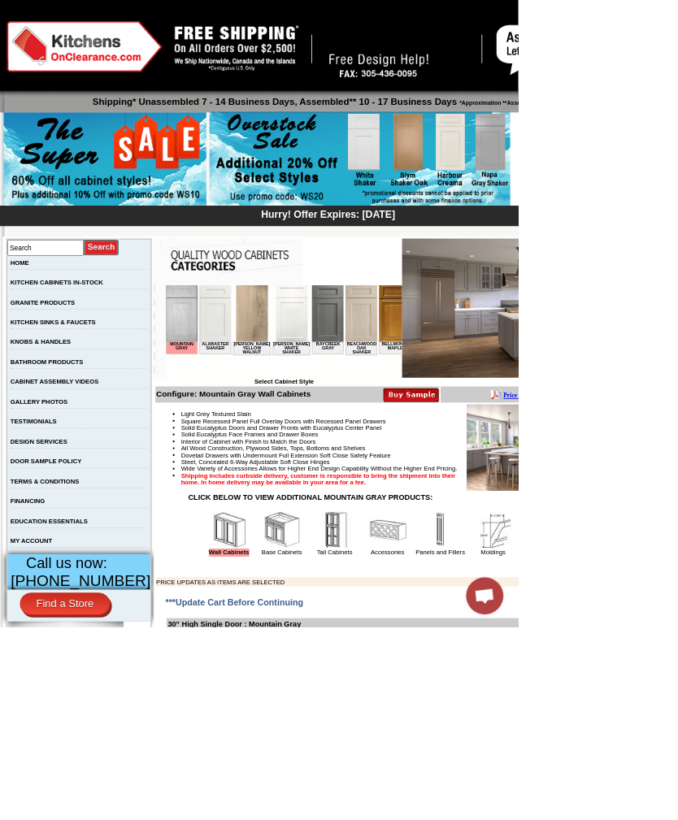
scroll to position [58, 173]
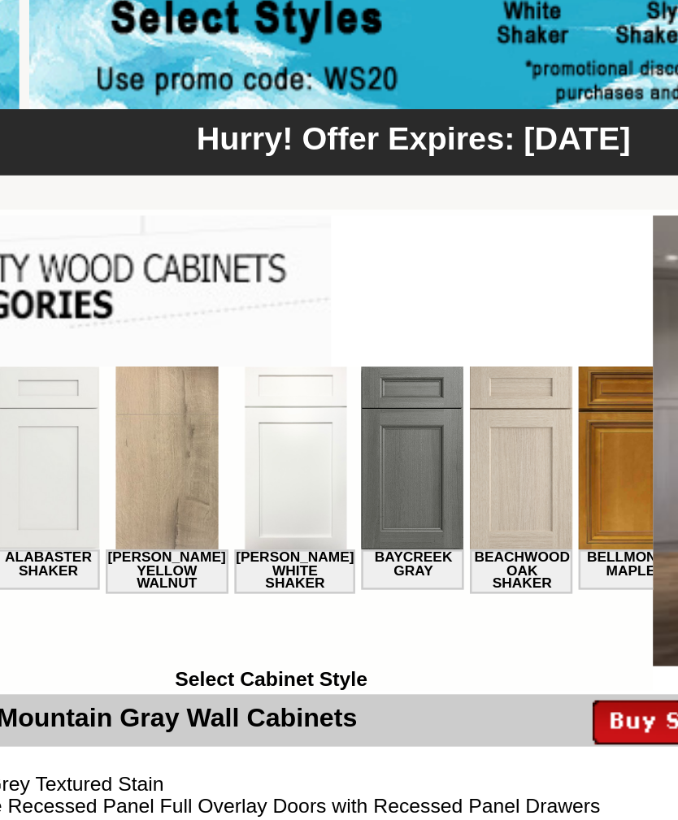
click at [143, 429] on img at bounding box center [144, 403] width 41 height 74
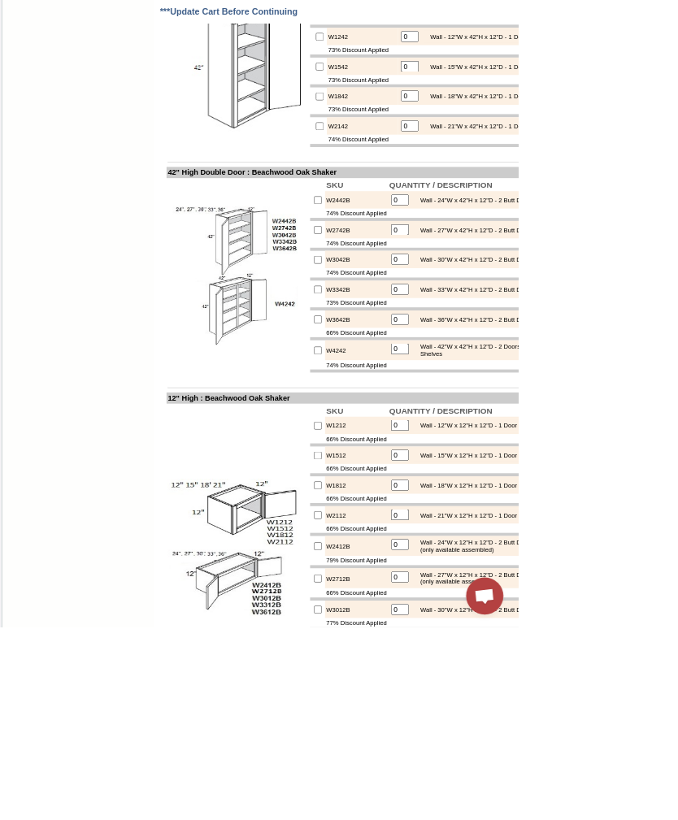
scroll to position [1935, 0]
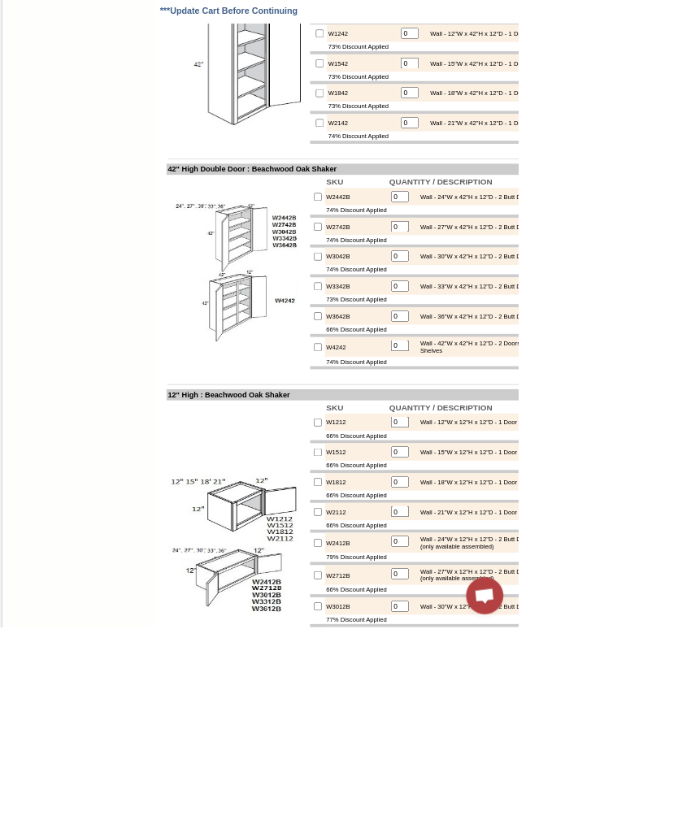
click at [413, 166] on input "checkbox" at bounding box center [418, 160] width 11 height 11
checkbox input "true"
type input "1"
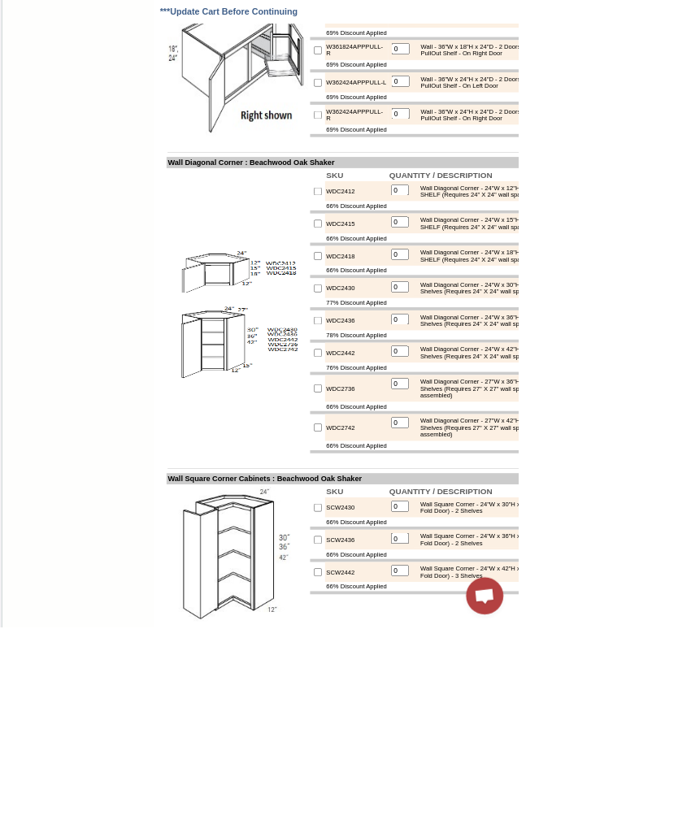
scroll to position [4278, 0]
click at [300, 178] on img at bounding box center [311, 86] width 183 height 183
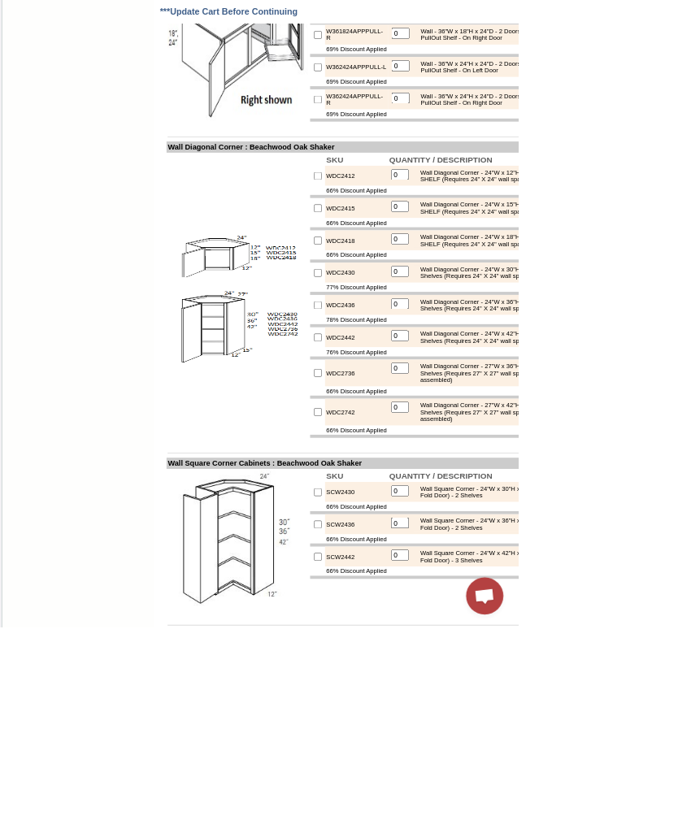
scroll to position [4299, 0]
click at [287, 157] on img at bounding box center [311, 65] width 183 height 183
click at [310, 157] on img at bounding box center [311, 65] width 183 height 183
click at [315, 157] on img at bounding box center [311, 65] width 183 height 183
click at [363, 157] on img at bounding box center [311, 65] width 183 height 183
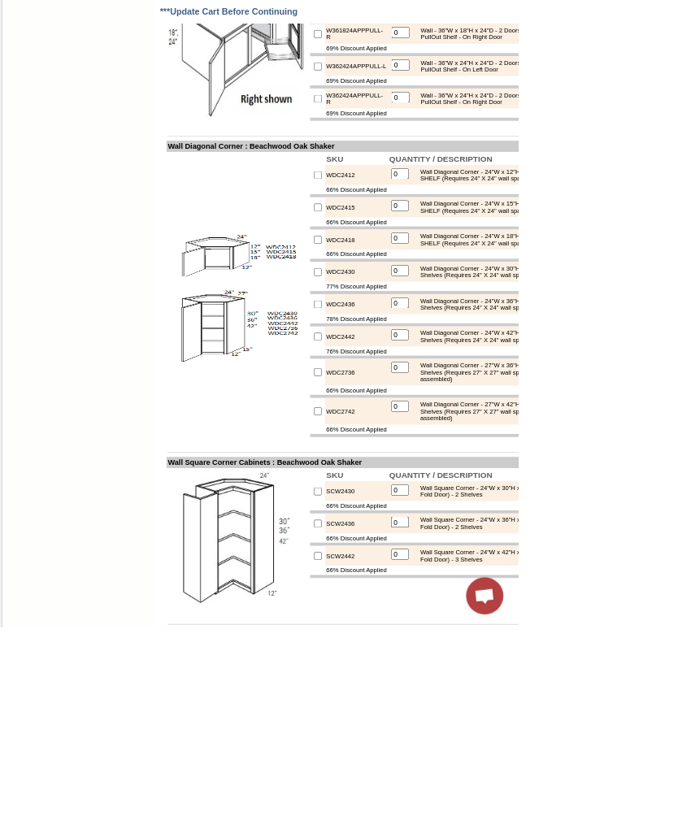
click at [344, 157] on img at bounding box center [311, 65] width 183 height 183
click at [285, 157] on img at bounding box center [311, 65] width 183 height 183
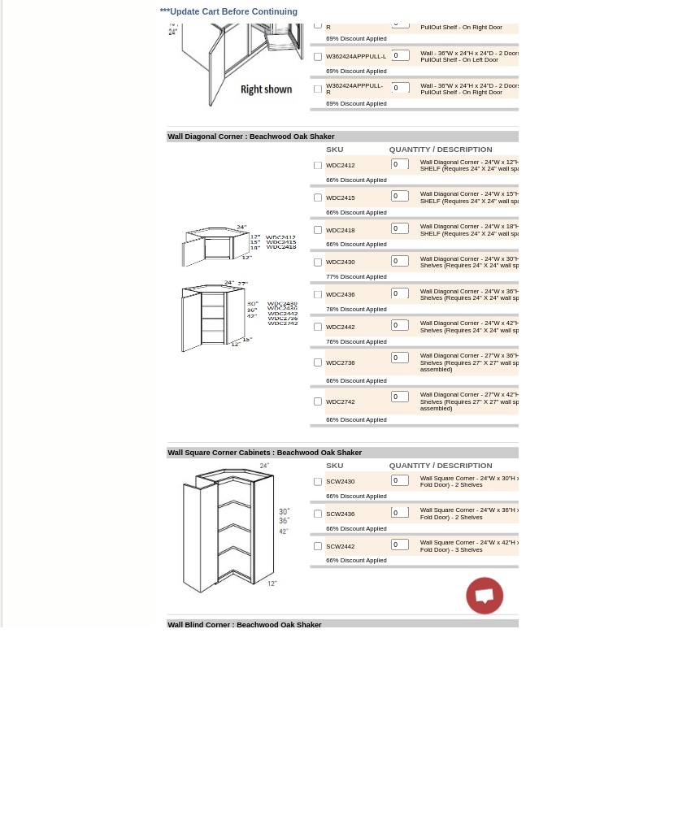
scroll to position [4312, 0]
click at [385, 144] on img at bounding box center [311, 52] width 183 height 183
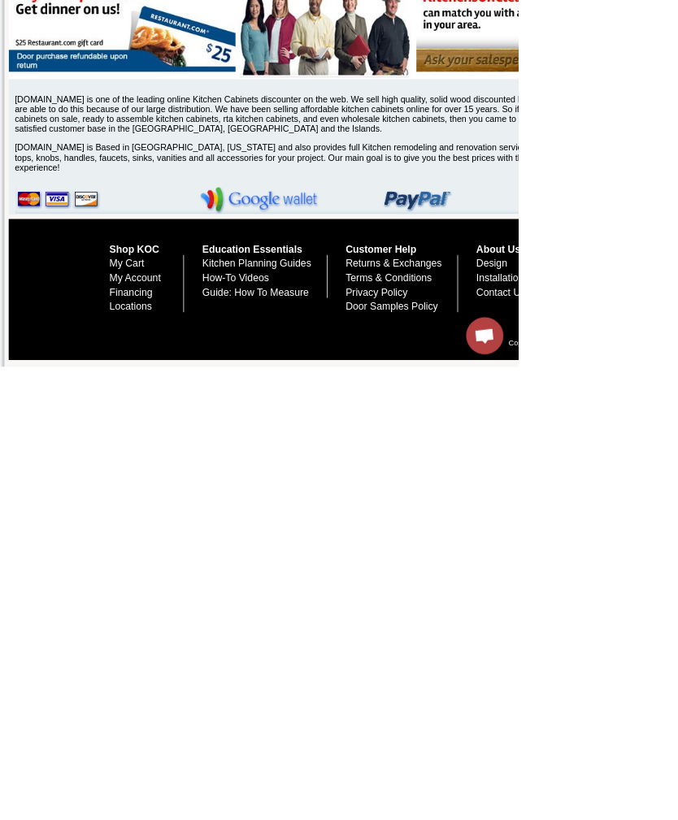
scroll to position [5651, 0]
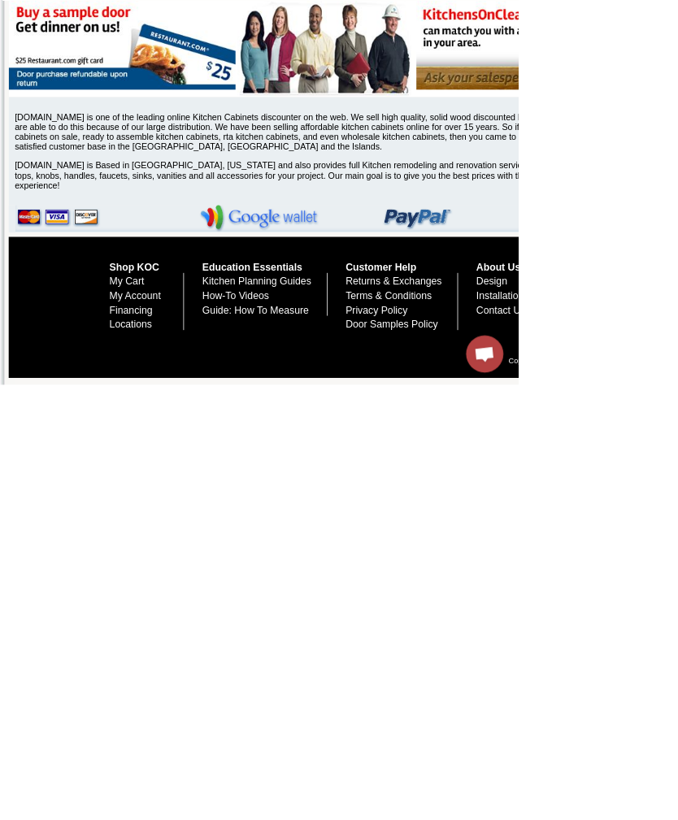
checkbox input "true"
type input "1"
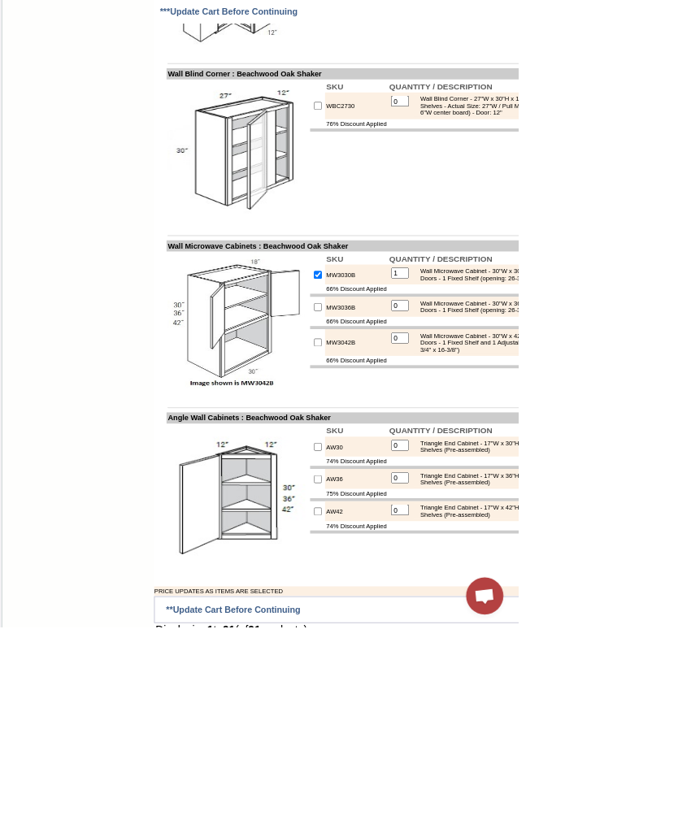
scroll to position [5031, 0]
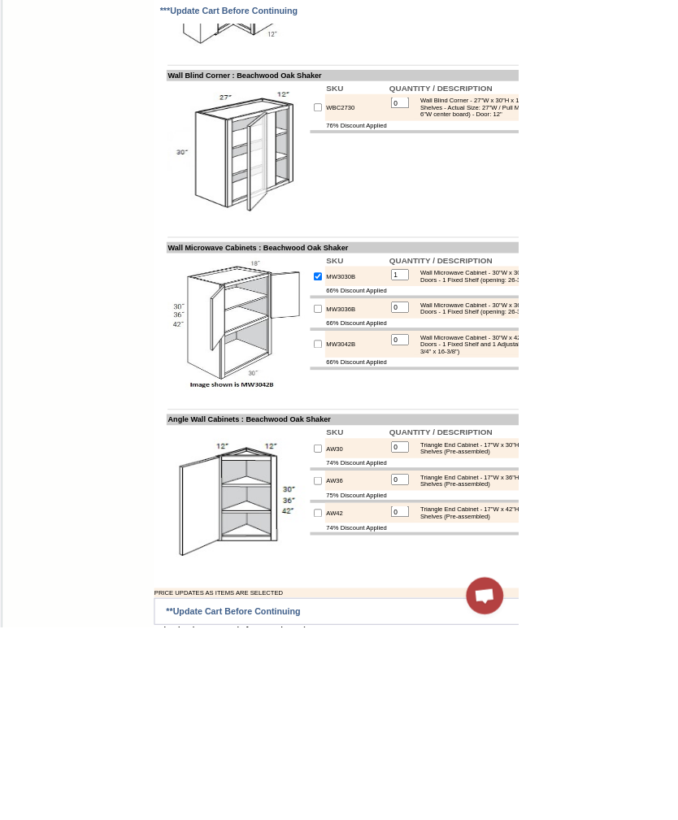
checkbox input "true"
type input "1"
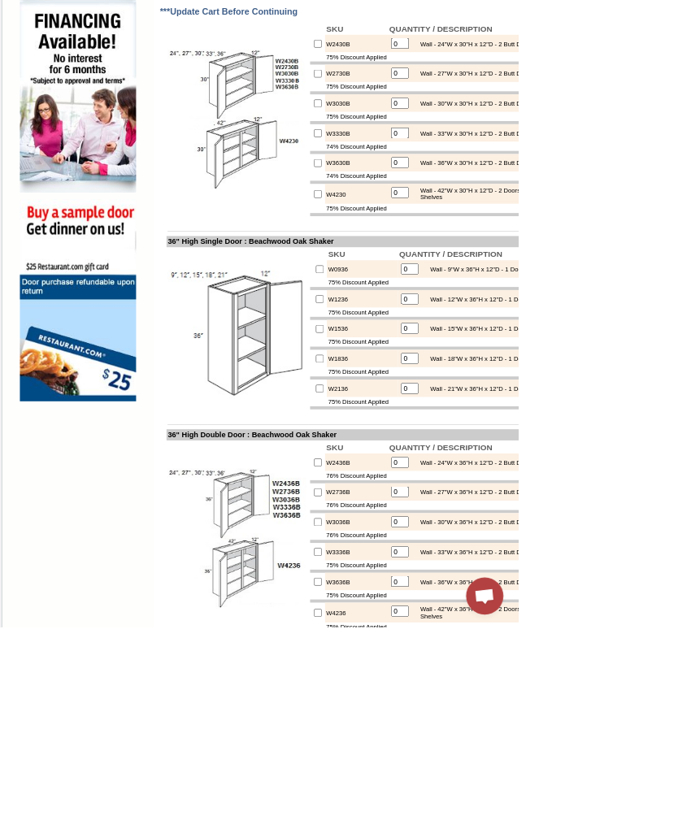
scroll to position [1037, 0]
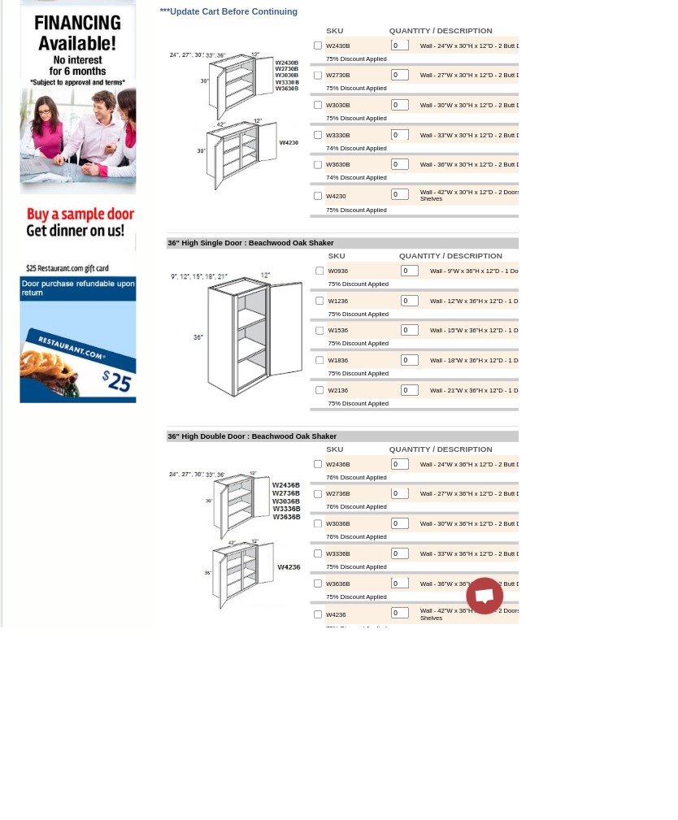
click at [411, 220] on input "checkbox" at bounding box center [416, 215] width 11 height 11
checkbox input "true"
type input "1"
click at [525, 222] on input "1" at bounding box center [523, 214] width 24 height 15
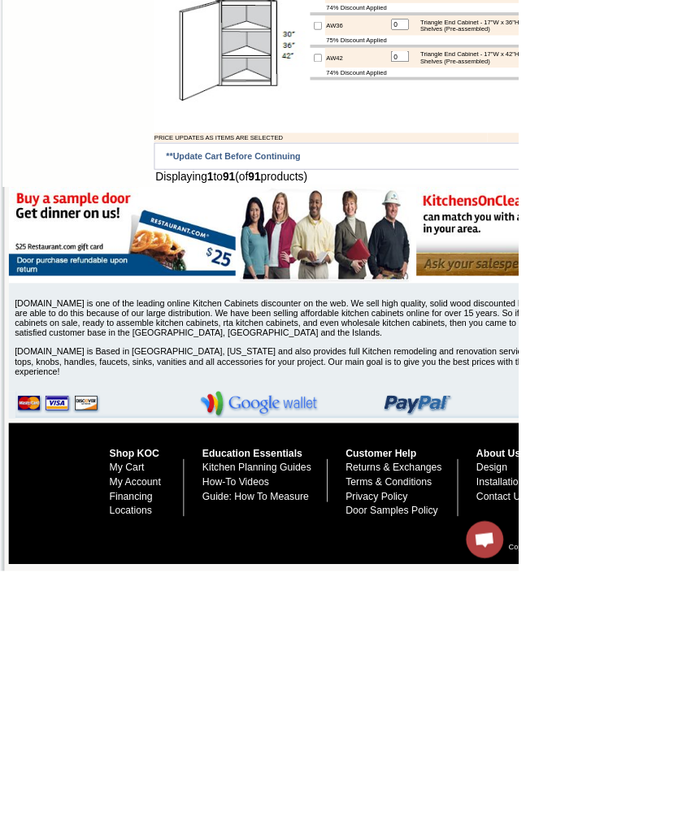
scroll to position [6330, 0]
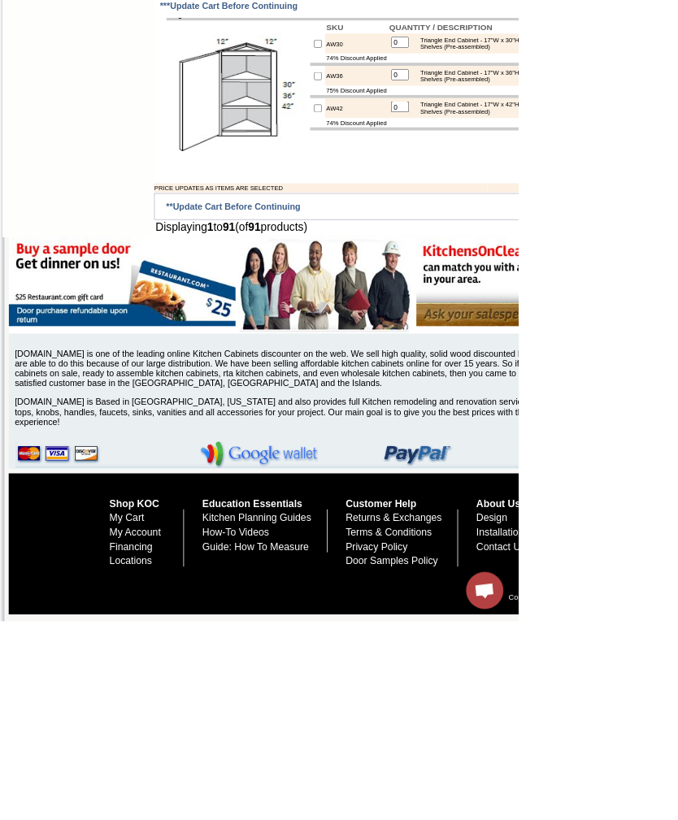
type input "2"
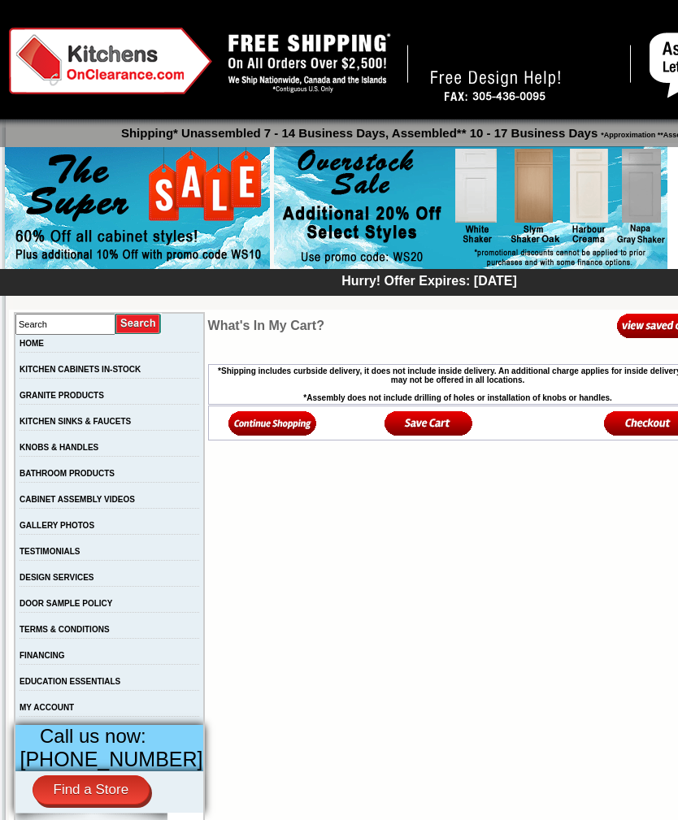
scroll to position [26, 0]
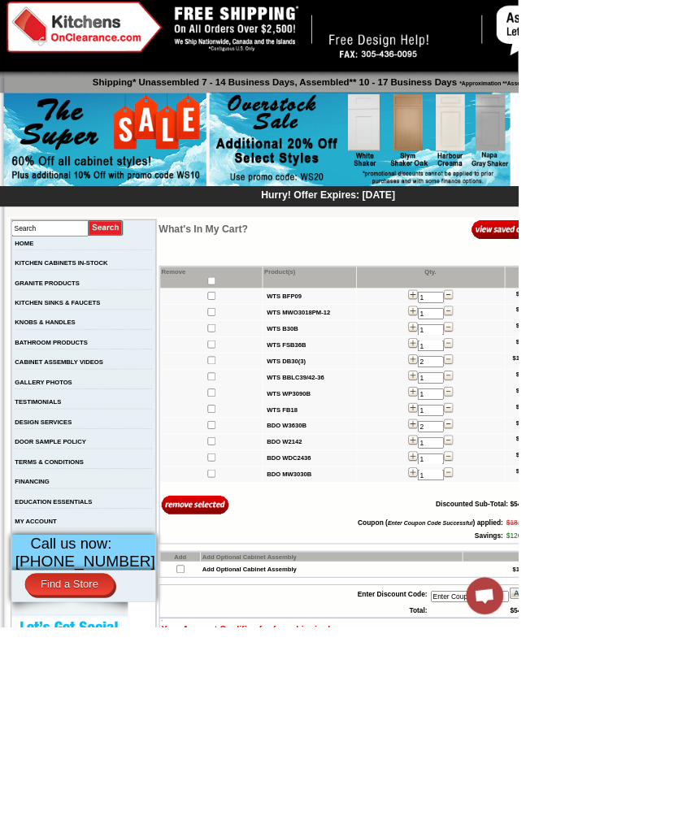
click at [624, 788] on input "Enter Coupon Code" at bounding box center [614, 780] width 102 height 15
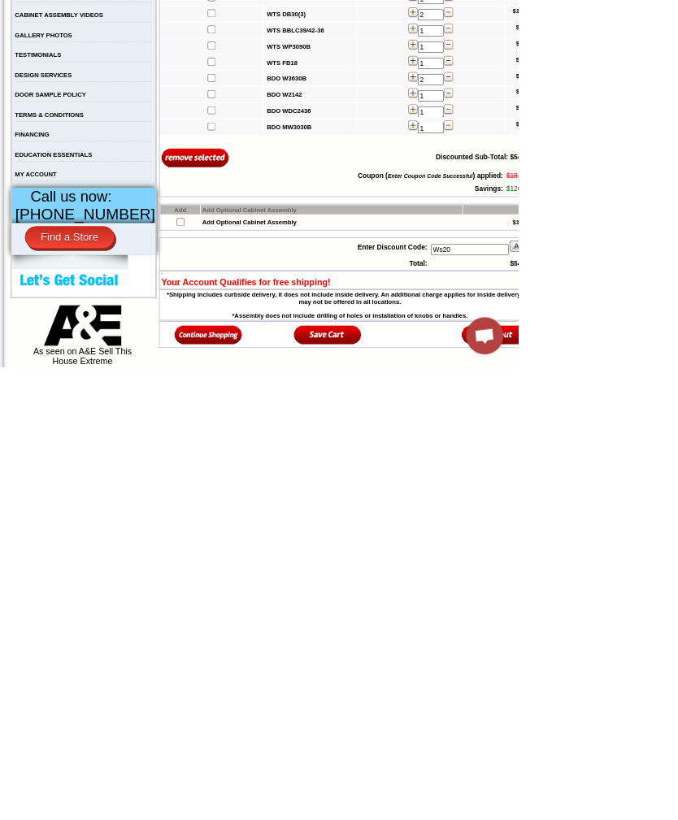
type input "Ws20"
click at [676, 654] on img at bounding box center [685, 662] width 39 height 16
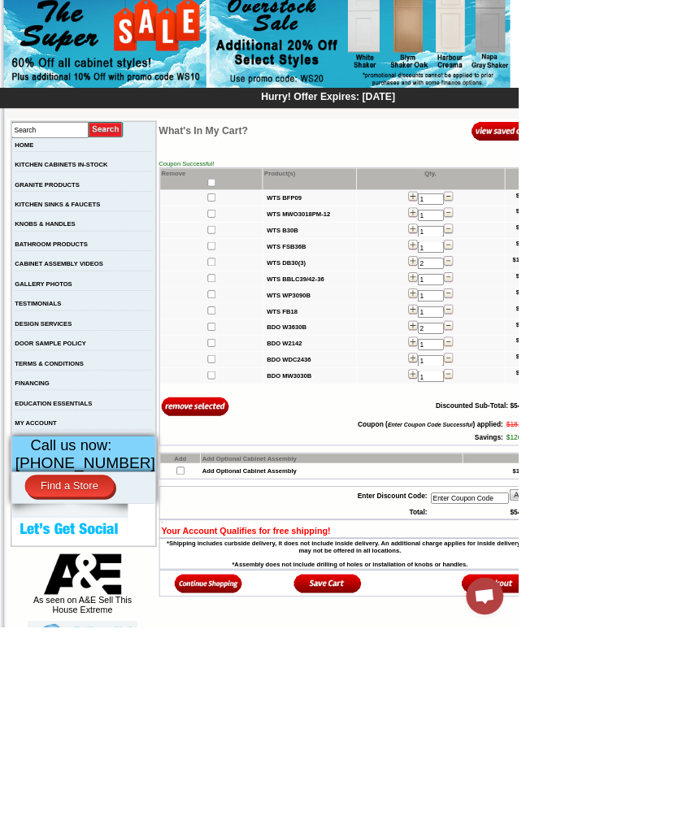
scroll to position [150, 0]
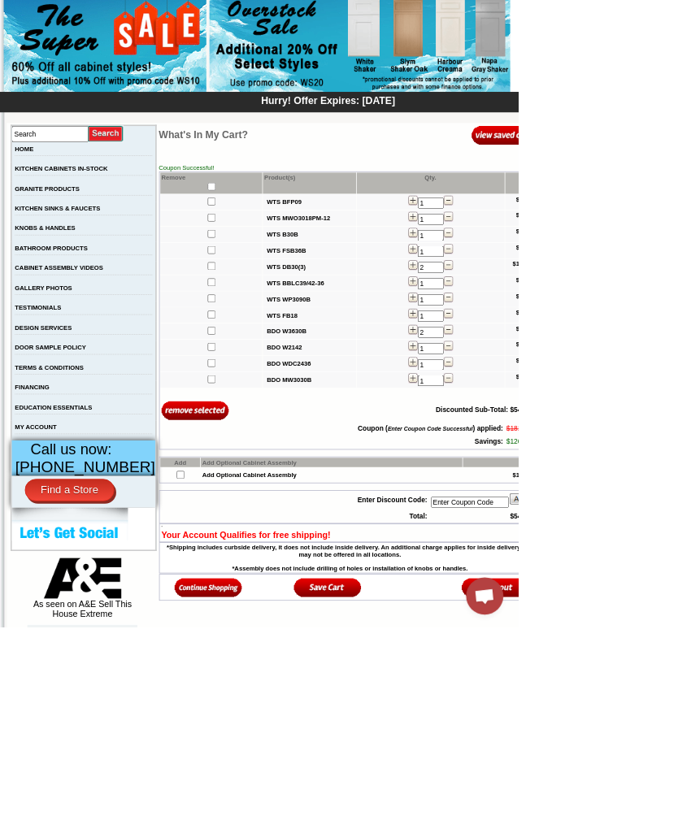
click at [235, 781] on img at bounding box center [272, 767] width 89 height 27
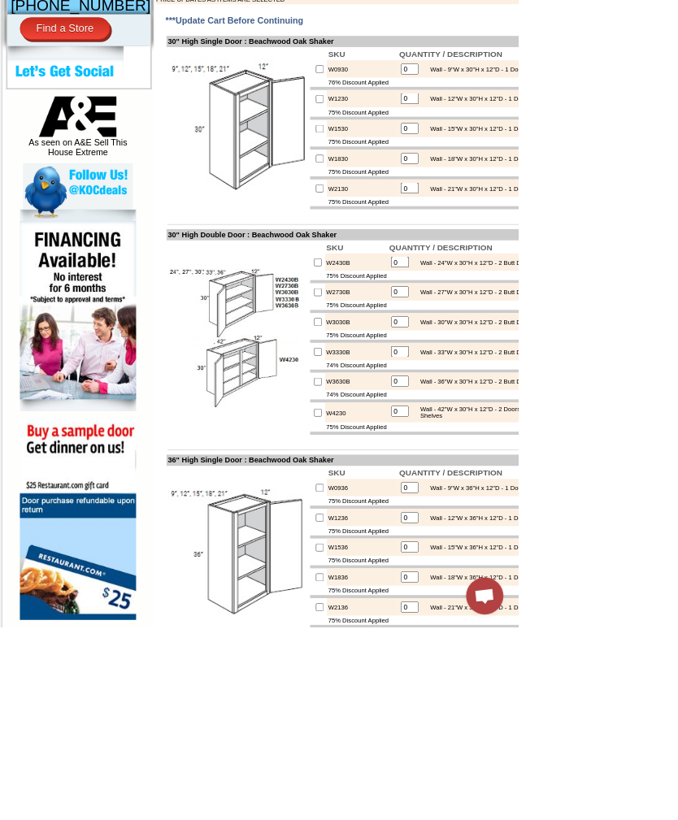
scroll to position [750, 0]
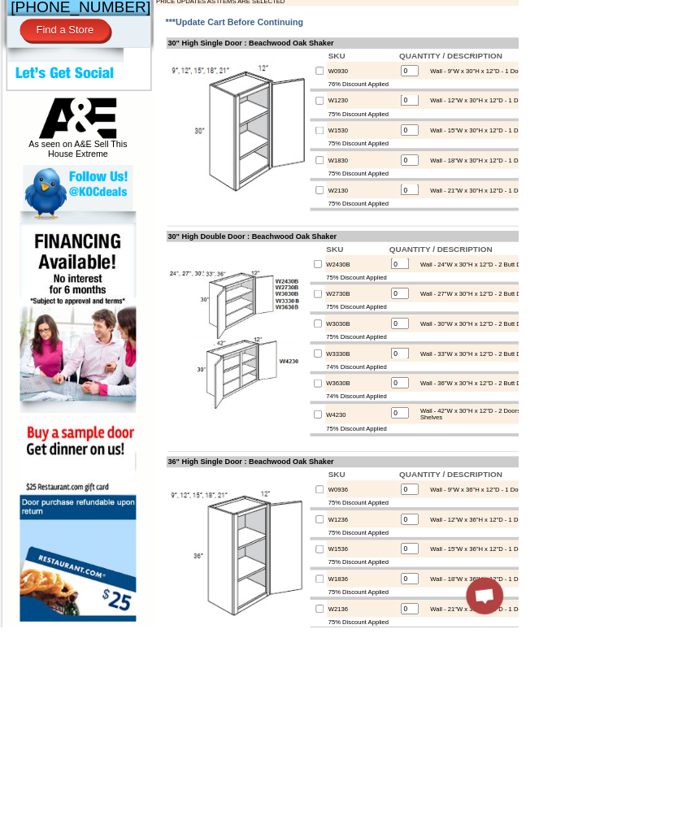
click at [411, 351] on input "checkbox" at bounding box center [416, 346] width 11 height 11
checkbox input "true"
type input "1"
click at [527, 353] on input "1" at bounding box center [523, 345] width 24 height 15
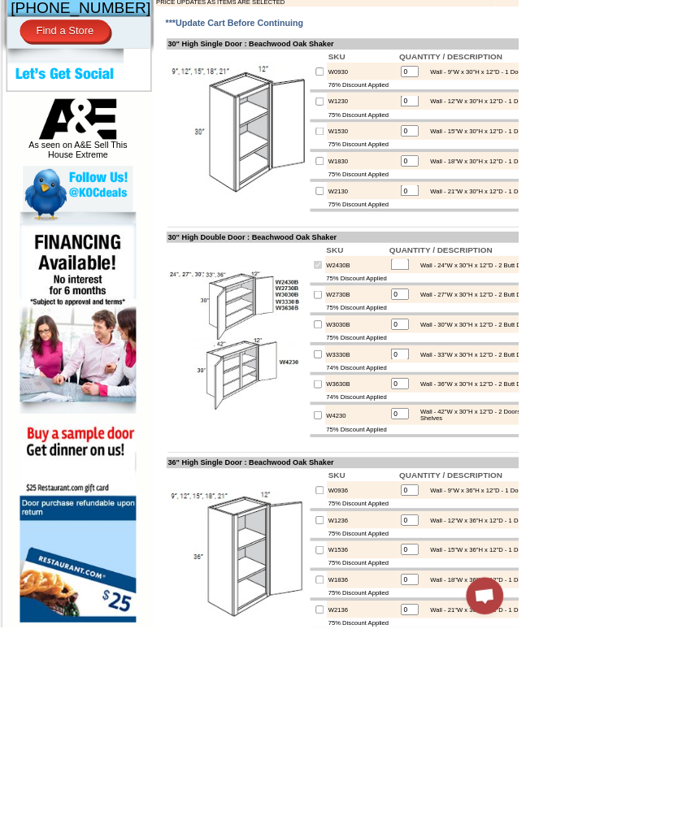
click at [411, 391] on input "checkbox" at bounding box center [416, 386] width 11 height 11
checkbox input "true"
type input "1"
click at [411, 352] on input "checkbox" at bounding box center [416, 346] width 11 height 11
checkbox input "false"
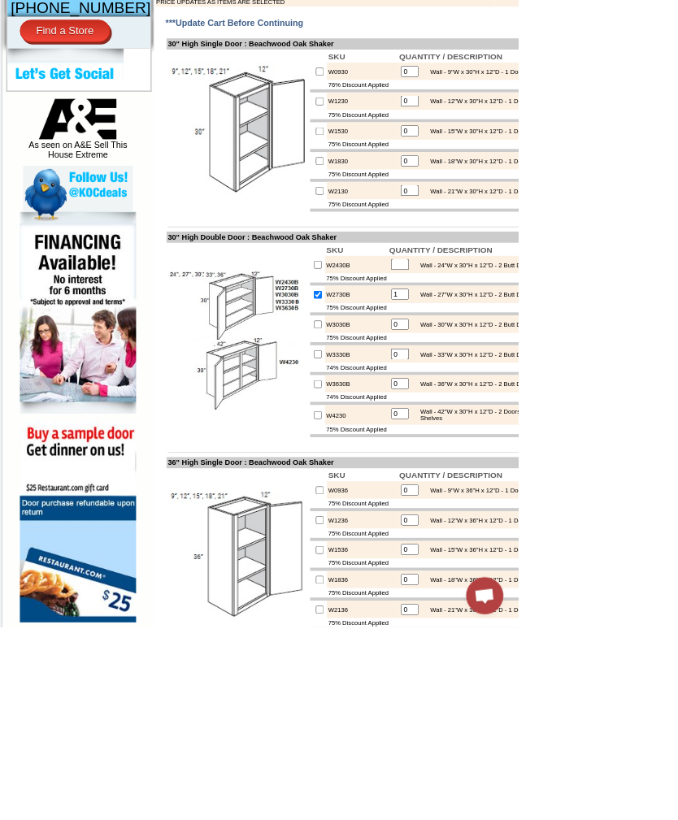
type input "0"
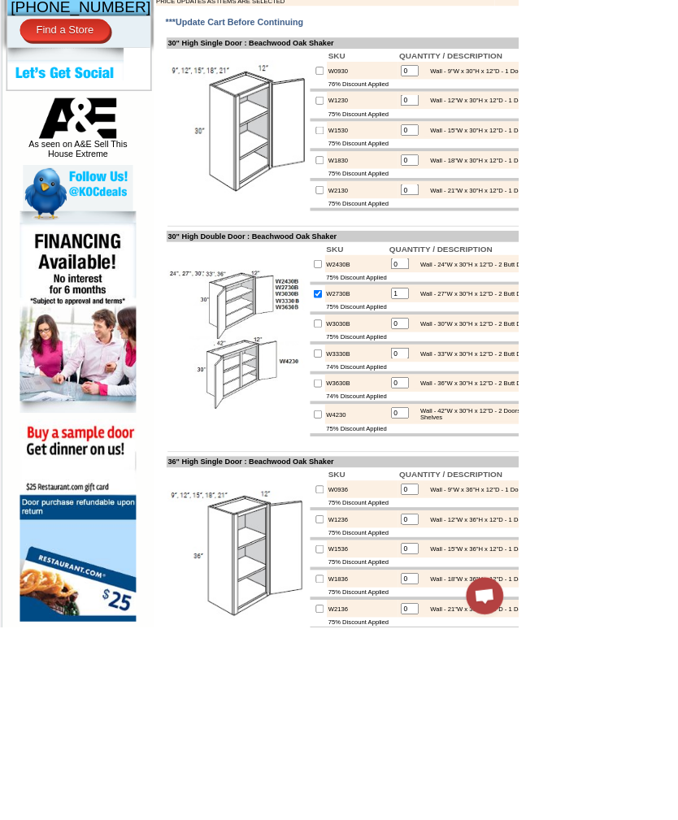
click at [525, 392] on input "1" at bounding box center [523, 384] width 24 height 15
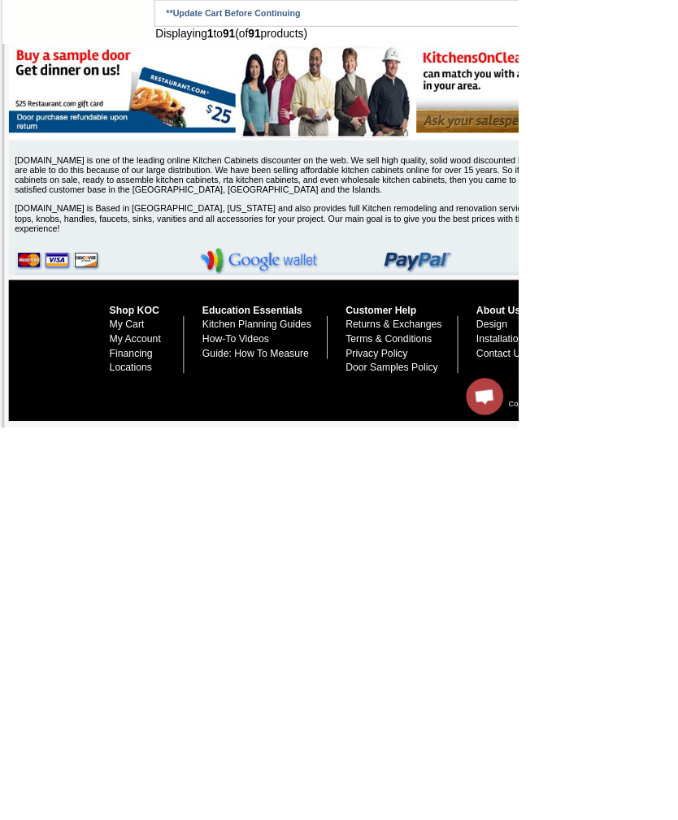
type input "2"
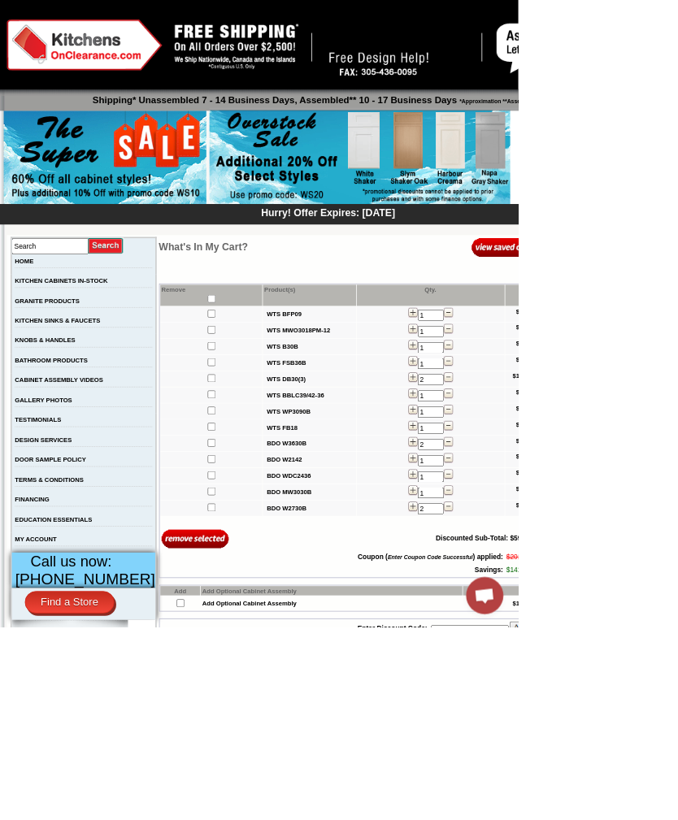
scroll to position [1, 0]
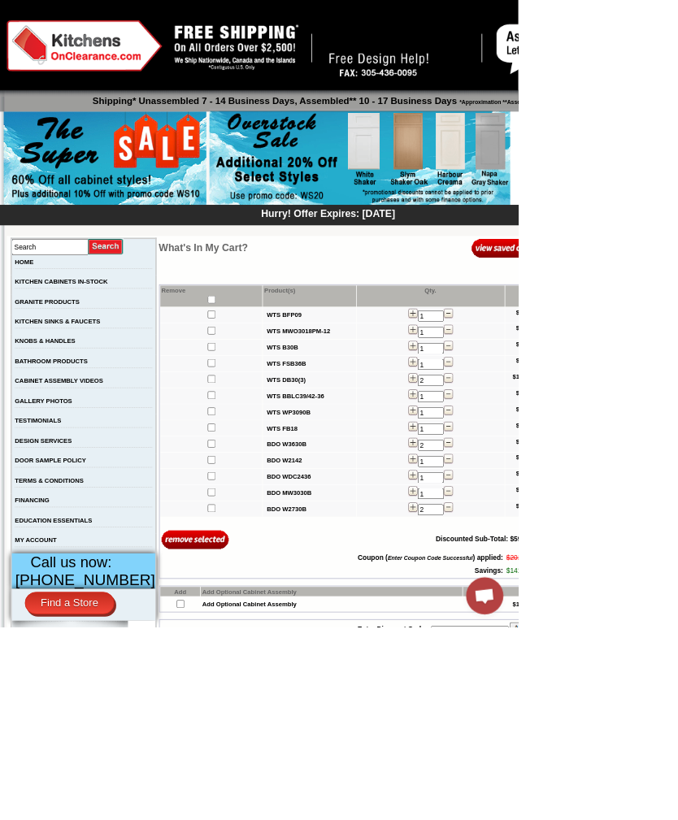
click at [349, 544] on b "WTS WP3090B" at bounding box center [378, 539] width 58 height 9
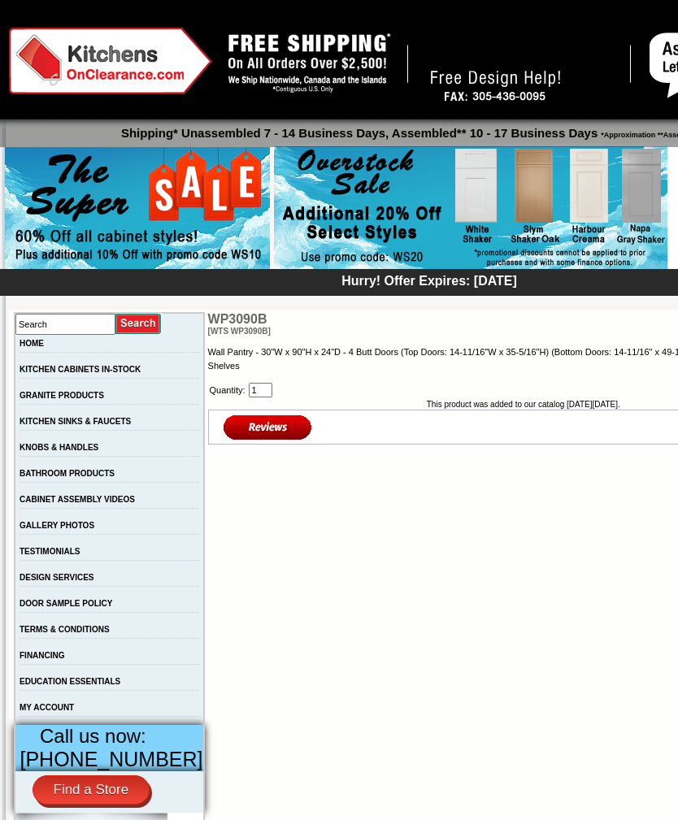
scroll to position [26, 0]
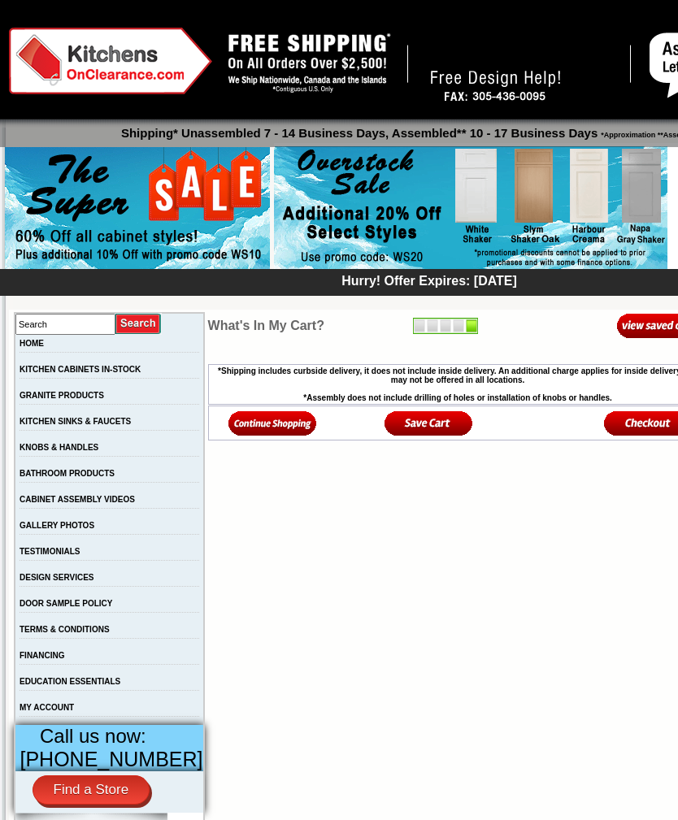
scroll to position [68, 0]
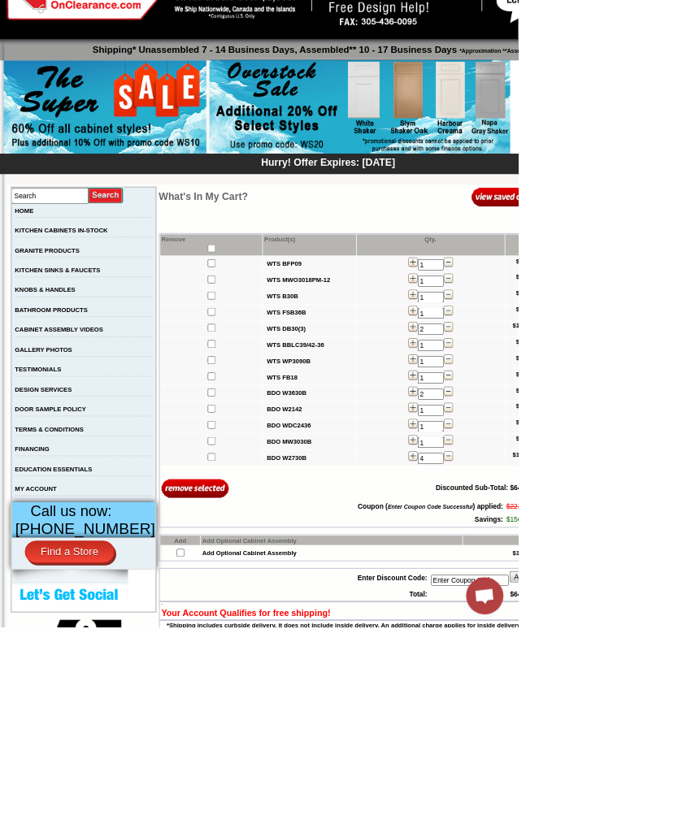
click at [581, 603] on img at bounding box center [587, 596] width 12 height 13
click at [546, 607] on input "3" at bounding box center [563, 600] width 34 height 15
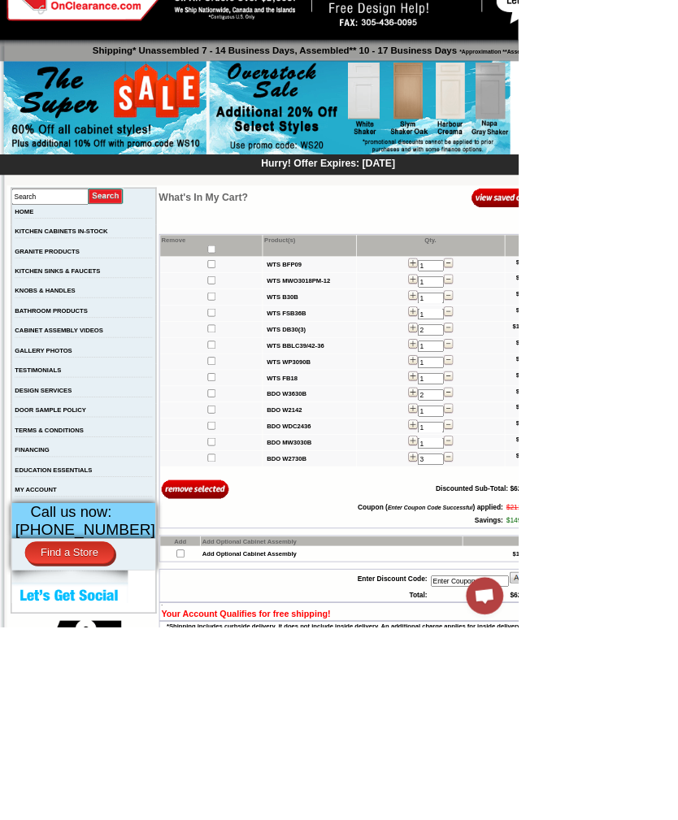
click at [514, 610] on td "3" at bounding box center [564, 599] width 194 height 20
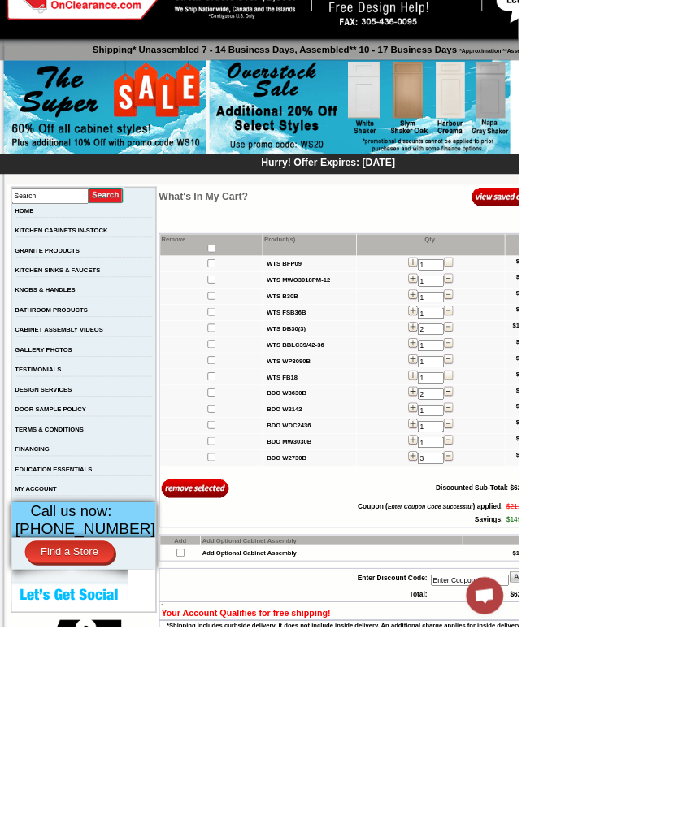
click at [513, 643] on table "Remove Product(s) Qty. Total WTS BFP09 1 $387.28 WTS MWO3018PM-12 1 $132.26 WTS…" at bounding box center [458, 498] width 500 height 385
click at [581, 604] on img at bounding box center [587, 597] width 12 height 13
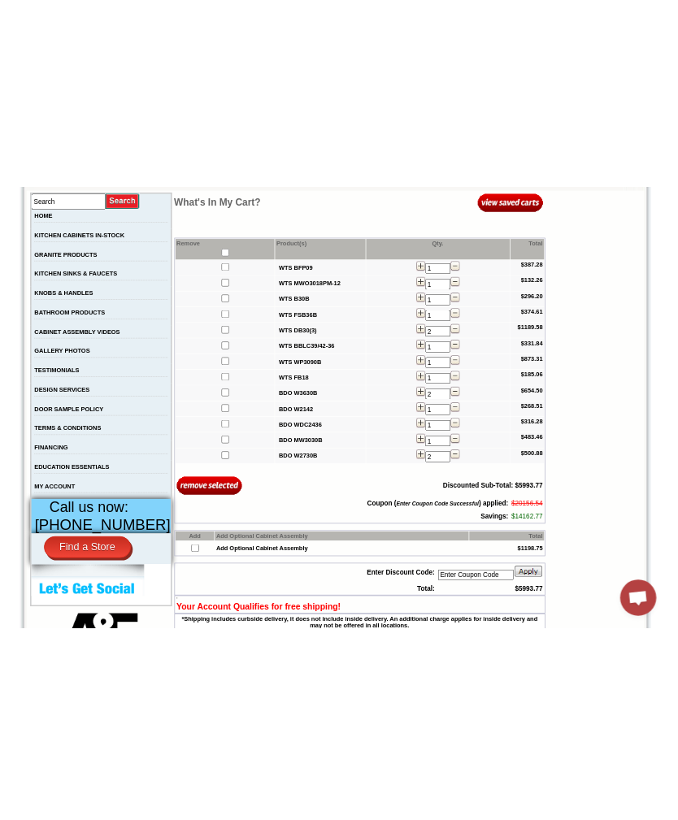
scroll to position [68, 0]
